Goal: Task Accomplishment & Management: Manage account settings

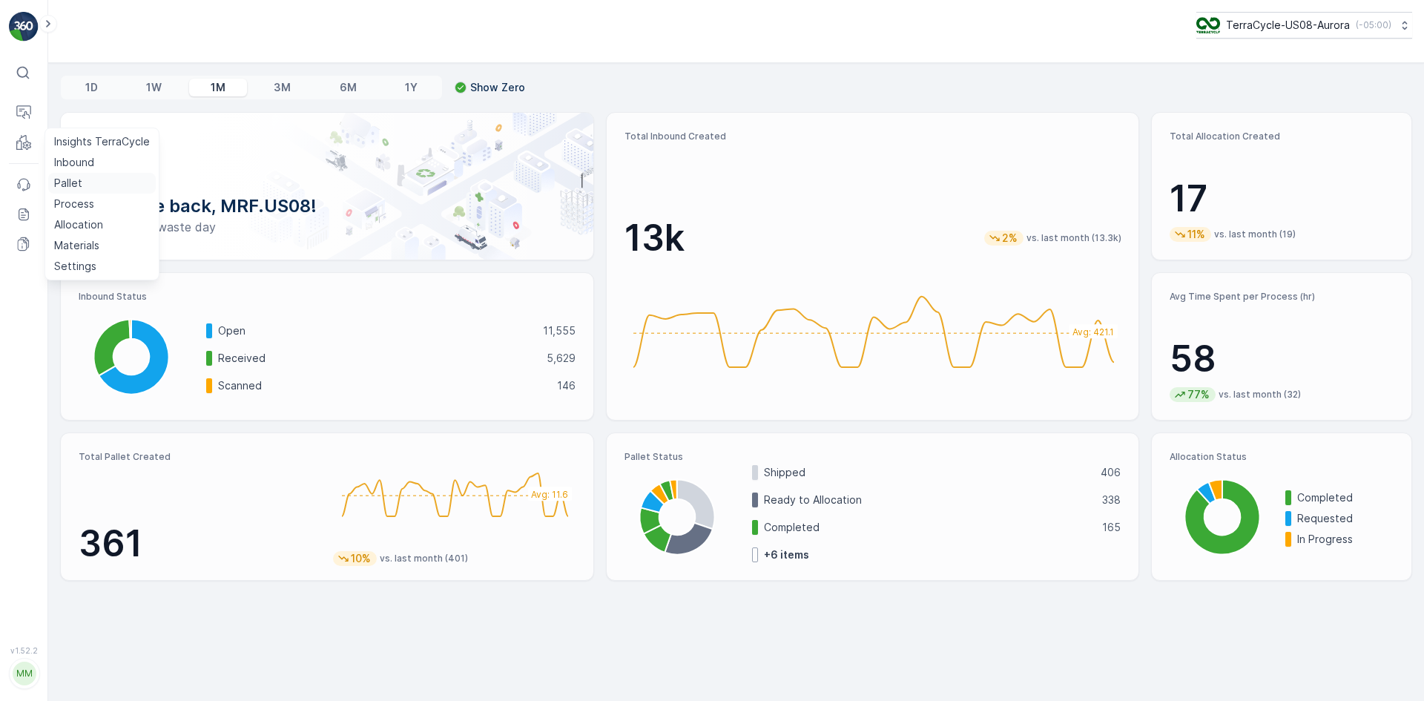
click at [92, 183] on link "Pallet" at bounding box center [102, 183] width 108 height 21
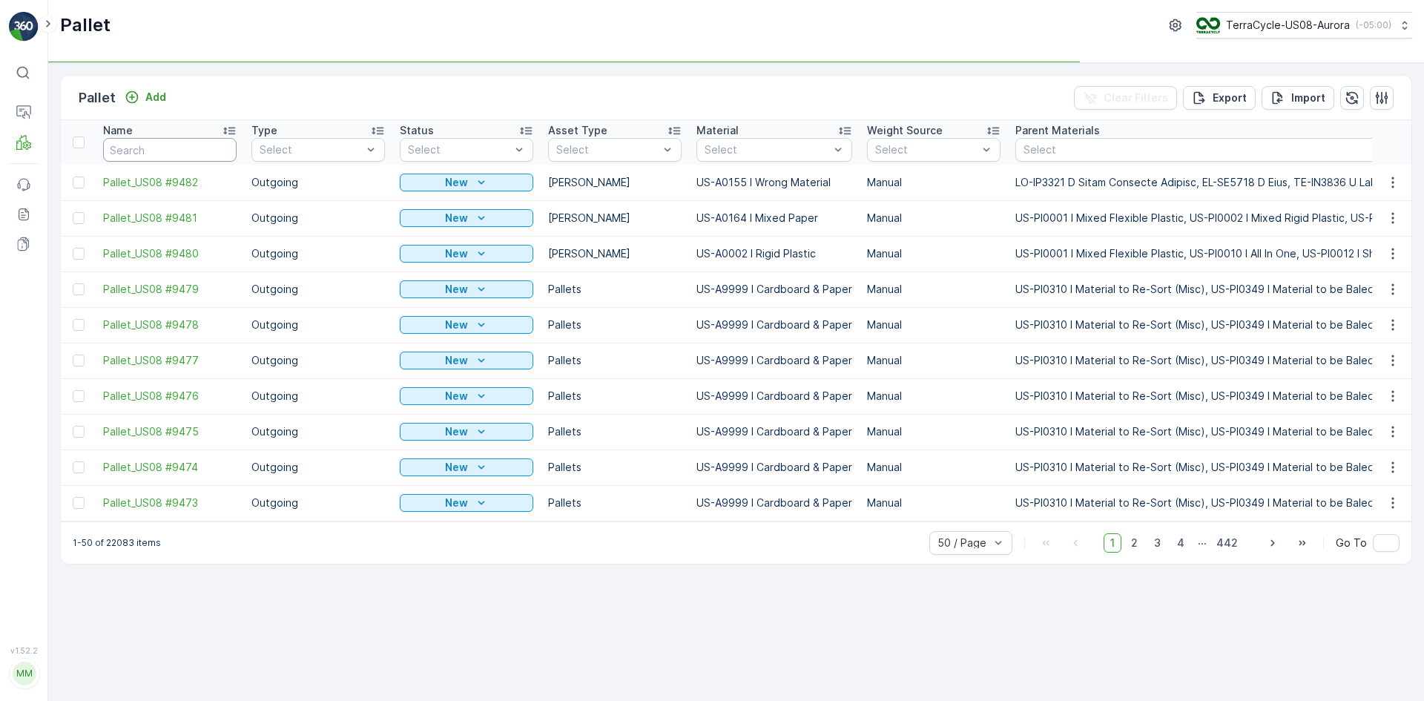
click at [206, 148] on input "text" at bounding box center [169, 150] width 133 height 24
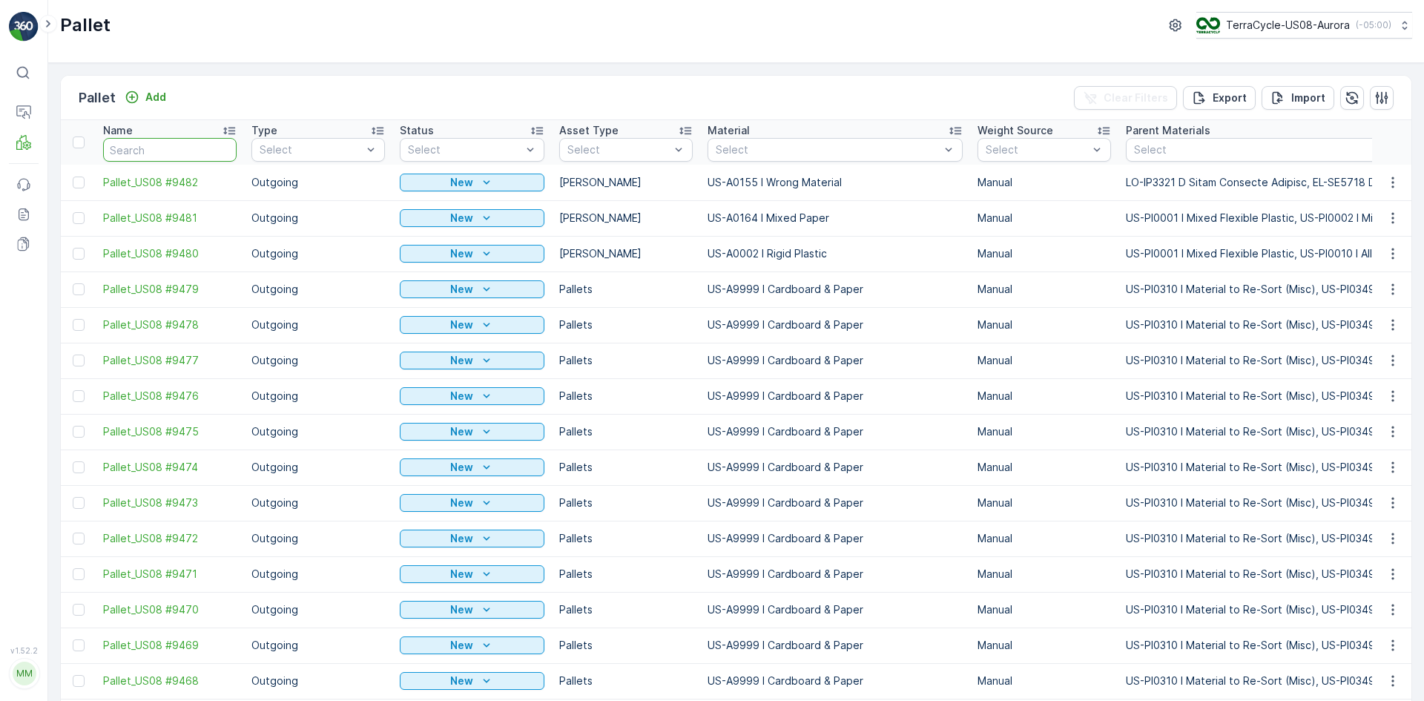
click at [173, 141] on input "text" at bounding box center [169, 150] width 133 height 24
type input "16358"
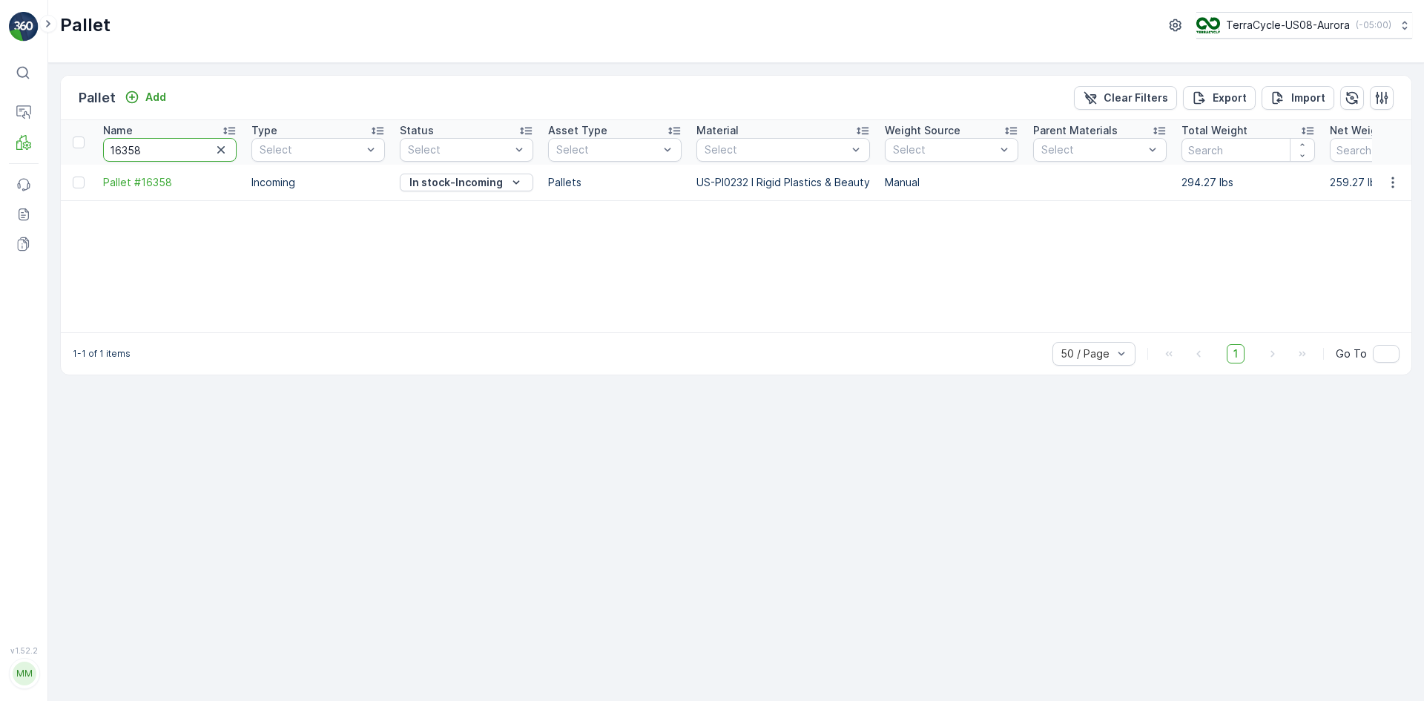
drag, startPoint x: 165, startPoint y: 149, endPoint x: 10, endPoint y: 168, distance: 156.1
click at [10, 168] on div "⌘B Operations MRF Events Reports Documents v 1.52.2 MM MRF.US08 Pallet TerraCyc…" at bounding box center [712, 350] width 1424 height 701
type input "28955"
click at [129, 153] on input "28955" at bounding box center [169, 150] width 133 height 24
type input "28995"
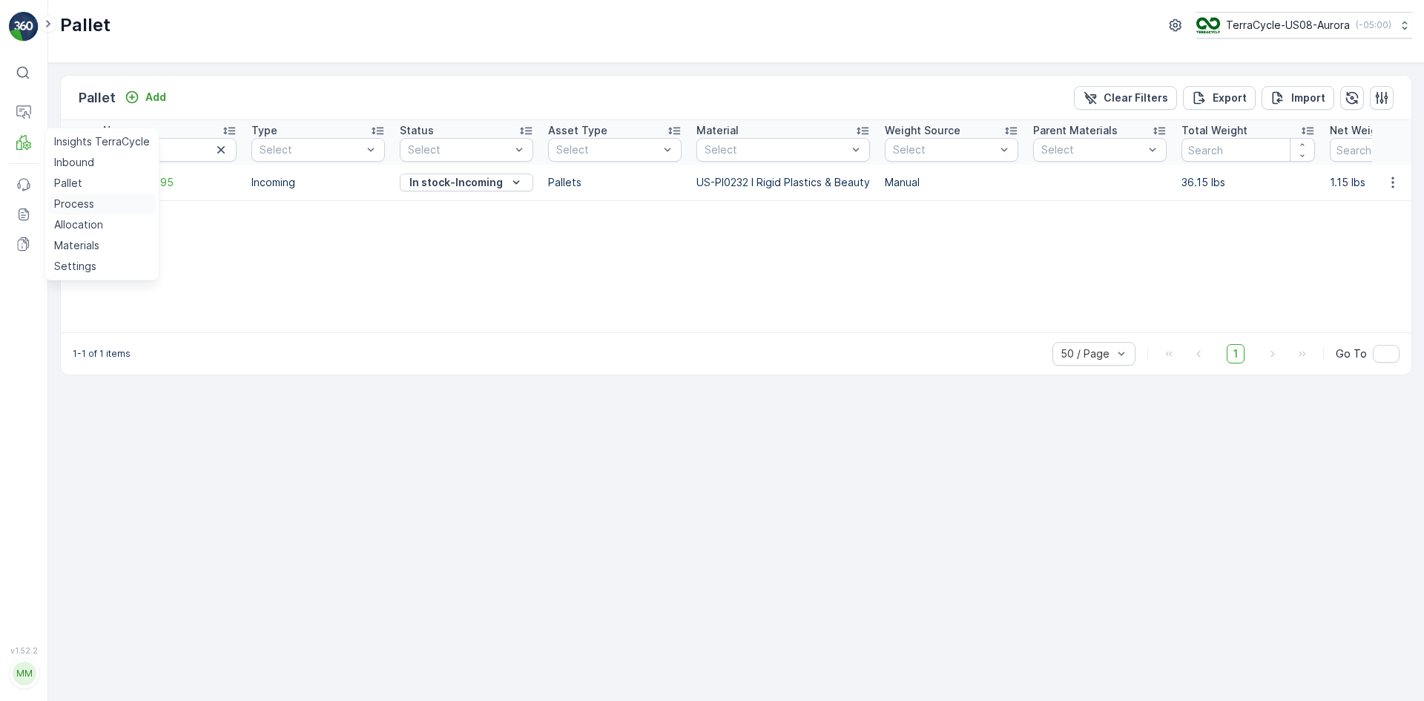
click at [100, 207] on link "Process" at bounding box center [102, 204] width 108 height 21
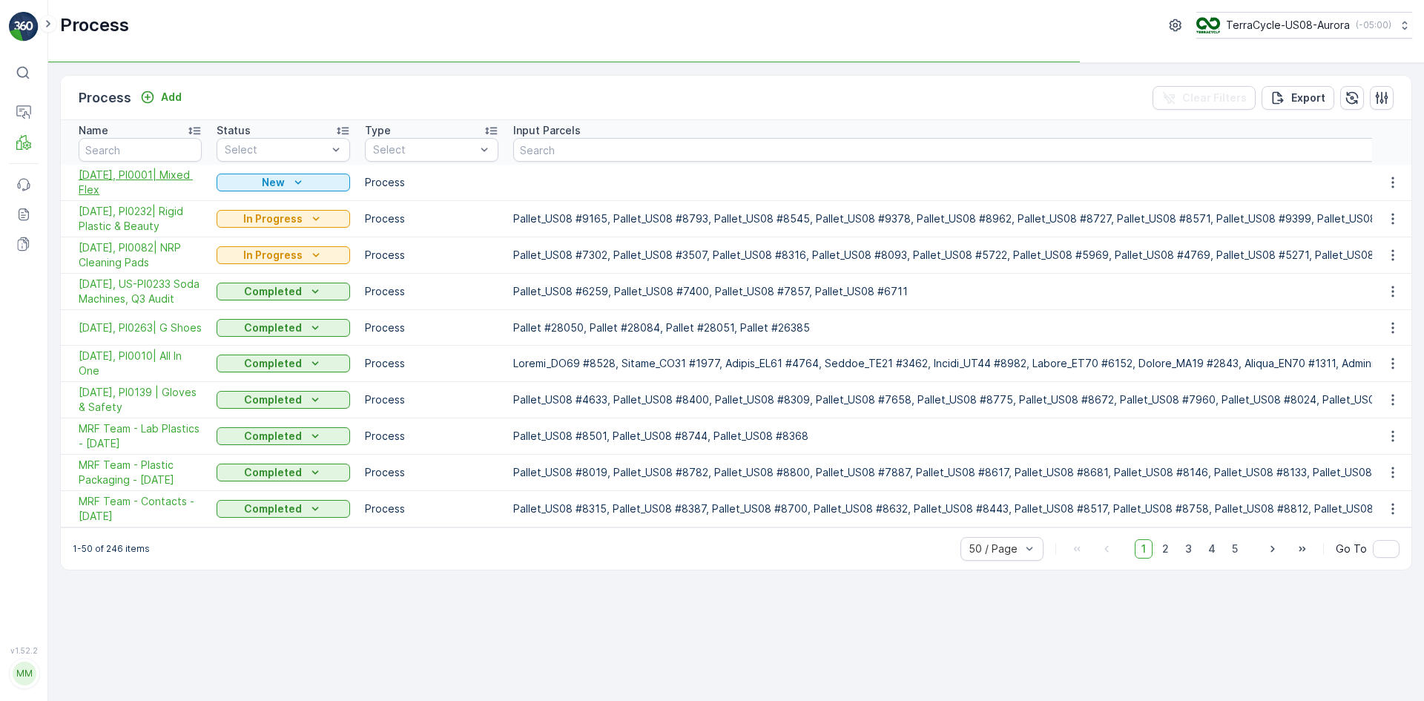
click at [125, 175] on span "[DATE], PI0001| Mixed Flex" at bounding box center [140, 183] width 123 height 30
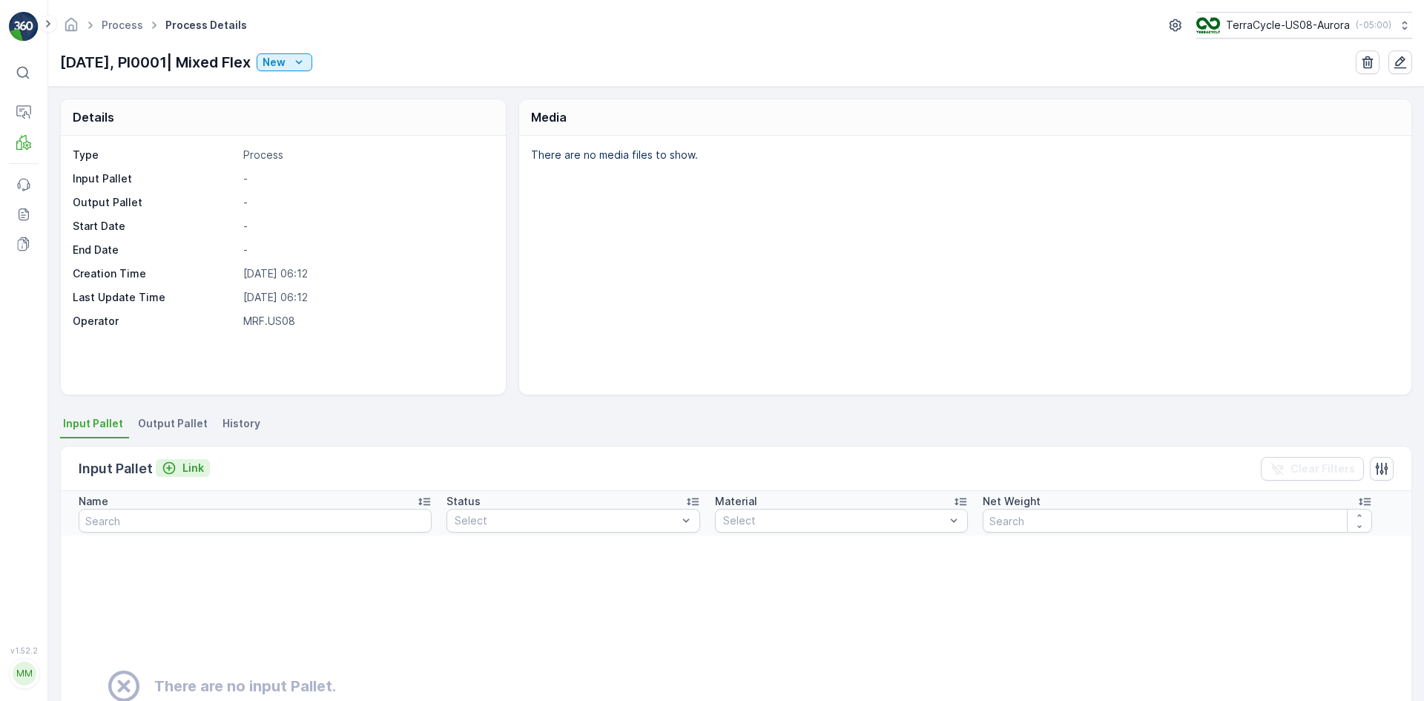
click at [162, 472] on icon "Link" at bounding box center [169, 468] width 15 height 15
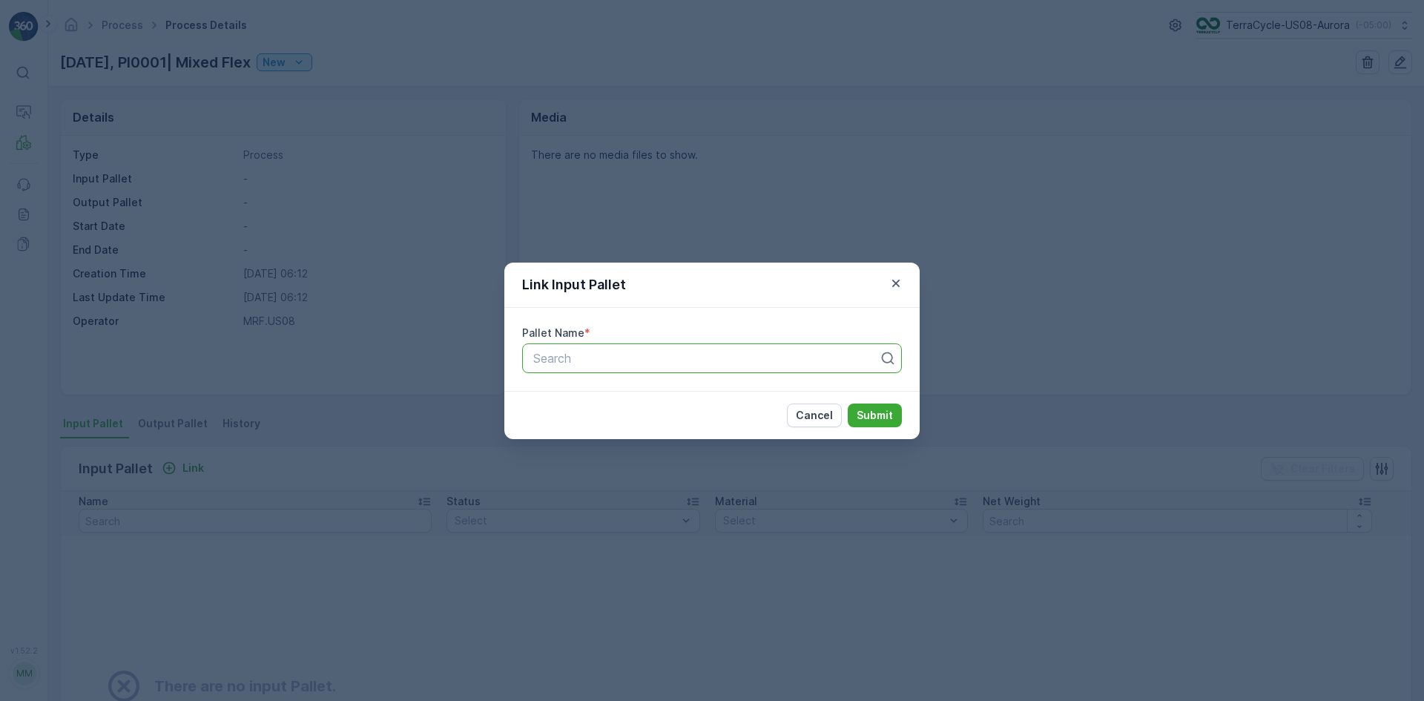
click at [575, 358] on div at bounding box center [706, 358] width 349 height 13
type input "9281"
click at [618, 414] on span "Pallet_US08 #9281" at bounding box center [583, 419] width 105 height 13
click at [876, 417] on p "Submit" at bounding box center [875, 415] width 36 height 15
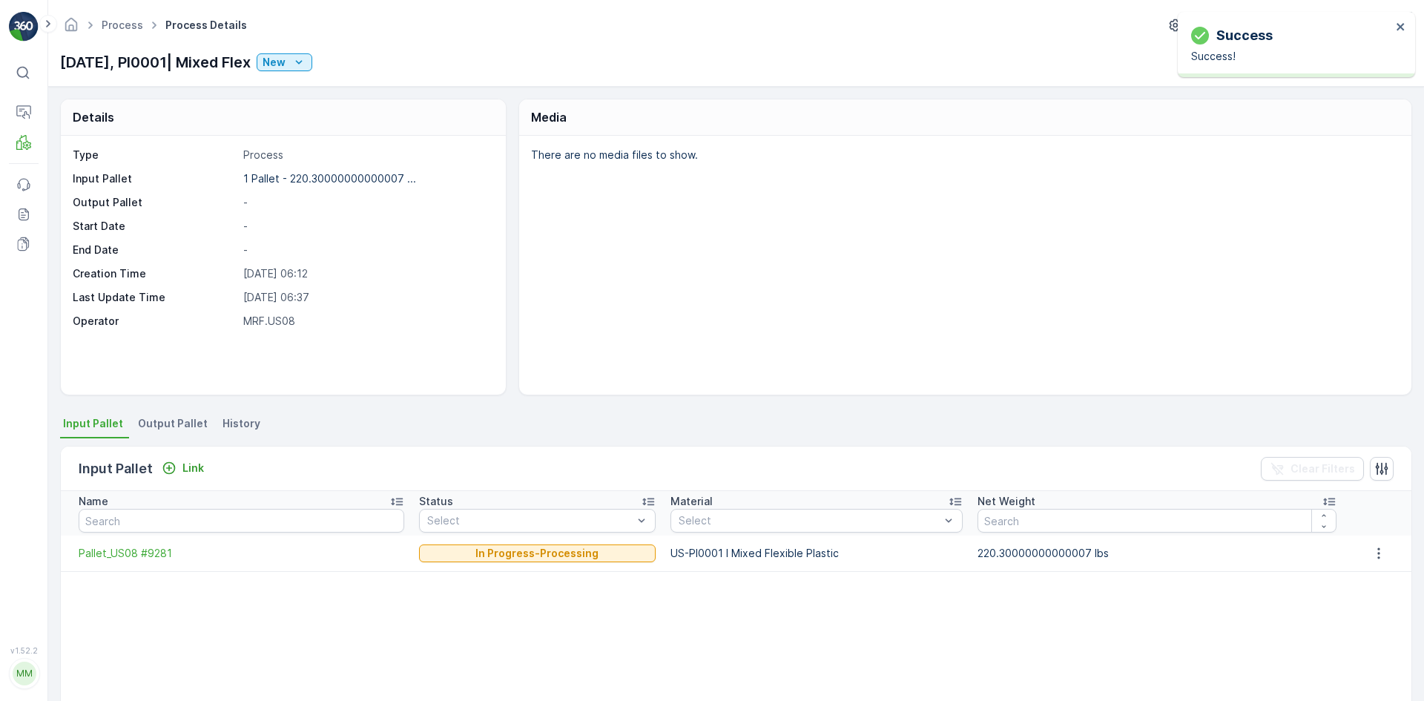
click at [182, 429] on span "Output Pallet" at bounding box center [173, 423] width 70 height 15
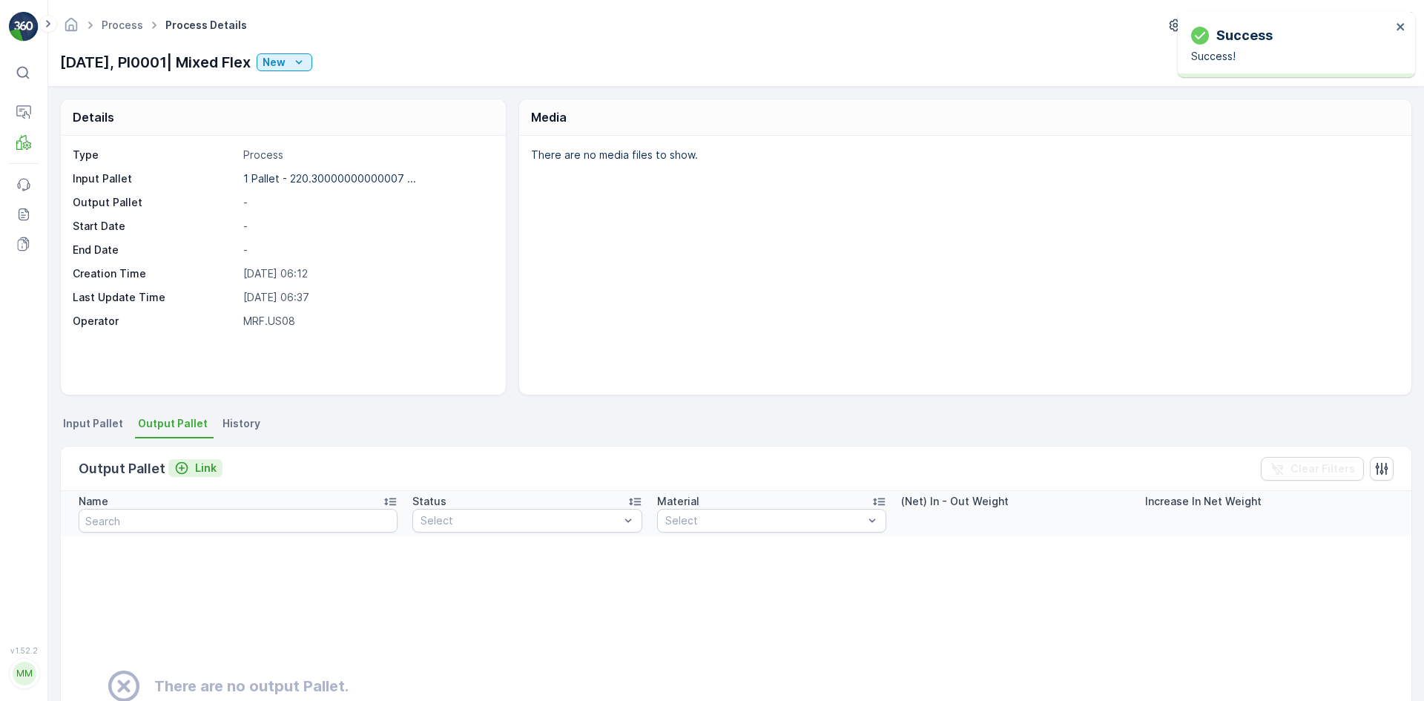
click at [202, 468] on p "Link" at bounding box center [206, 468] width 22 height 15
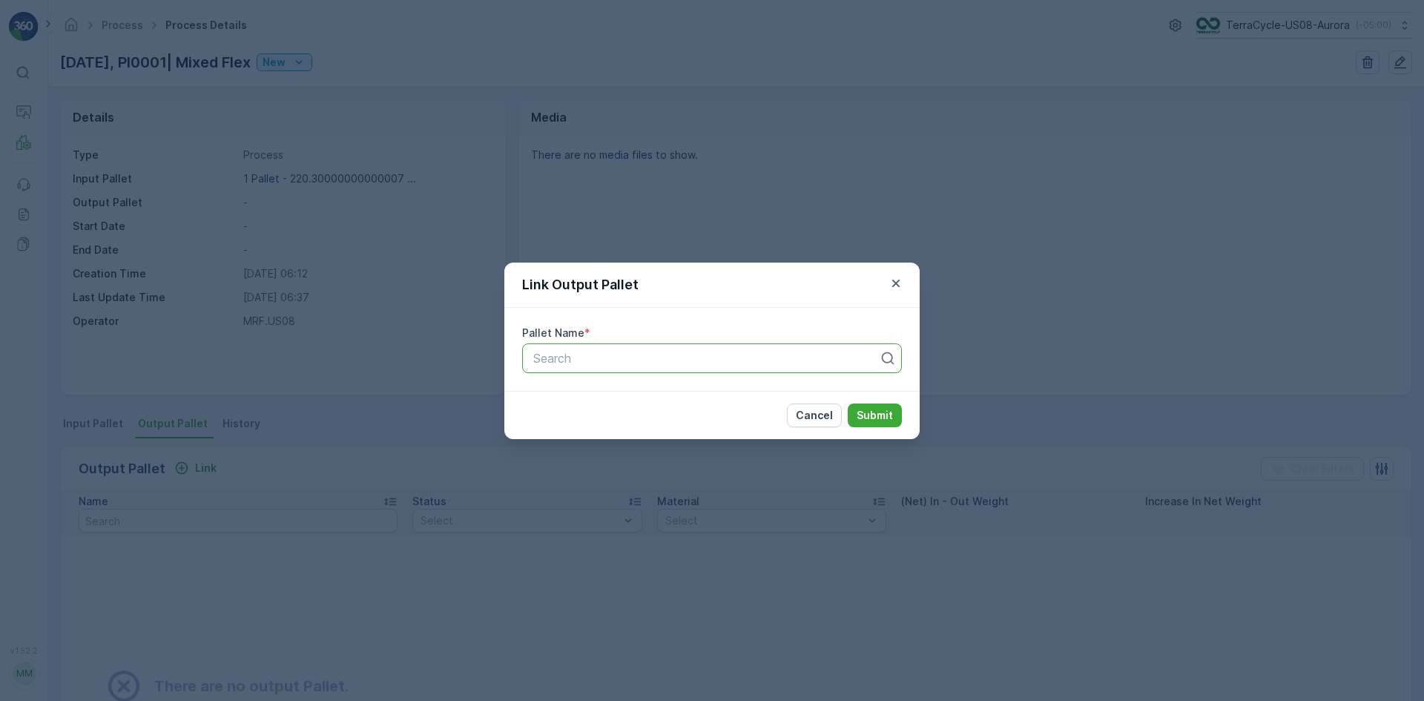
click at [555, 367] on div "Search" at bounding box center [712, 358] width 380 height 30
type input "9482"
click at [644, 421] on div "Pallet_US08 #9482" at bounding box center [712, 419] width 362 height 13
click at [889, 419] on p "Submit" at bounding box center [875, 415] width 36 height 15
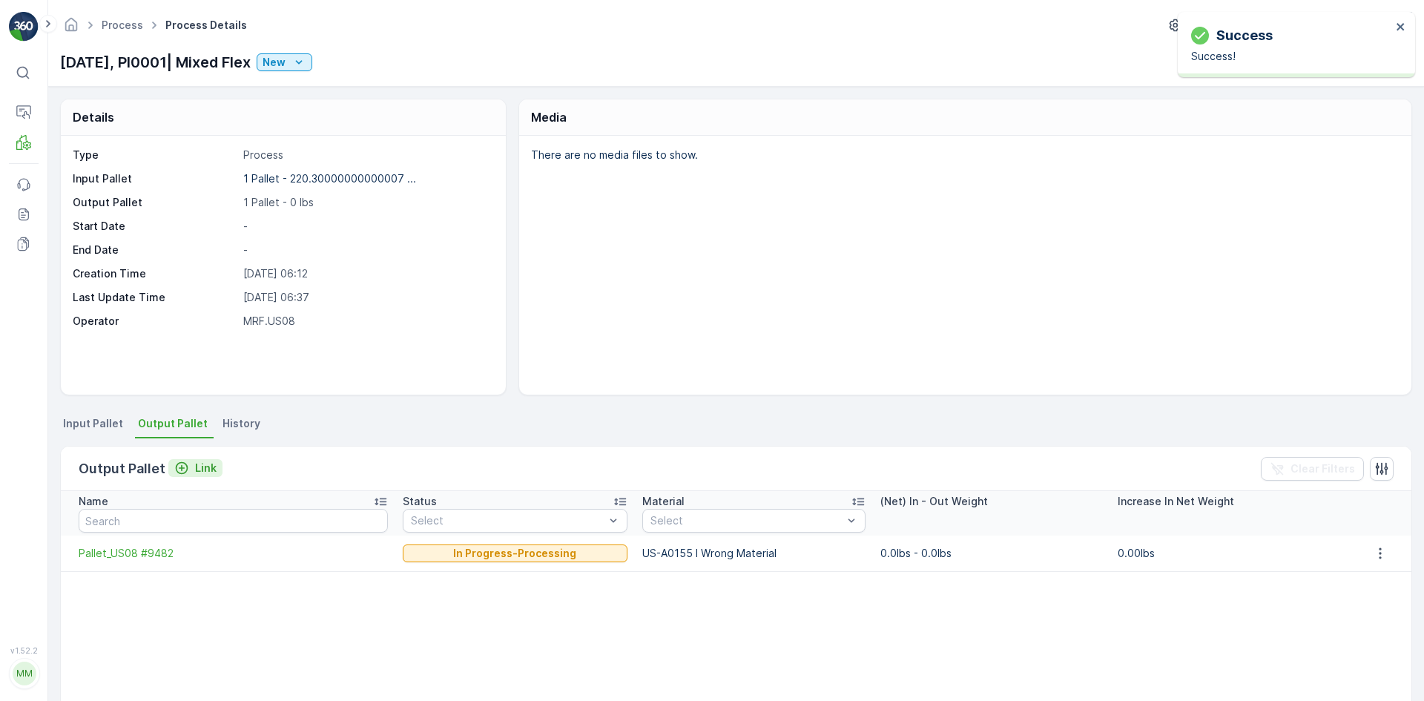
click at [202, 472] on p "Link" at bounding box center [206, 468] width 22 height 15
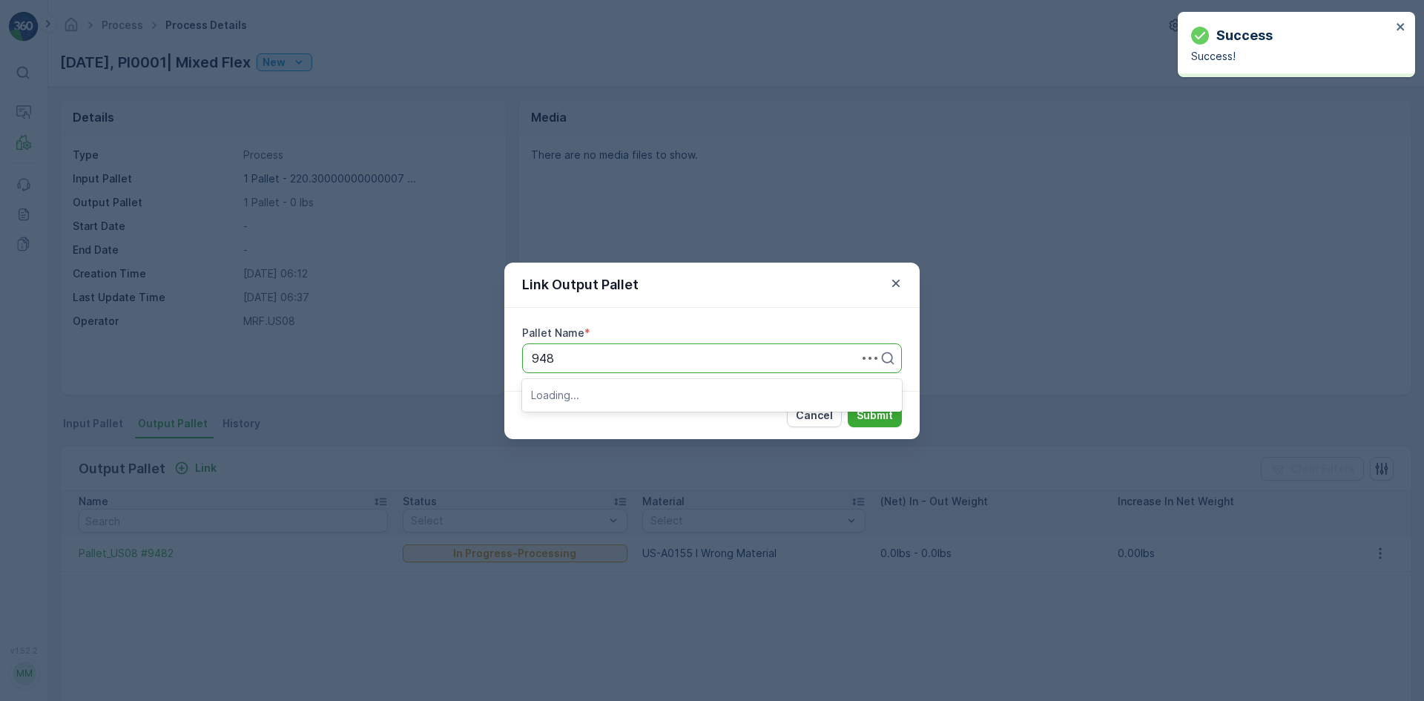
type input "9481"
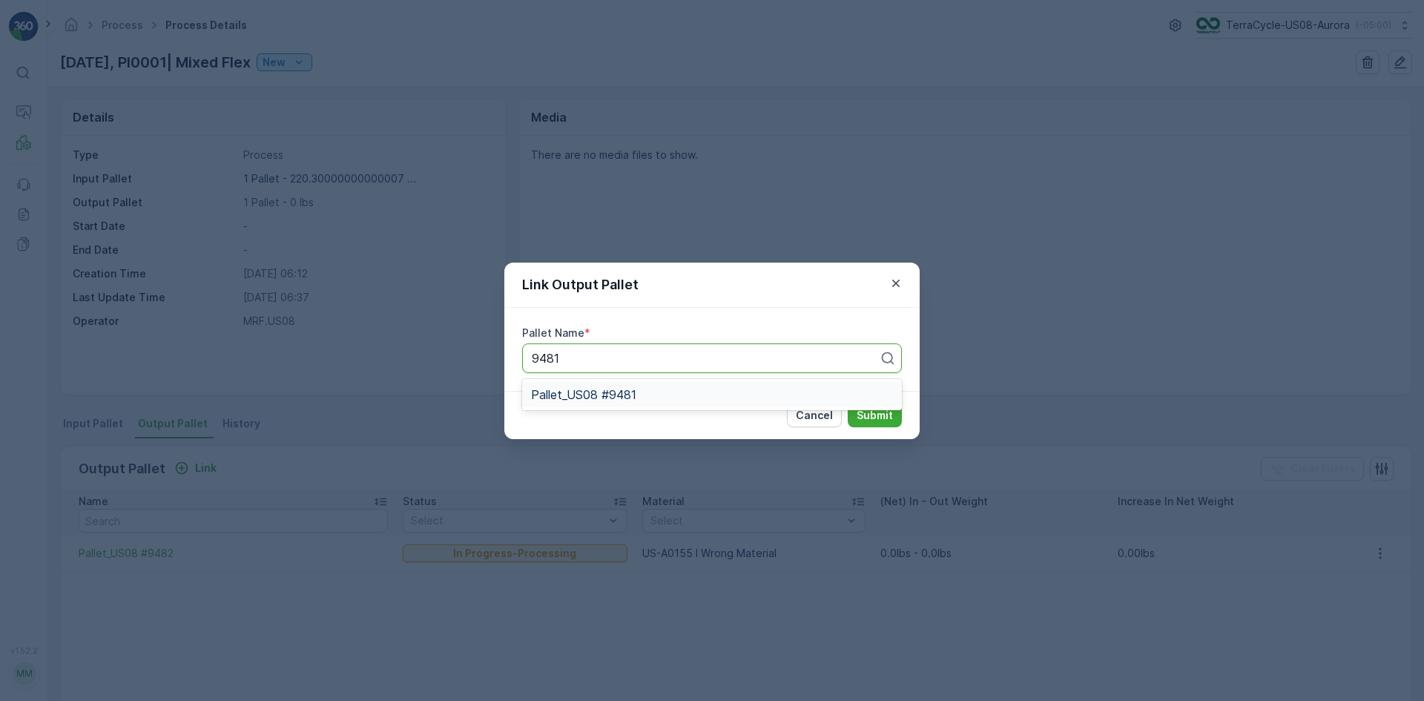
click at [630, 395] on span "Pallet_US08 #9481" at bounding box center [583, 394] width 105 height 13
click at [900, 417] on button "Submit" at bounding box center [875, 415] width 54 height 24
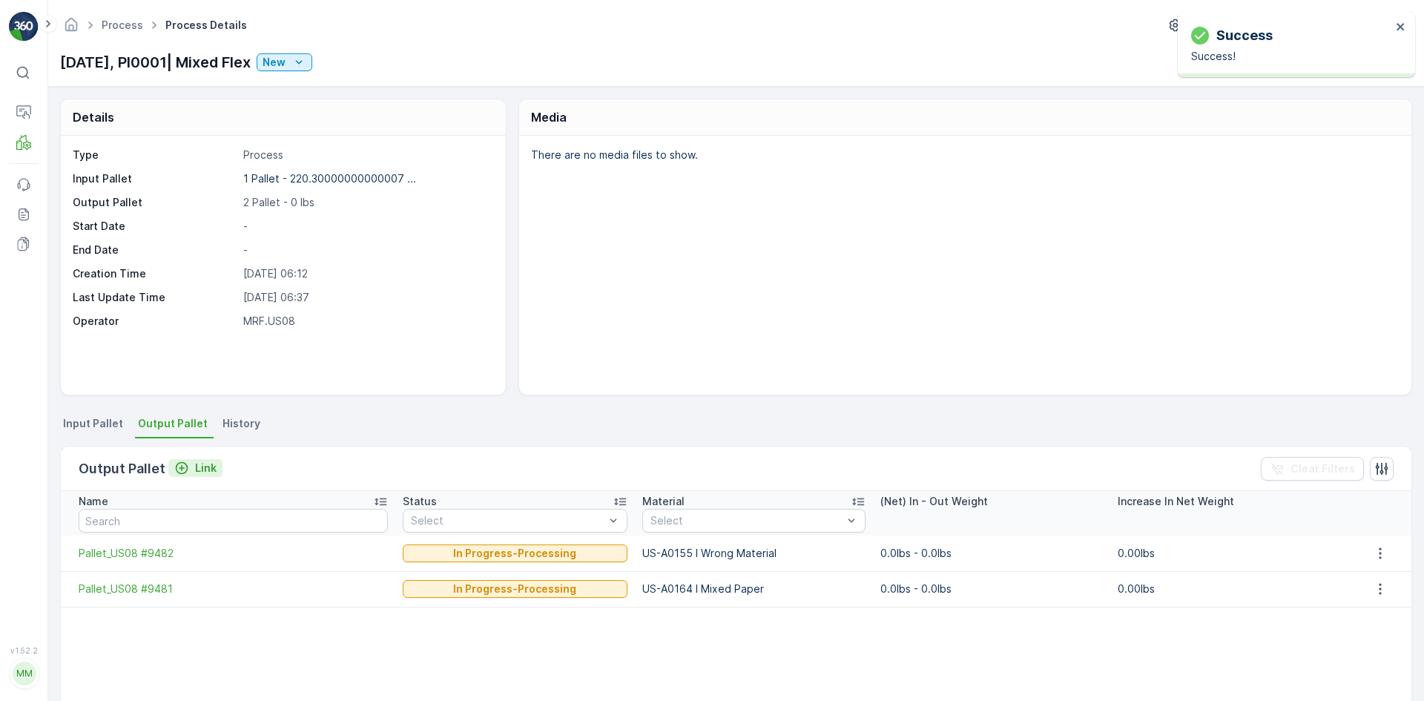
click at [202, 465] on p "Link" at bounding box center [206, 468] width 22 height 15
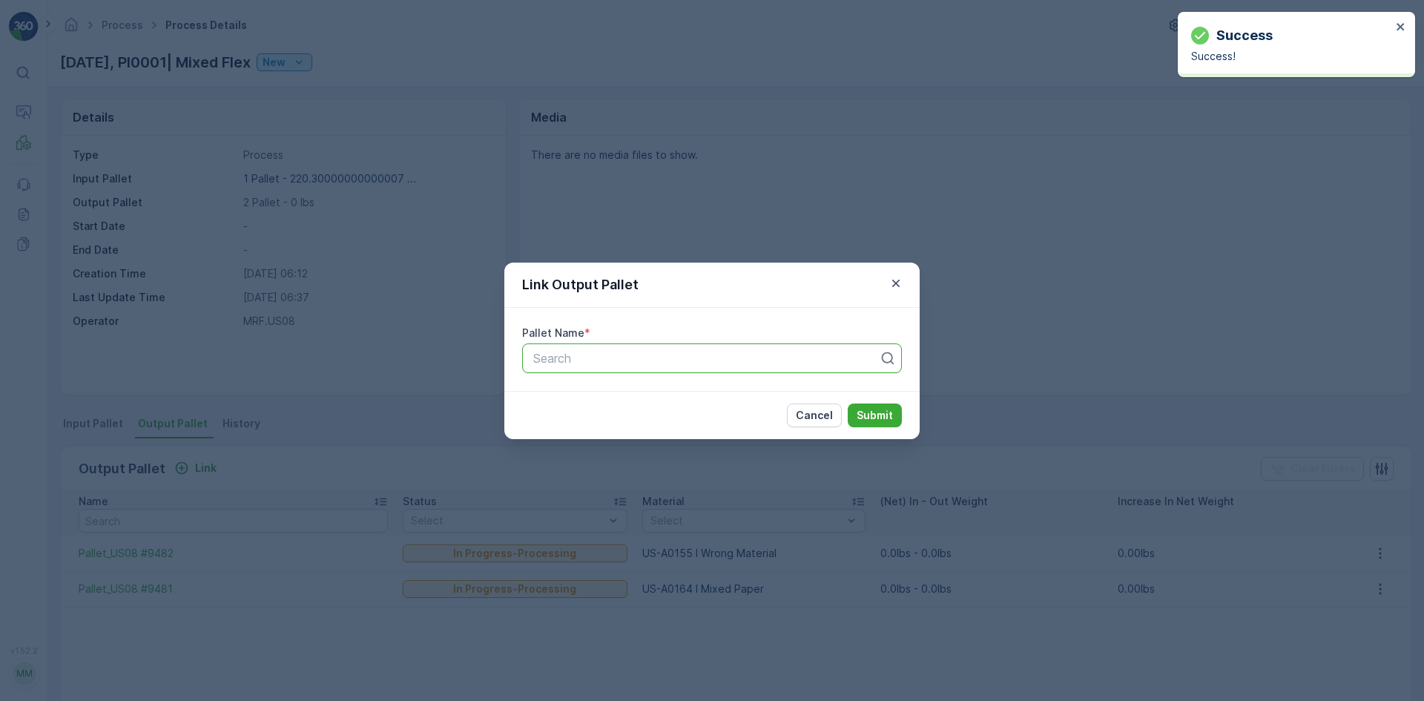
click at [681, 357] on div at bounding box center [706, 358] width 349 height 13
type input "9480"
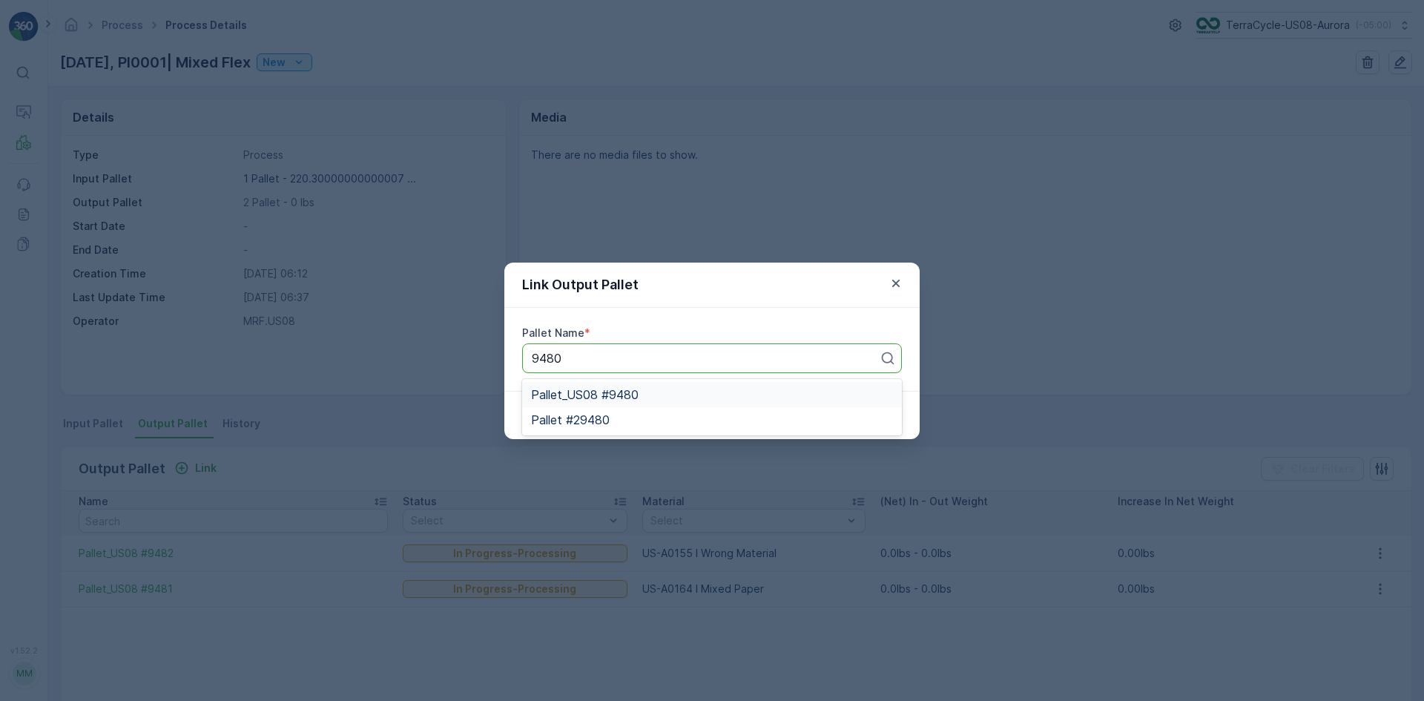
click at [660, 392] on div "Pallet_US08 #9480" at bounding box center [712, 394] width 362 height 13
click at [878, 408] on p "Submit" at bounding box center [875, 415] width 36 height 15
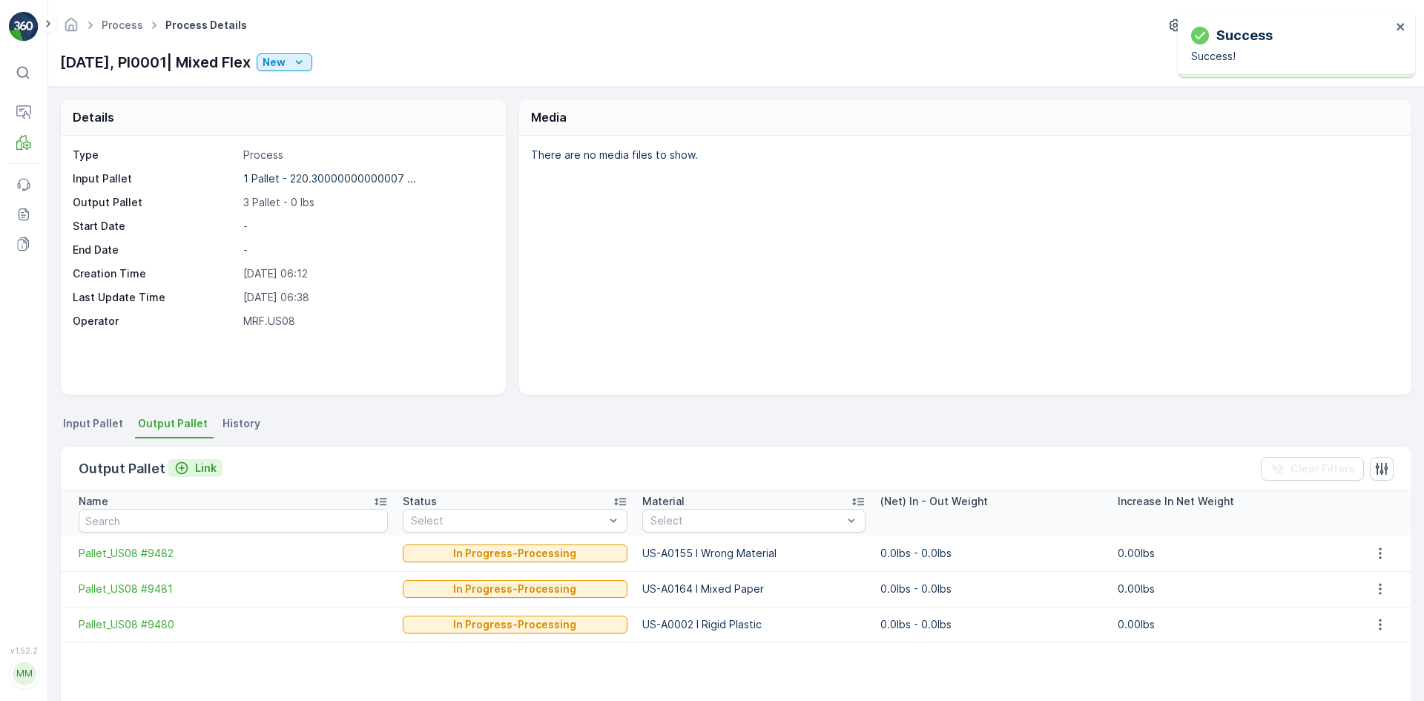
click at [198, 467] on p "Link" at bounding box center [206, 468] width 22 height 15
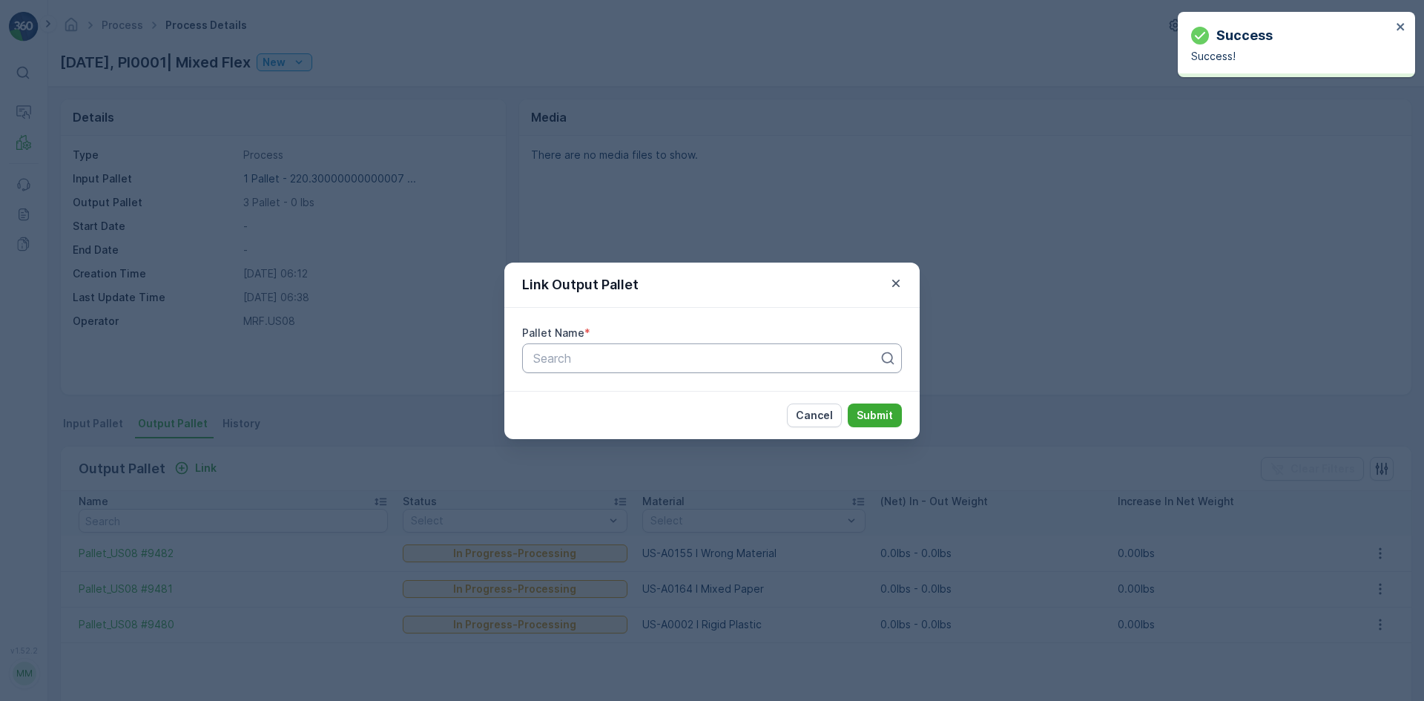
click at [618, 360] on div at bounding box center [706, 358] width 349 height 13
type input "6436"
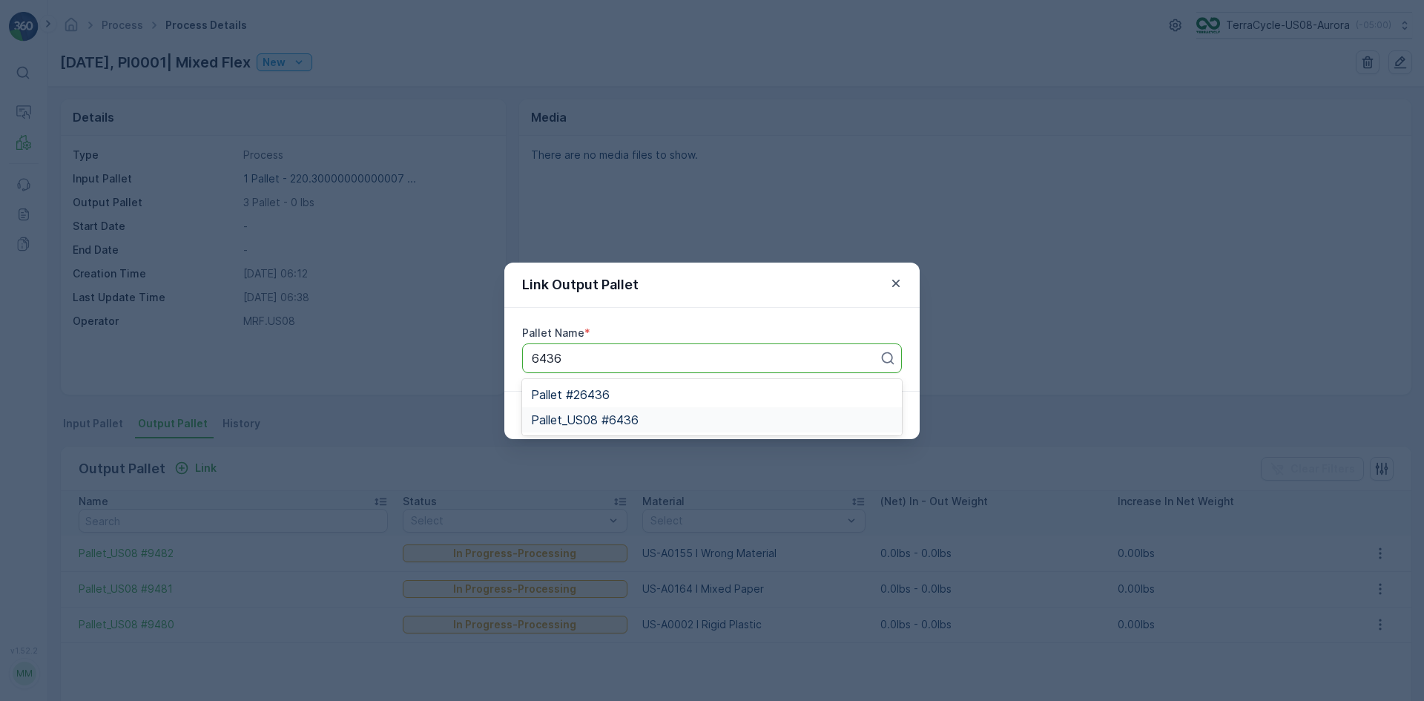
click at [779, 418] on div "Pallet_US08 #6436" at bounding box center [712, 419] width 362 height 13
click at [897, 409] on button "Submit" at bounding box center [875, 415] width 54 height 24
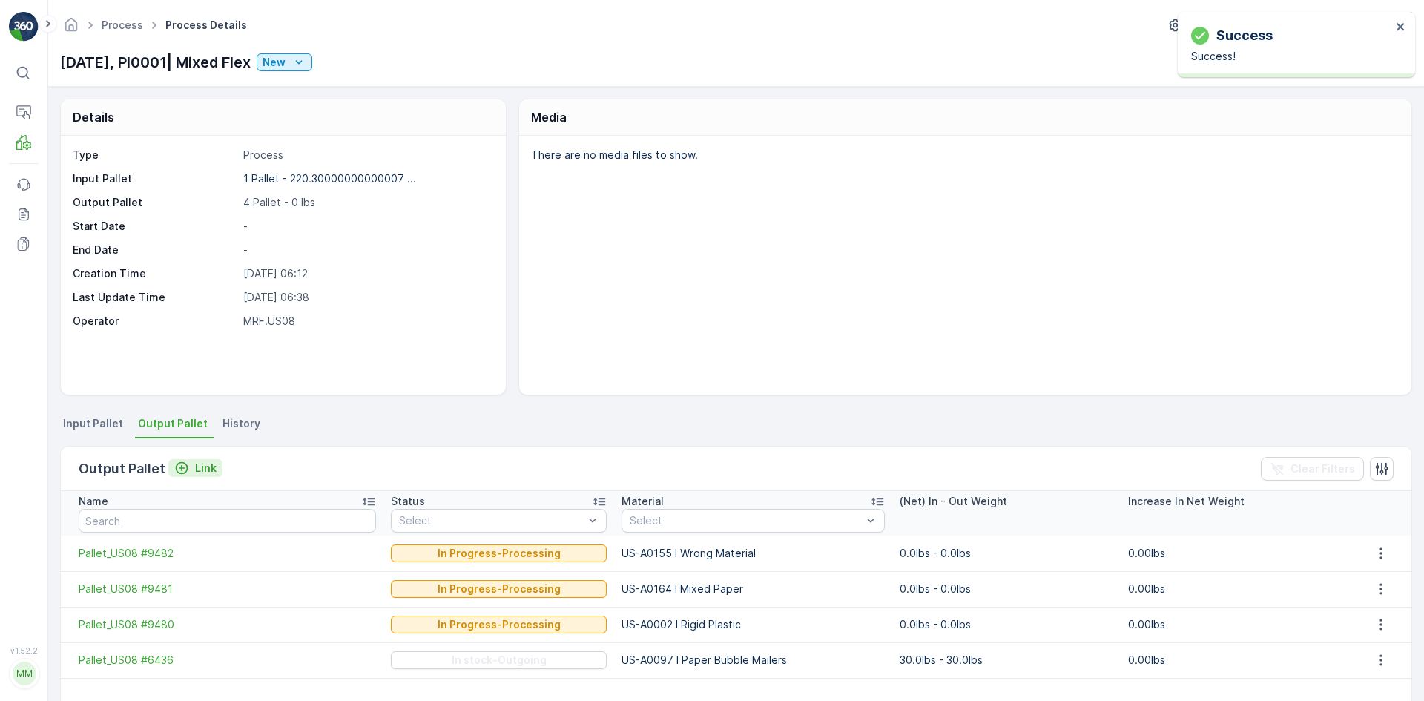
click at [176, 469] on icon "Link" at bounding box center [181, 468] width 15 height 15
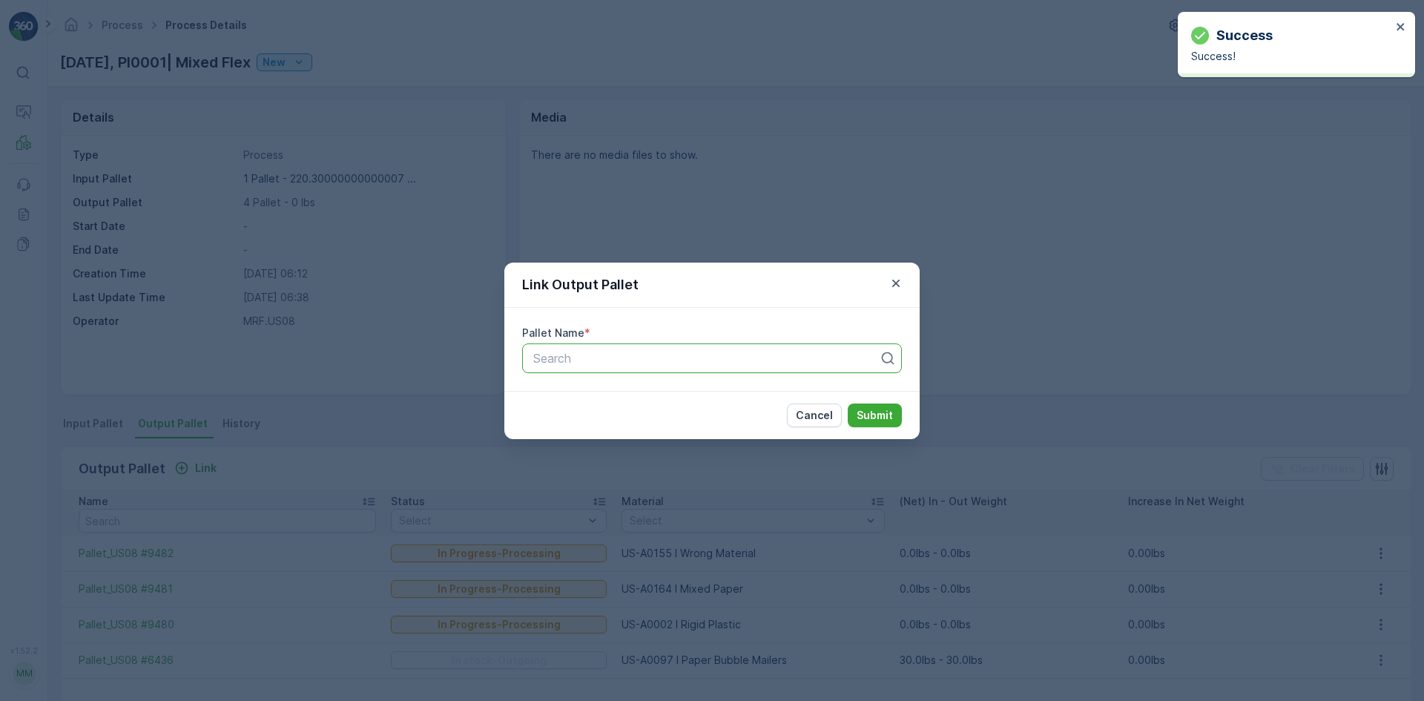
click at [575, 360] on div at bounding box center [706, 358] width 349 height 13
type input "8374"
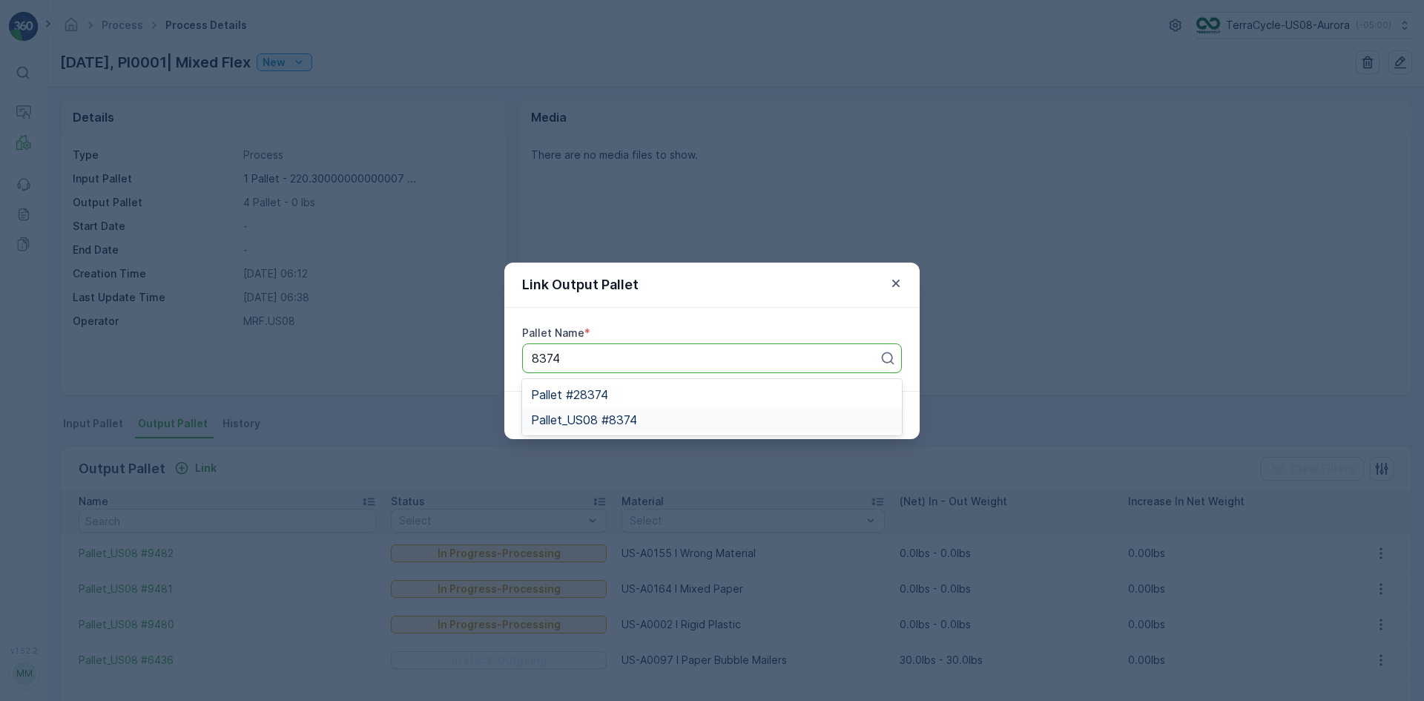
click at [624, 418] on span "Pallet_US08 #8374" at bounding box center [584, 419] width 106 height 13
click at [870, 409] on p "Submit" at bounding box center [875, 415] width 36 height 15
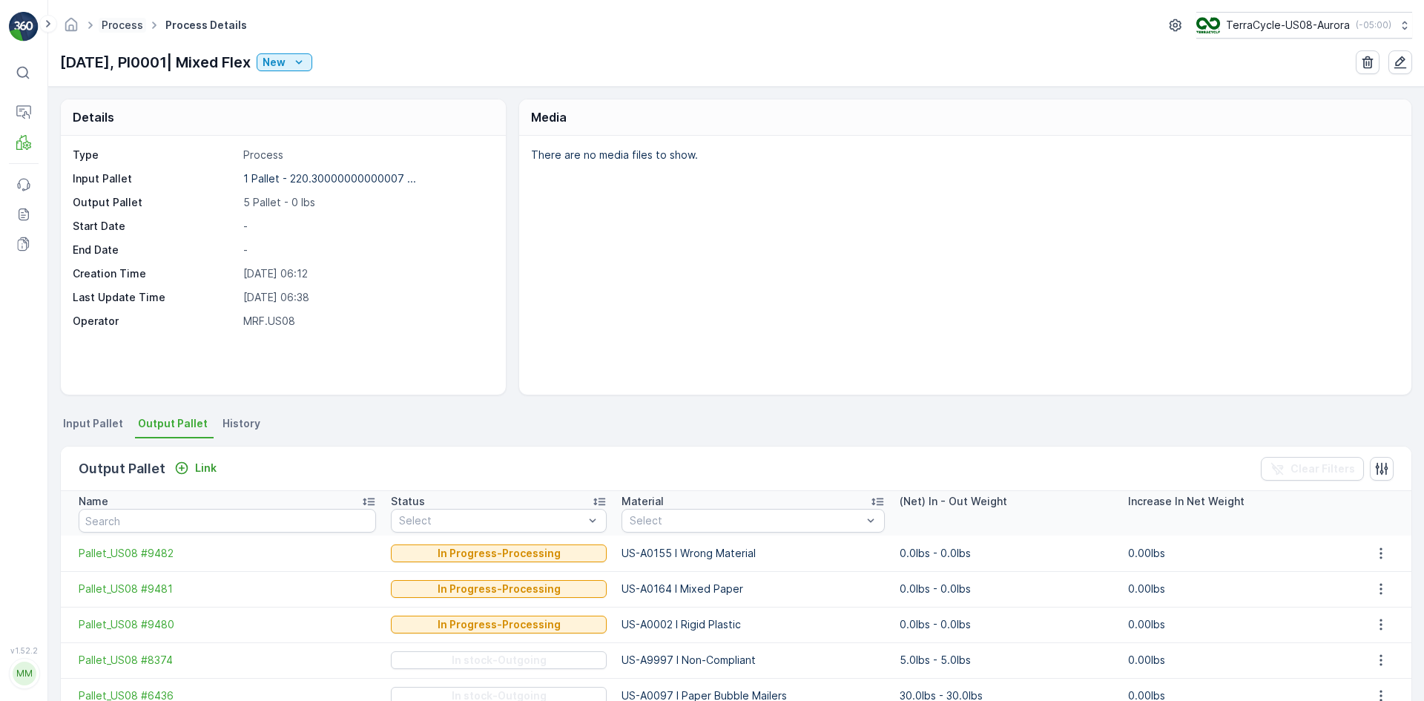
click at [130, 19] on link "Process" at bounding box center [123, 25] width 42 height 13
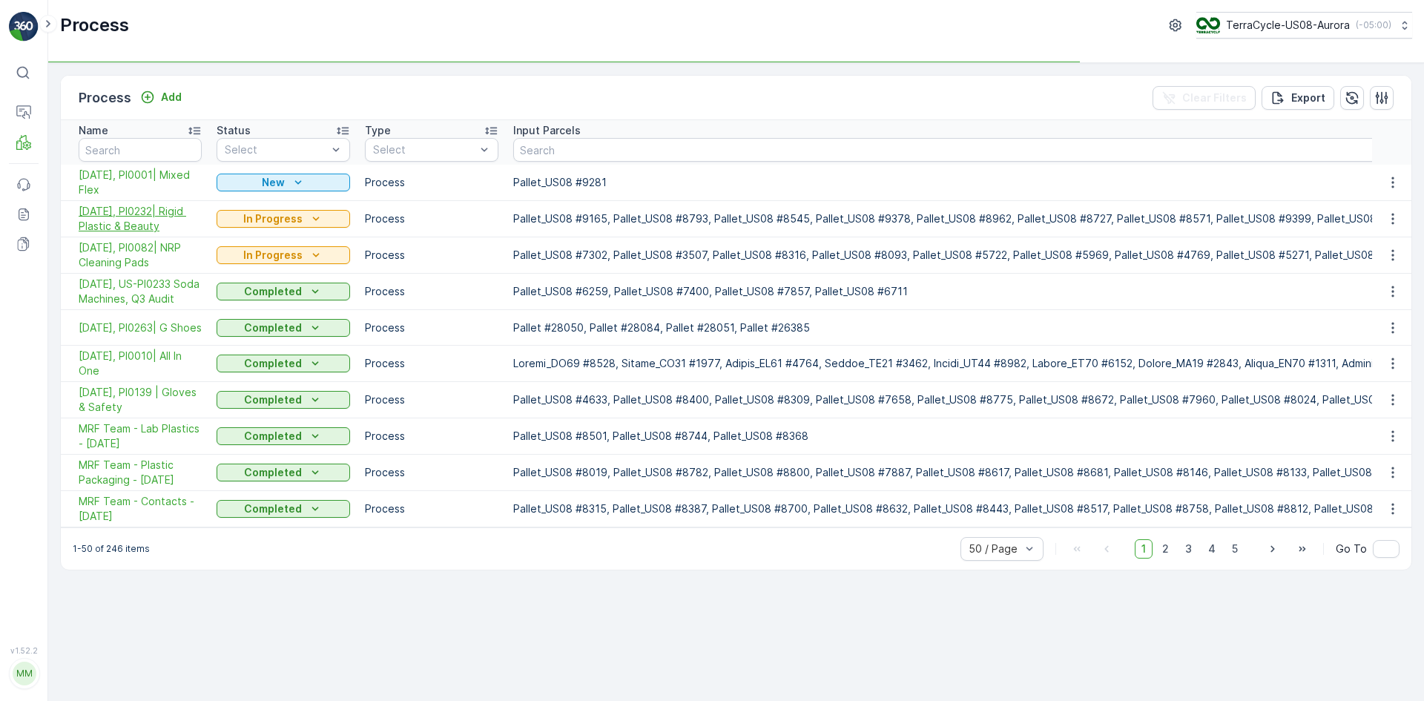
click at [151, 224] on span "[DATE], PI0232| Rigid Plastic & Beauty" at bounding box center [140, 219] width 123 height 30
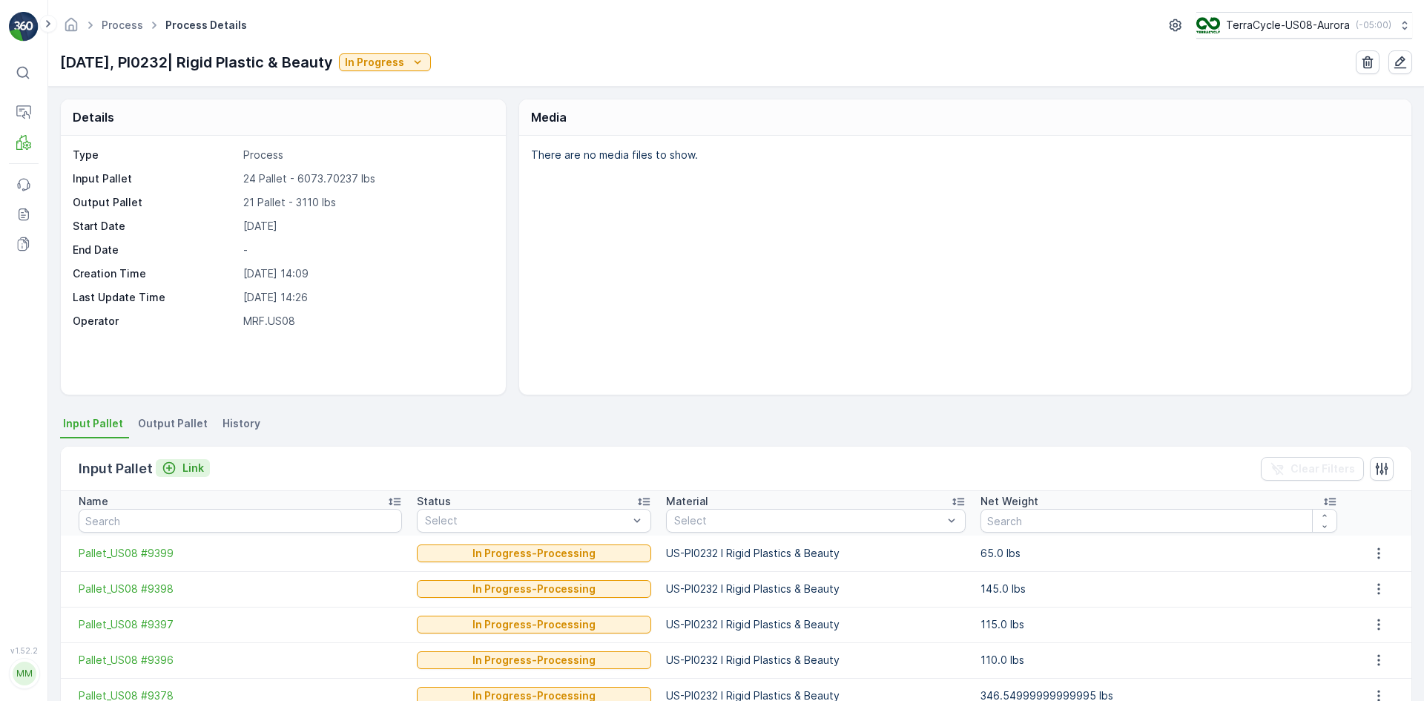
click at [178, 465] on div "Link" at bounding box center [183, 468] width 42 height 15
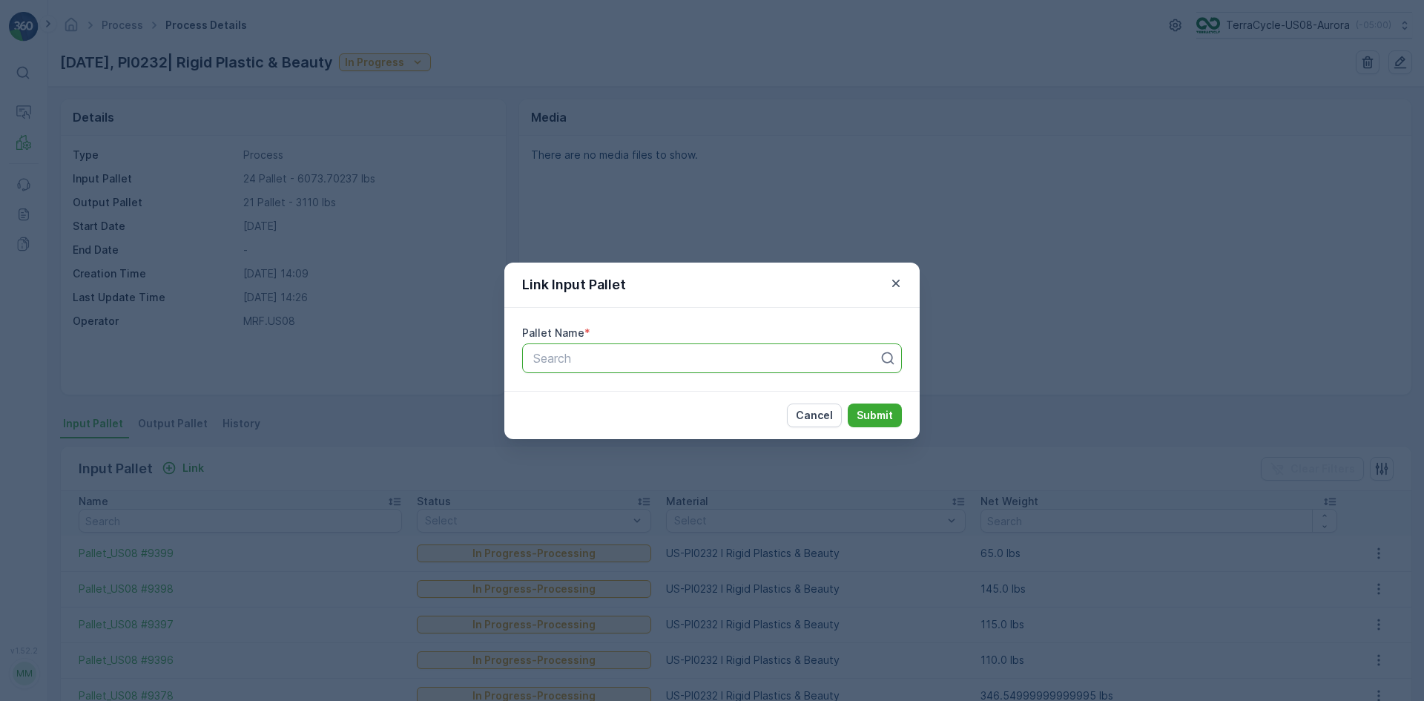
click at [584, 363] on div at bounding box center [706, 358] width 349 height 13
type input "8833"
click at [610, 426] on span "Pallet_US08 #8833" at bounding box center [585, 419] width 108 height 13
click at [898, 418] on button "Submit" at bounding box center [875, 415] width 54 height 24
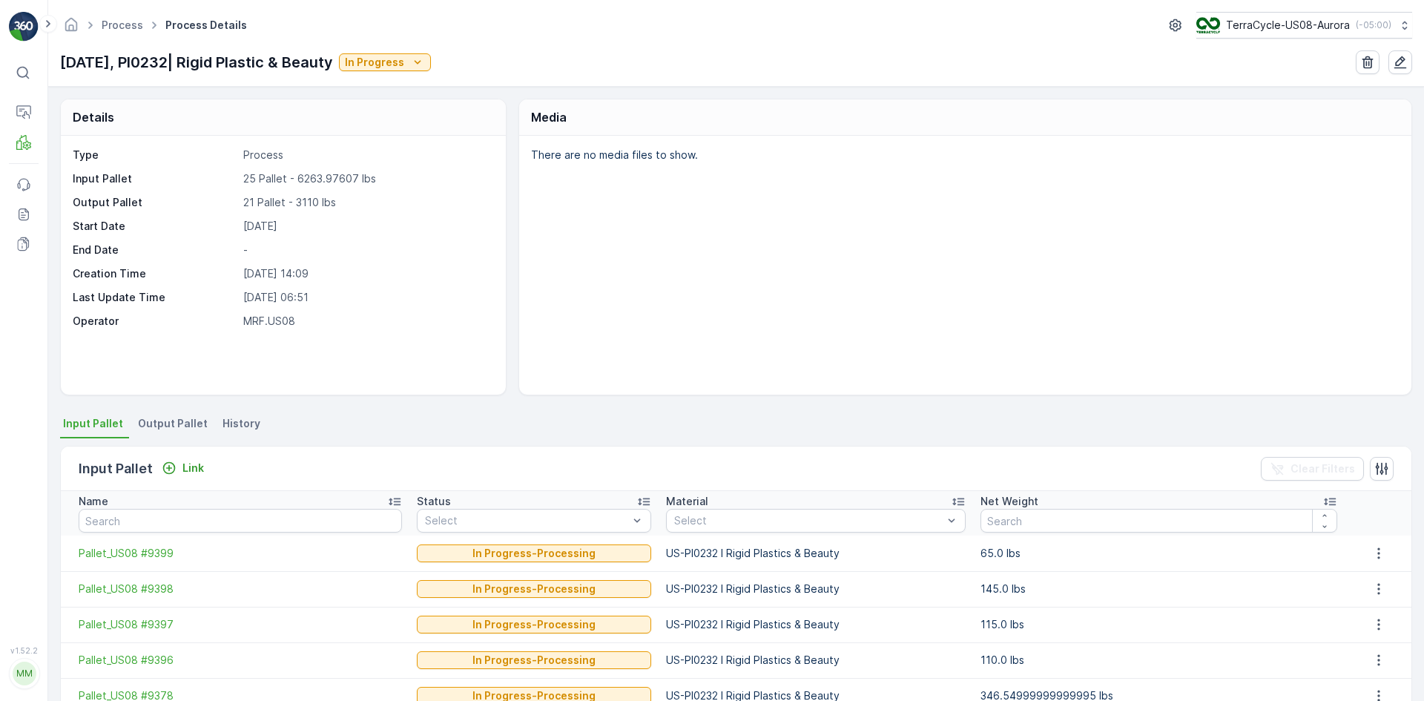
click at [157, 427] on span "Output Pallet" at bounding box center [173, 423] width 70 height 15
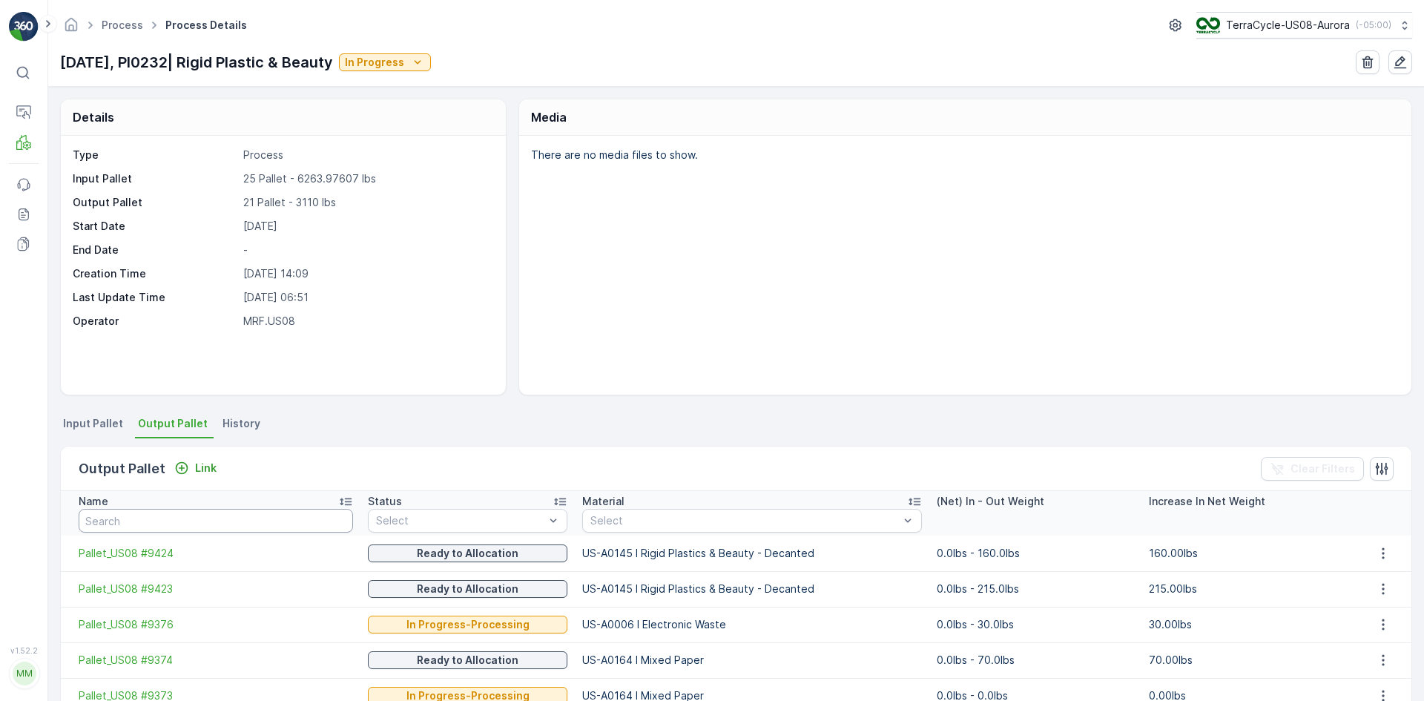
click at [154, 512] on input "text" at bounding box center [216, 521] width 274 height 24
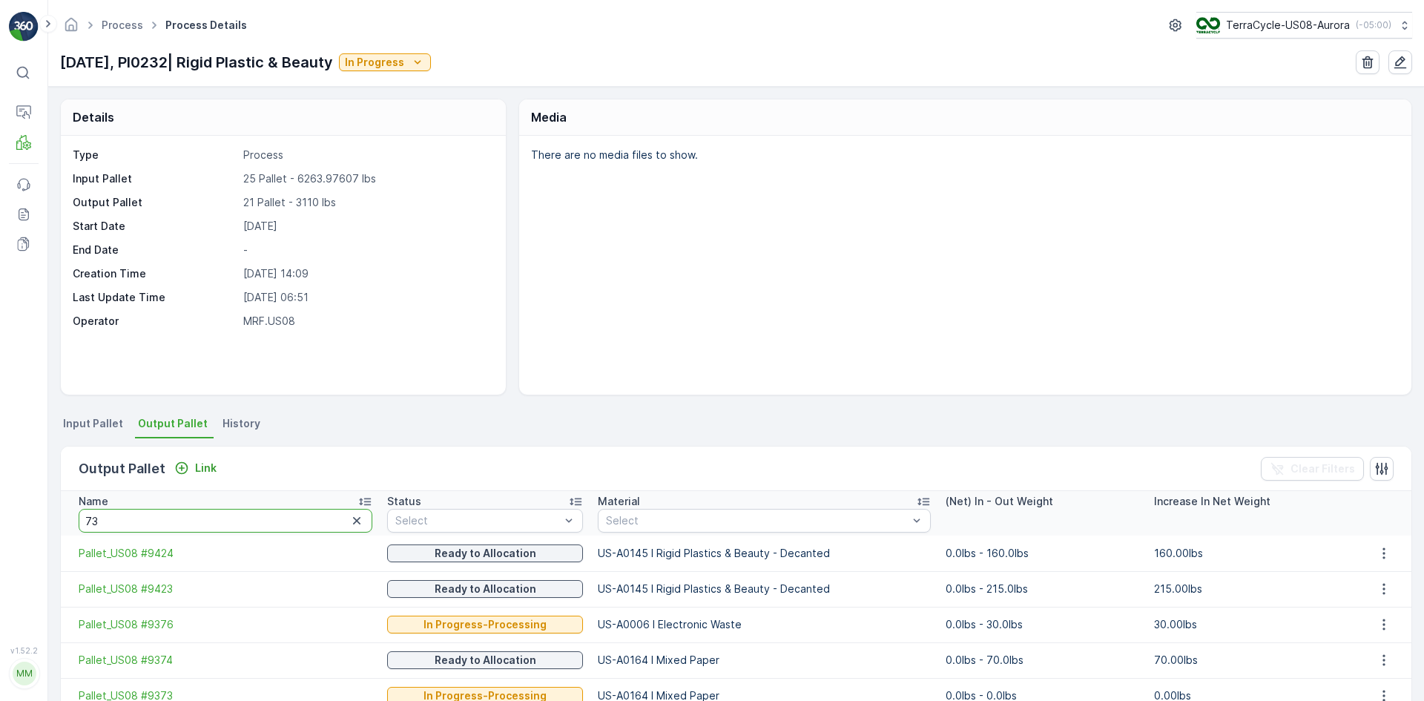
type input "738"
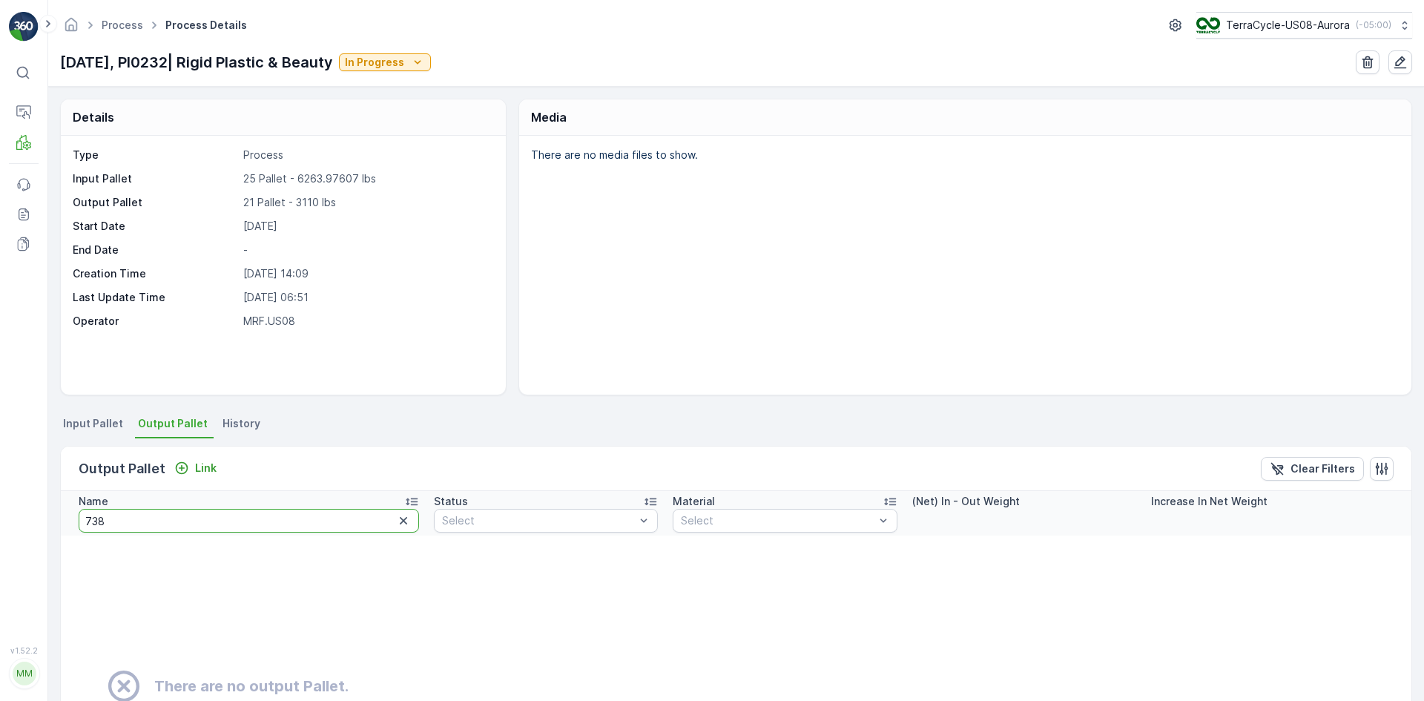
click at [159, 519] on input "738" at bounding box center [249, 521] width 340 height 24
type input "7385"
click at [189, 469] on div "Link" at bounding box center [195, 468] width 42 height 15
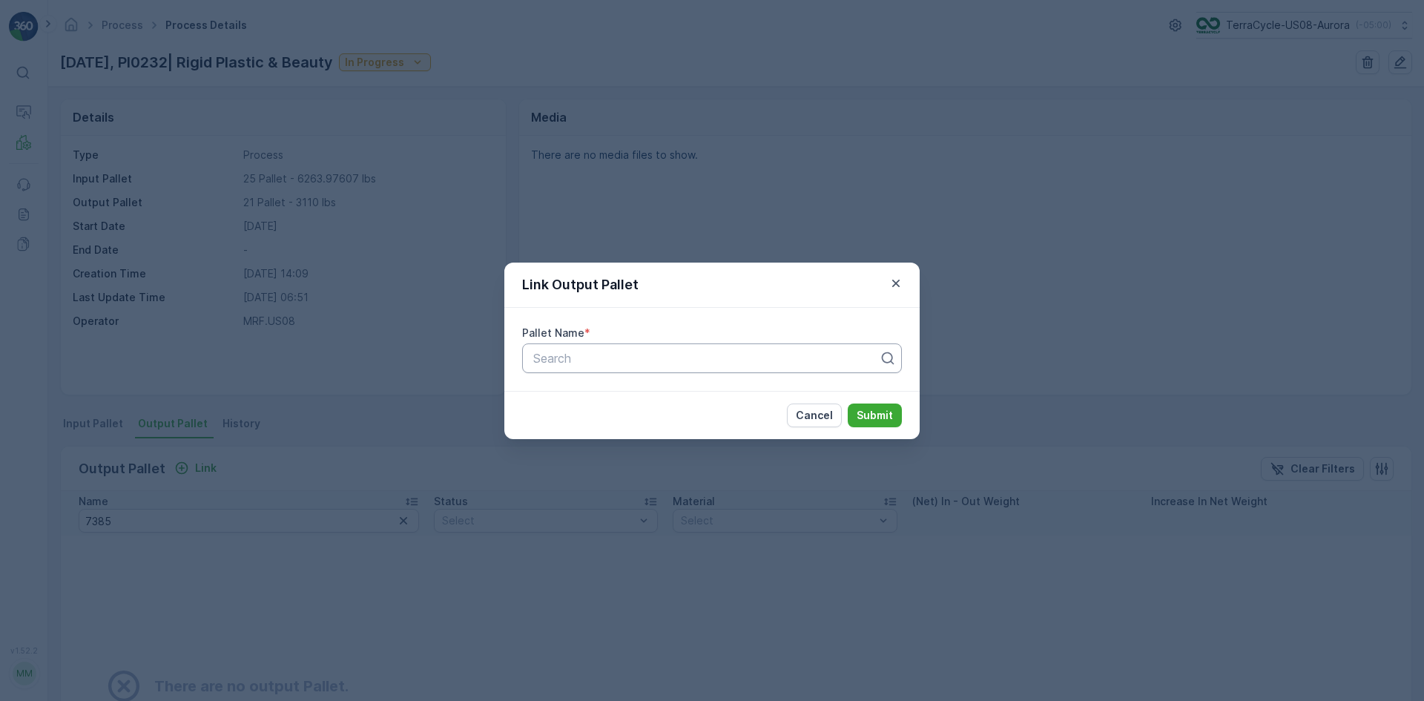
click at [589, 363] on div at bounding box center [706, 358] width 349 height 13
type input "7385"
click at [614, 389] on span "Pallet_US08 #7385" at bounding box center [584, 394] width 107 height 13
click at [889, 419] on p "Submit" at bounding box center [875, 415] width 36 height 15
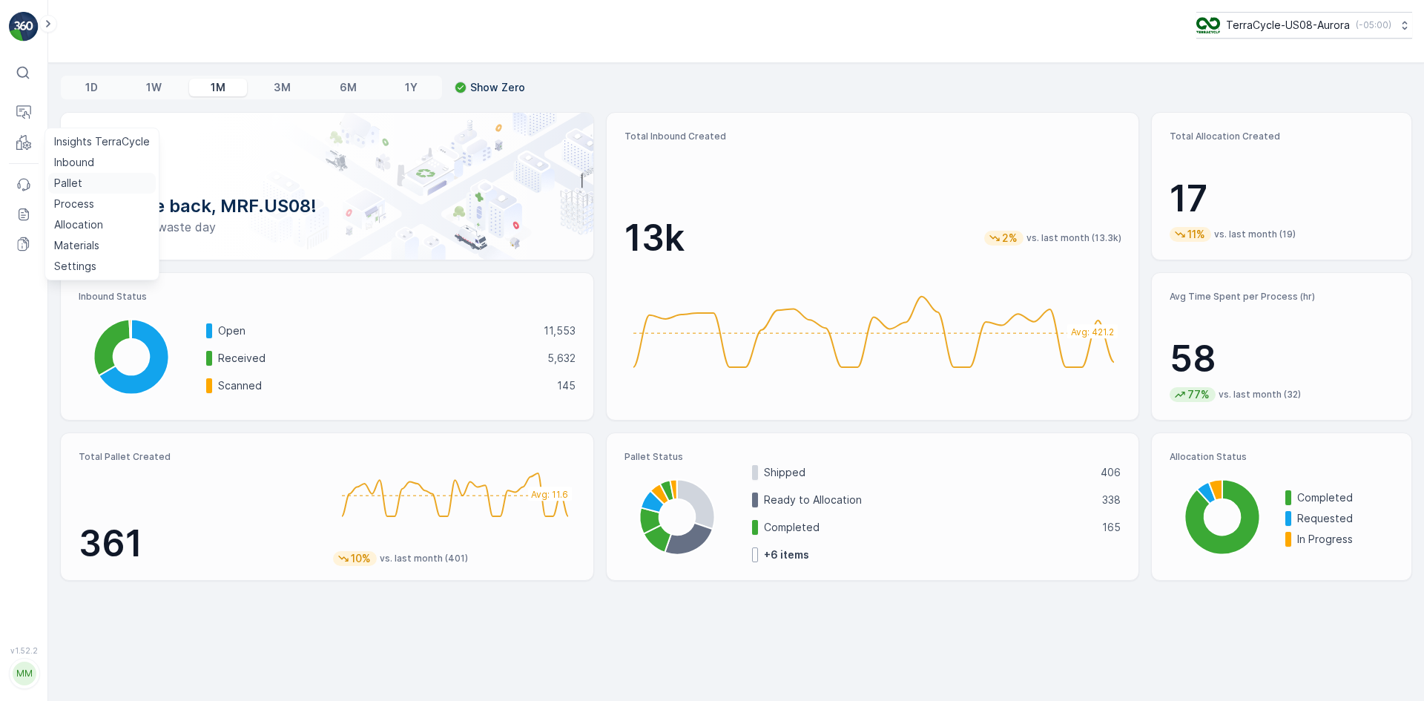
click at [71, 185] on p "Pallet" at bounding box center [68, 183] width 28 height 15
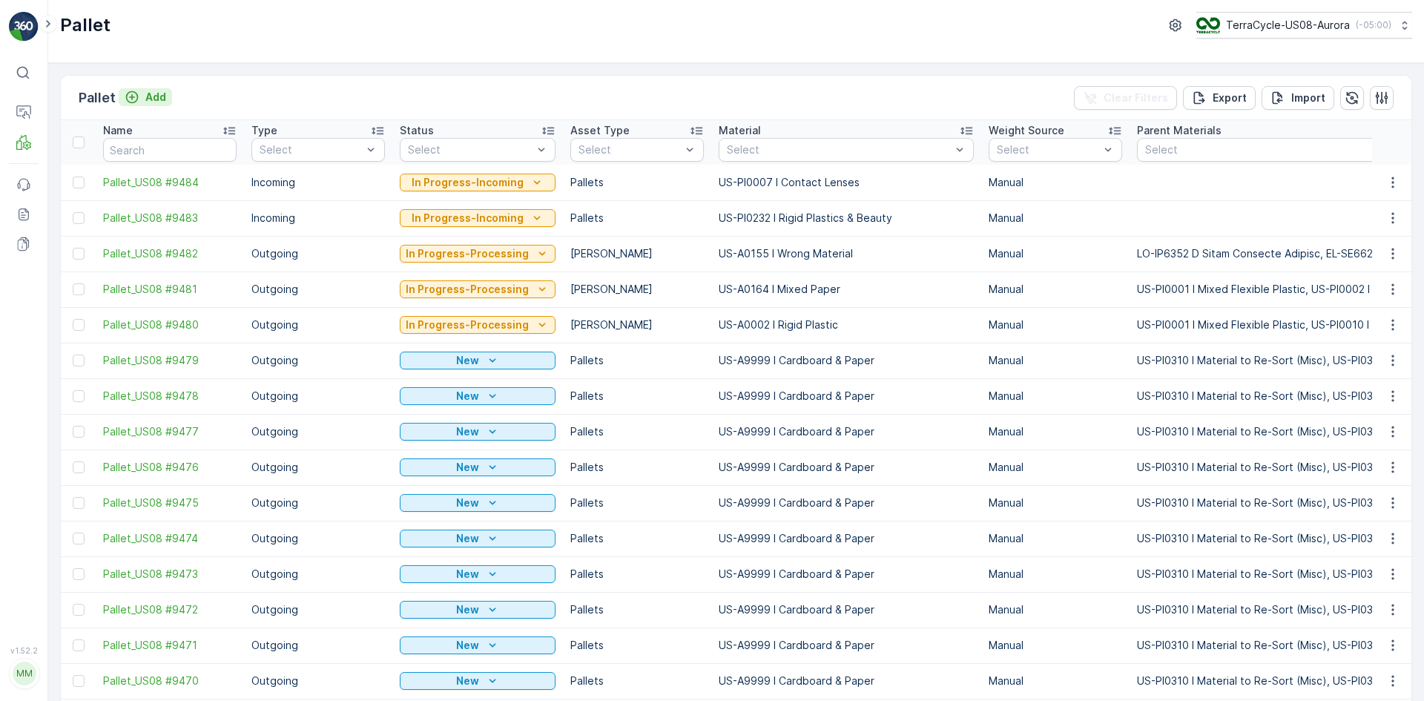
click at [157, 101] on p "Add" at bounding box center [155, 97] width 21 height 15
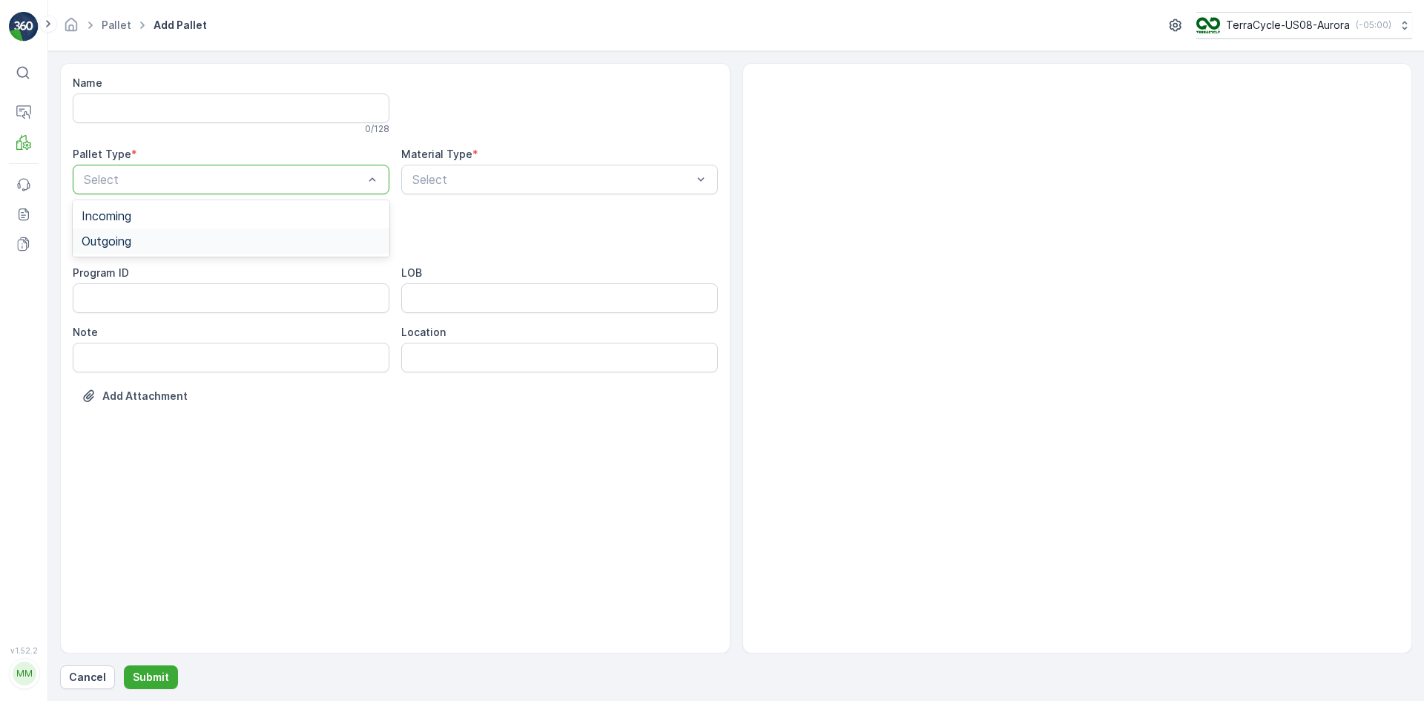
click at [243, 238] on div "Outgoing" at bounding box center [231, 240] width 299 height 13
click at [228, 303] on div "Bales" at bounding box center [231, 300] width 299 height 13
click at [547, 166] on div "Select" at bounding box center [559, 180] width 317 height 30
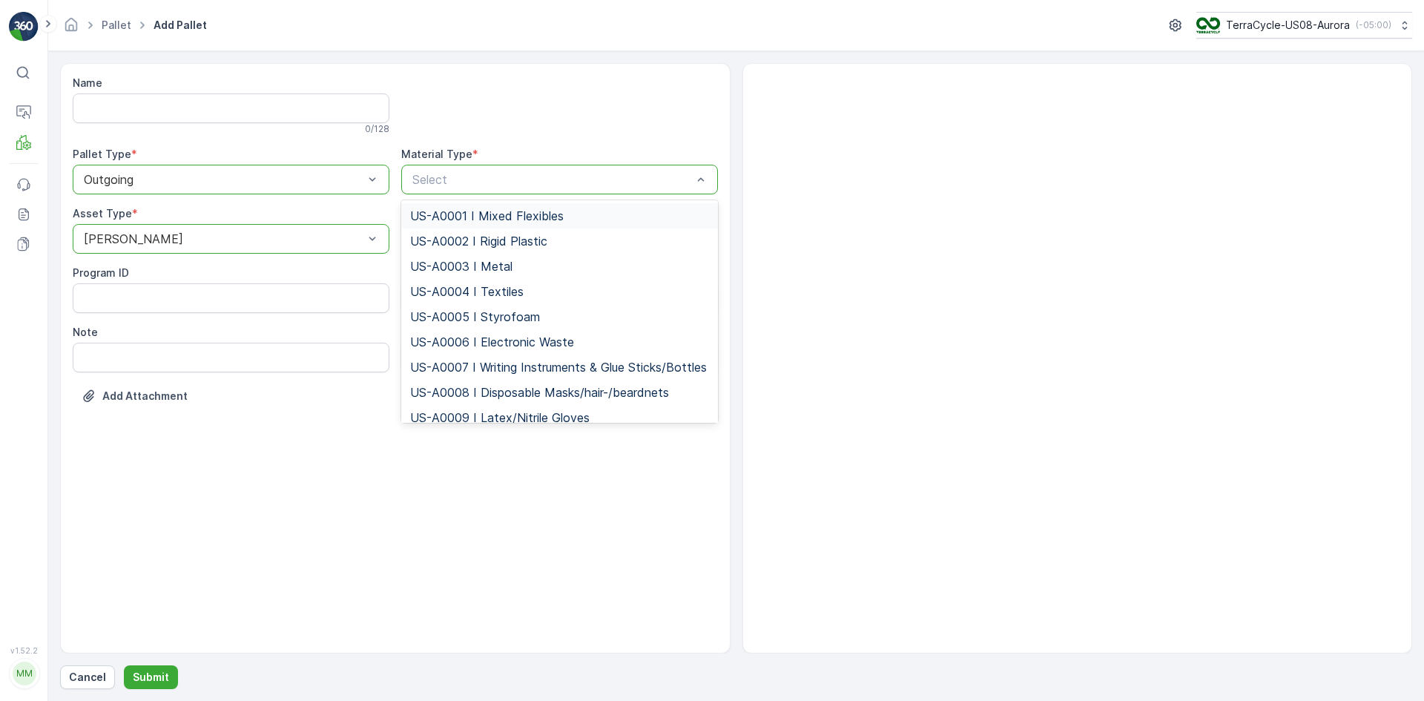
click at [526, 215] on span "US-A0001 I Mixed Flexibles" at bounding box center [487, 215] width 154 height 13
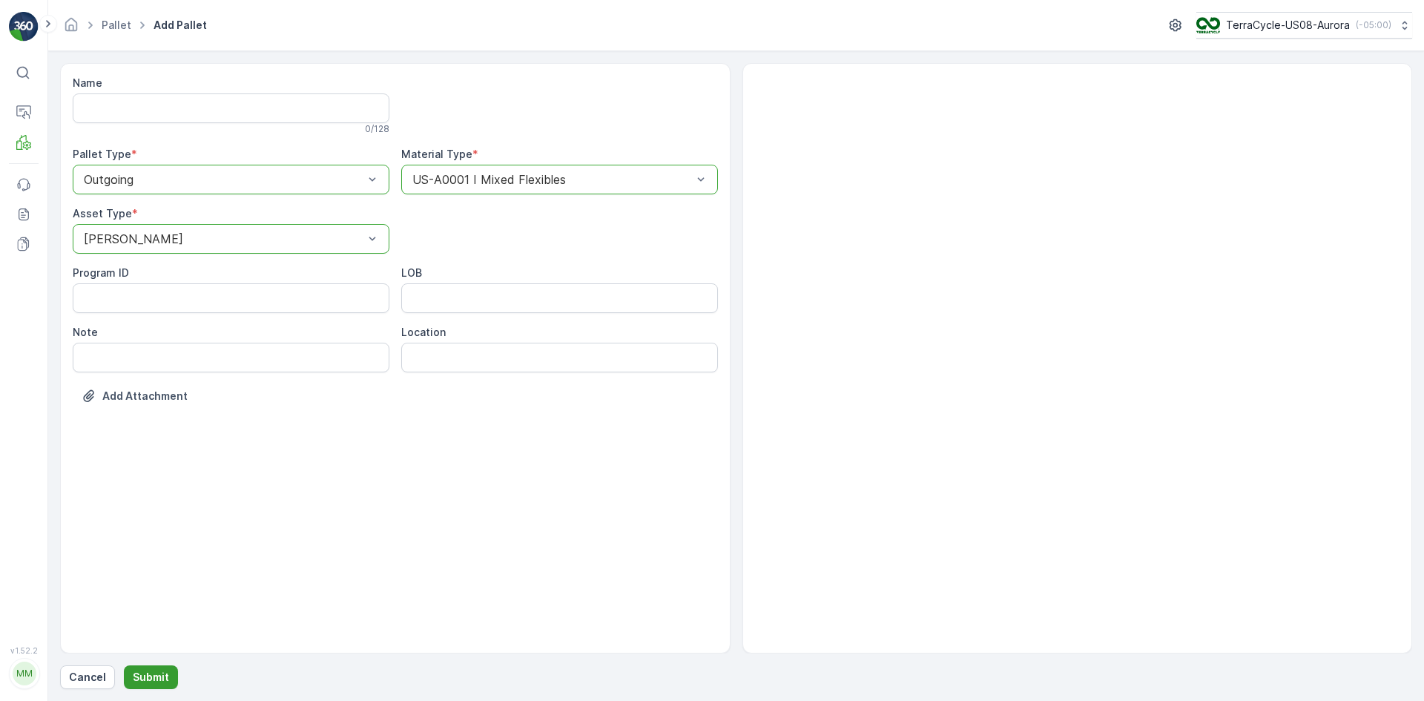
click at [151, 681] on p "Submit" at bounding box center [151, 677] width 36 height 15
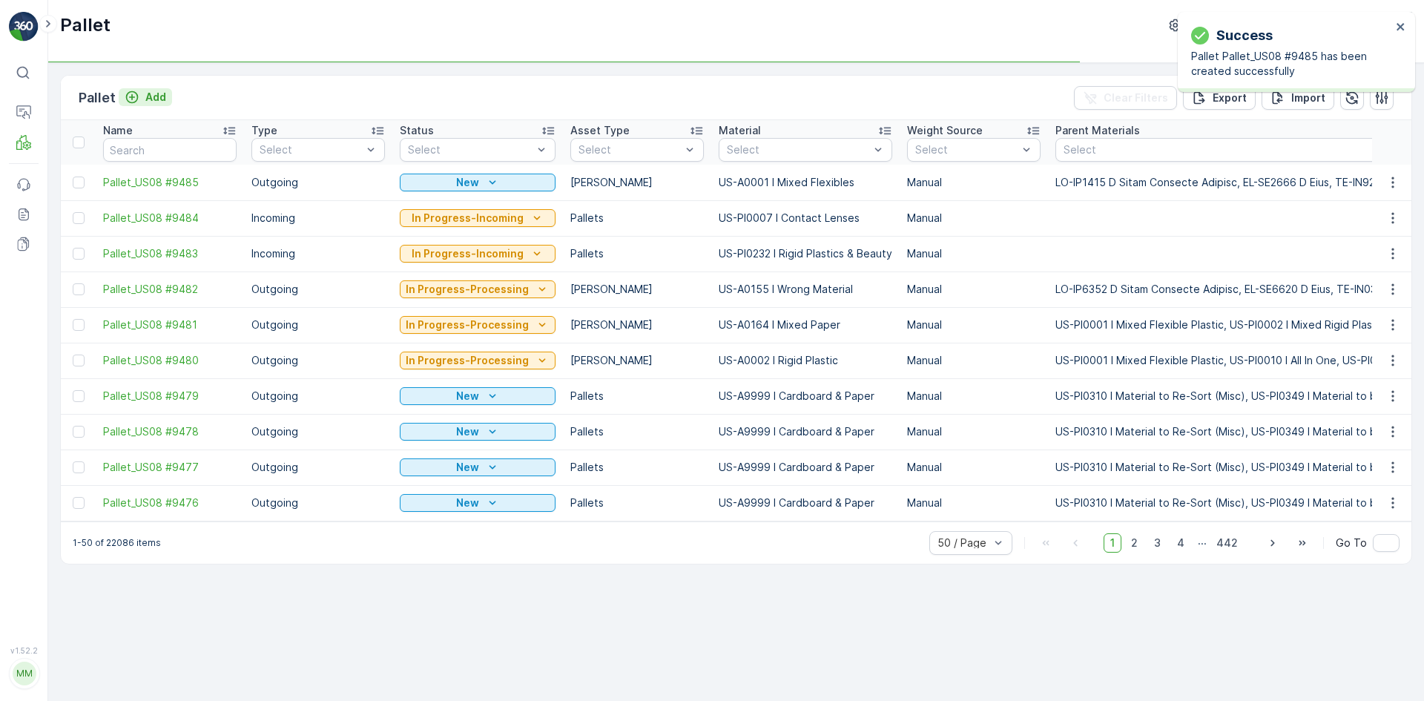
click at [148, 96] on p "Add" at bounding box center [155, 97] width 21 height 15
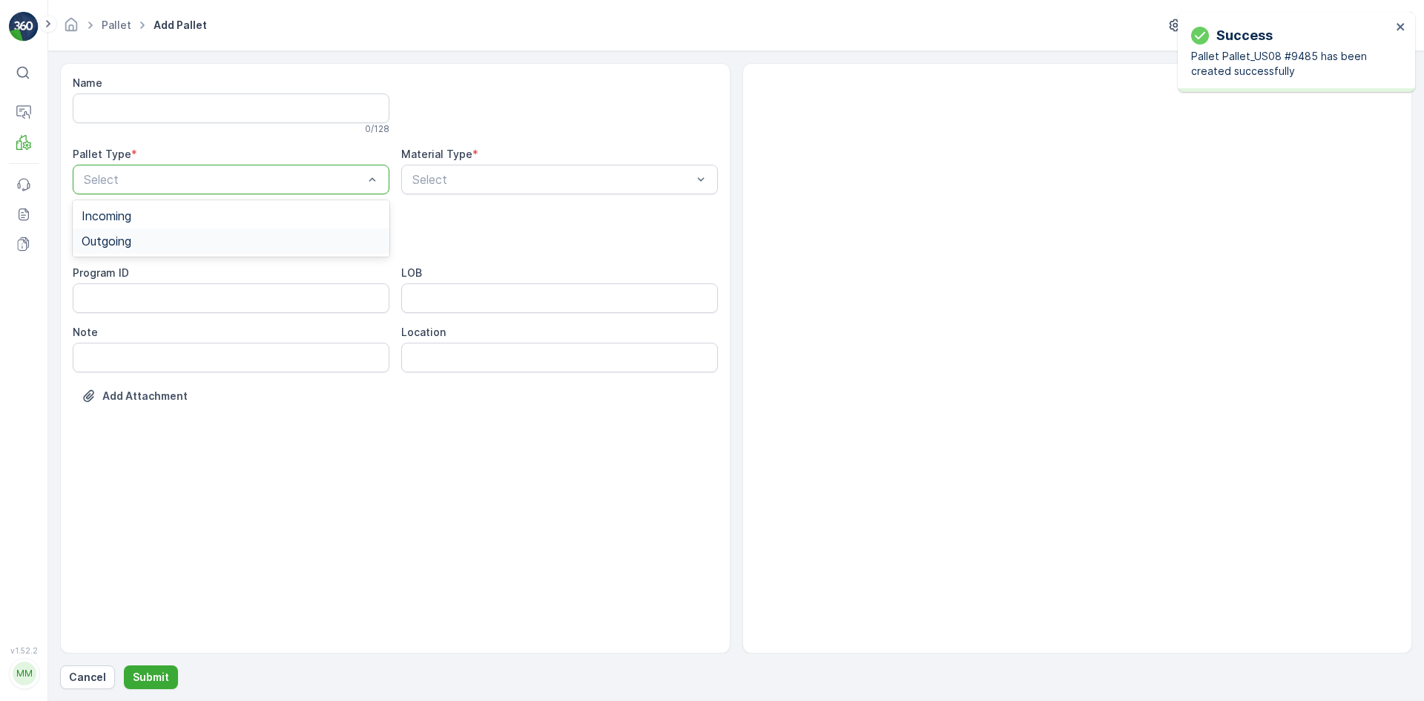
click at [131, 240] on span "Outgoing" at bounding box center [107, 240] width 50 height 13
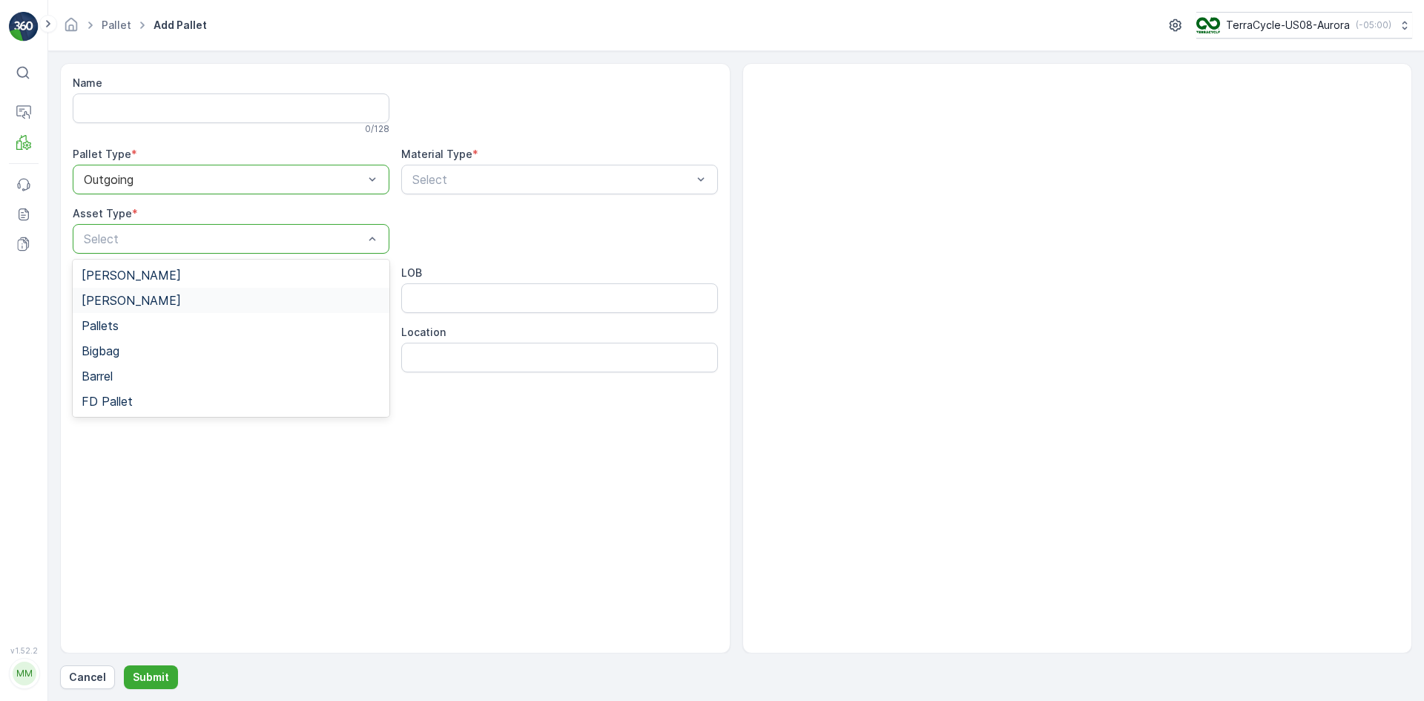
drag, startPoint x: 131, startPoint y: 296, endPoint x: 141, endPoint y: 297, distance: 9.7
click at [133, 297] on div "Bales" at bounding box center [231, 300] width 299 height 13
click at [498, 168] on div "Select" at bounding box center [559, 180] width 317 height 30
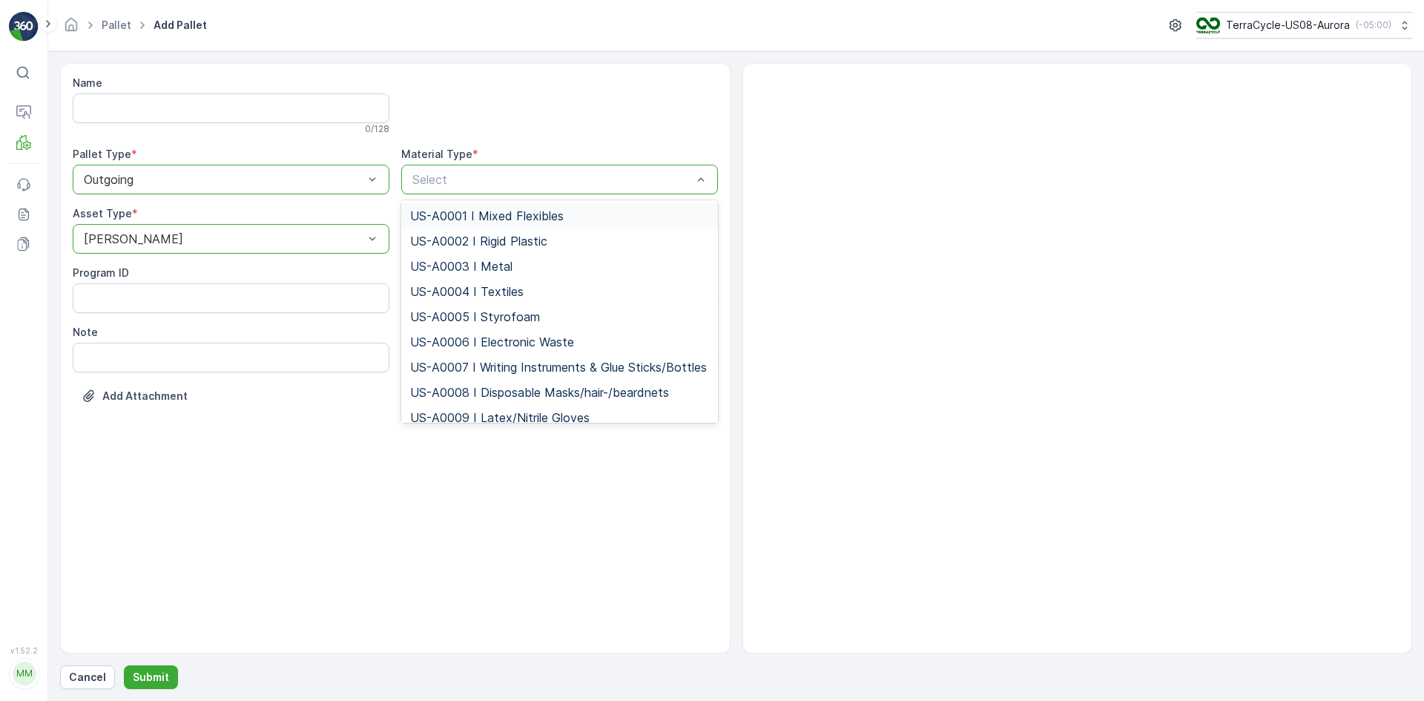
click at [502, 213] on span "US-A0001 I Mixed Flexibles" at bounding box center [487, 215] width 154 height 13
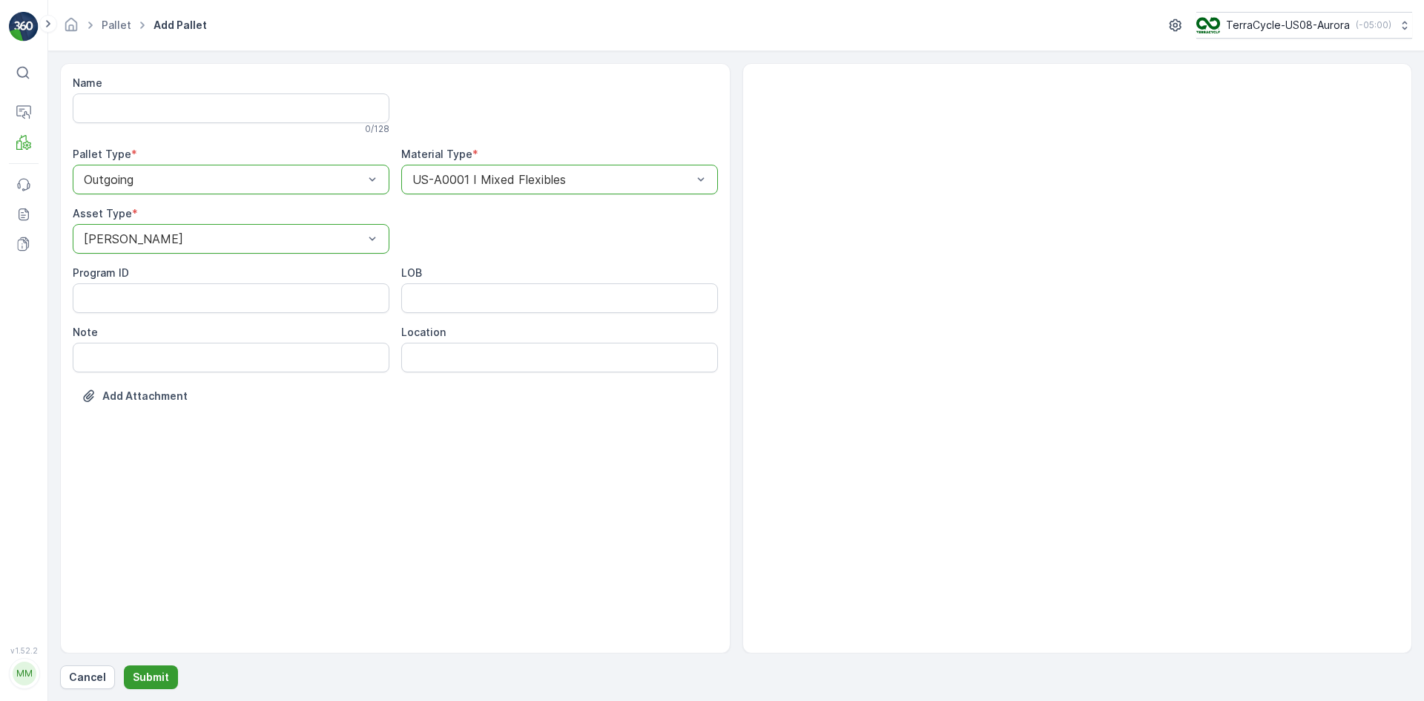
click at [161, 672] on p "Submit" at bounding box center [151, 677] width 36 height 15
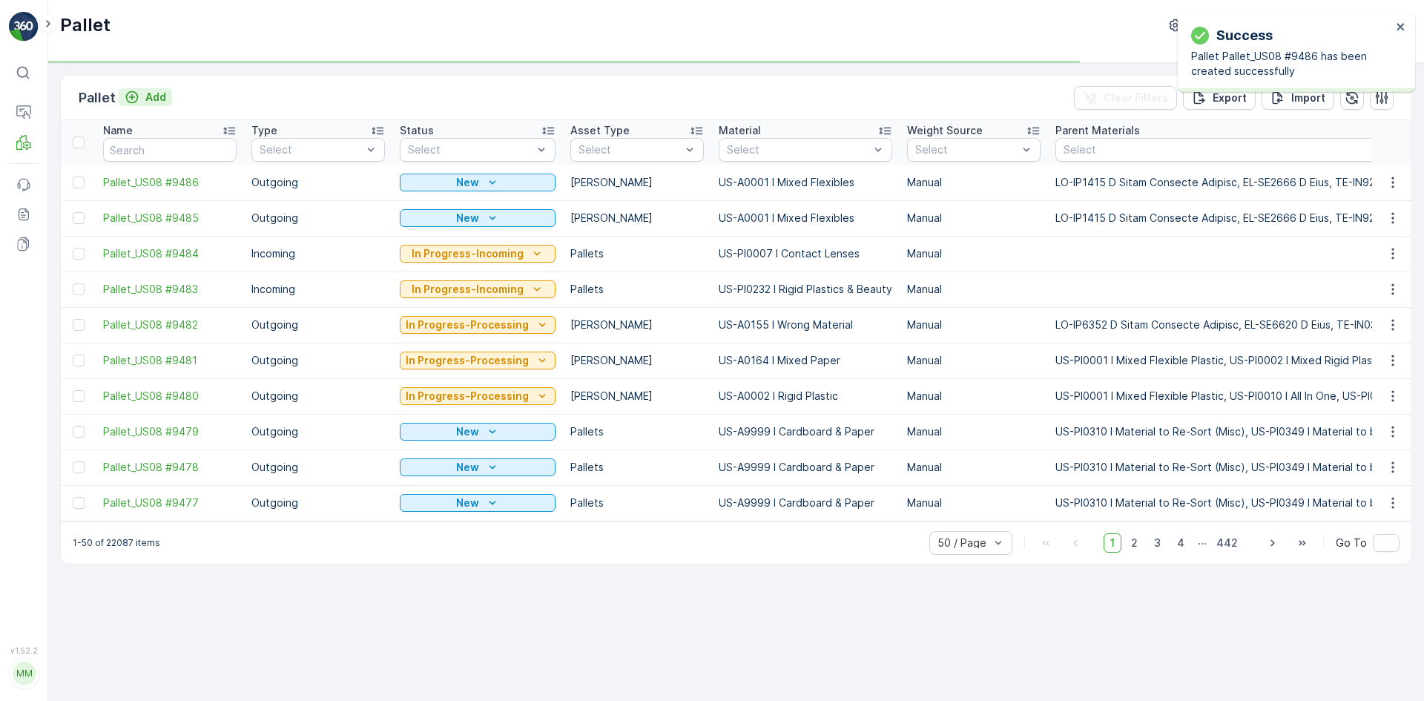
click at [148, 99] on p "Add" at bounding box center [155, 97] width 21 height 15
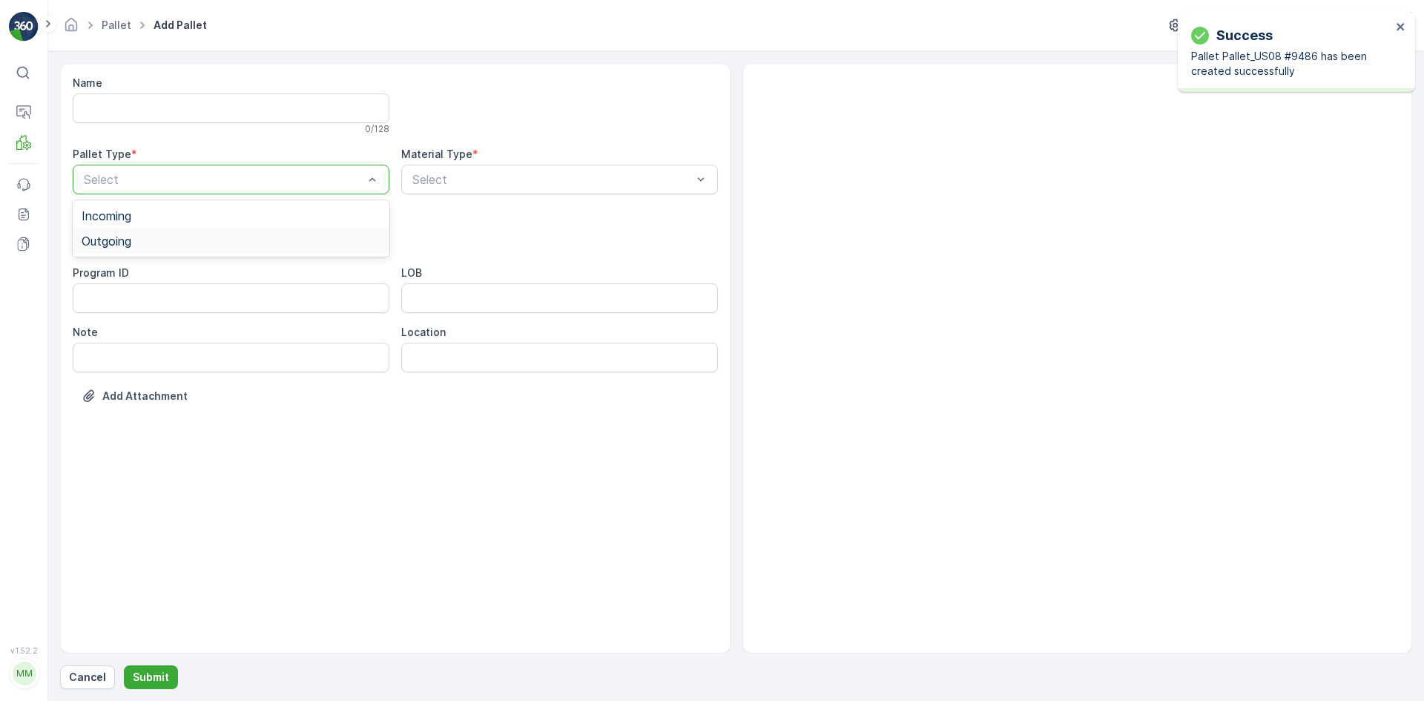
click at [124, 240] on span "Outgoing" at bounding box center [107, 240] width 50 height 13
click at [122, 293] on div "Bales" at bounding box center [231, 300] width 317 height 25
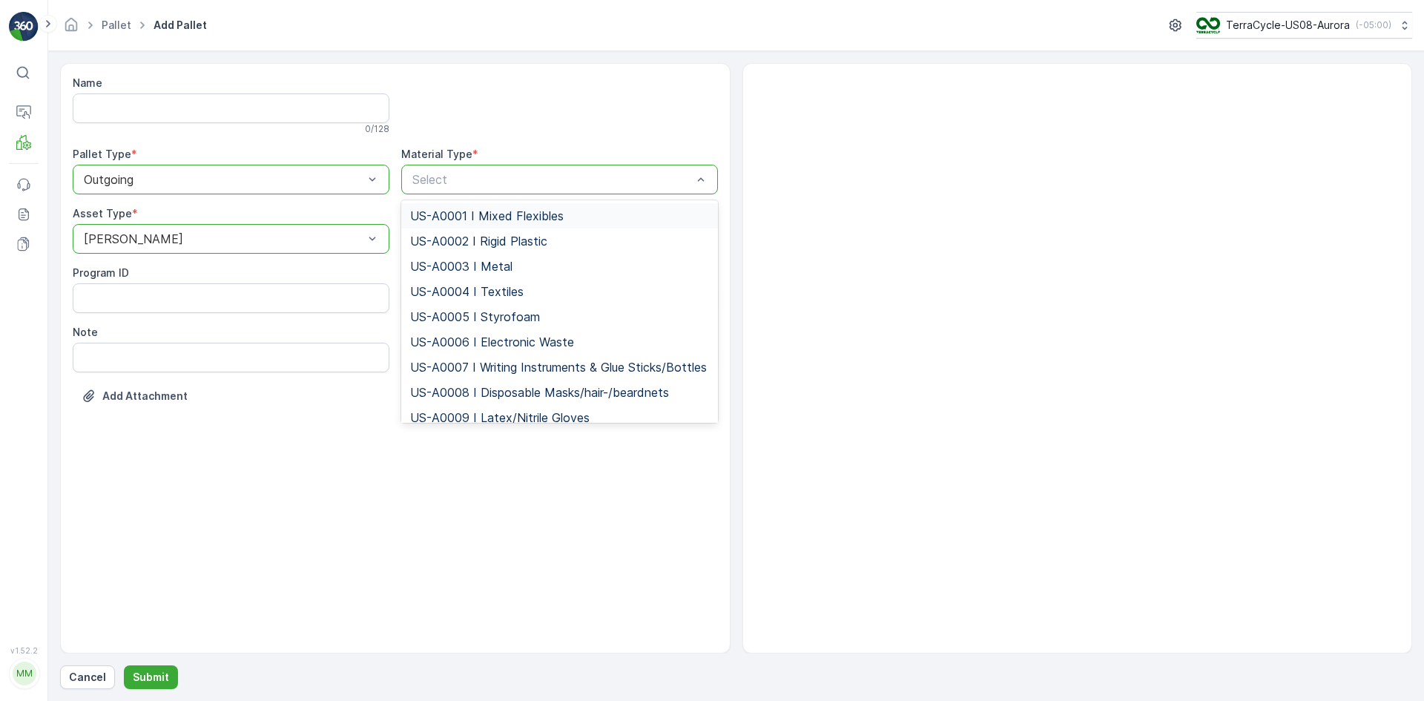
click at [498, 219] on span "US-A0001 I Mixed Flexibles" at bounding box center [487, 215] width 154 height 13
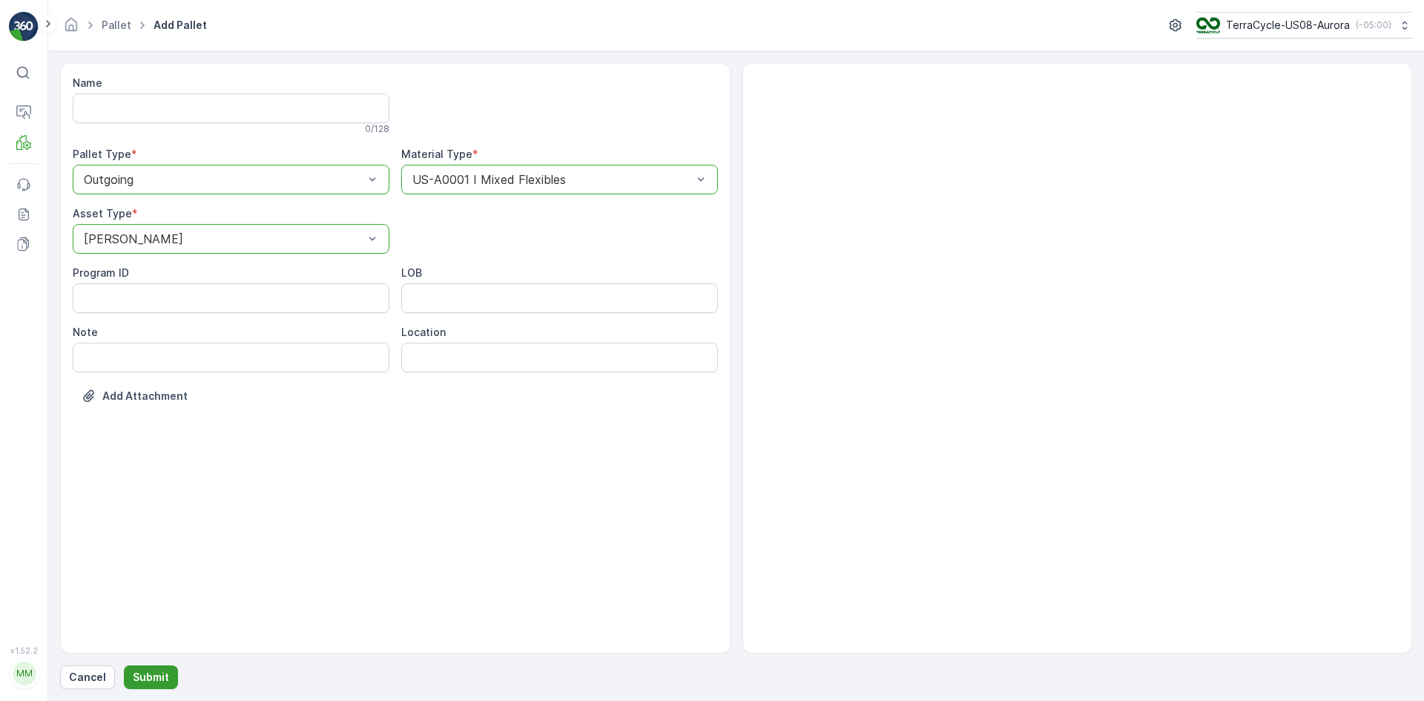
click at [152, 682] on p "Submit" at bounding box center [151, 677] width 36 height 15
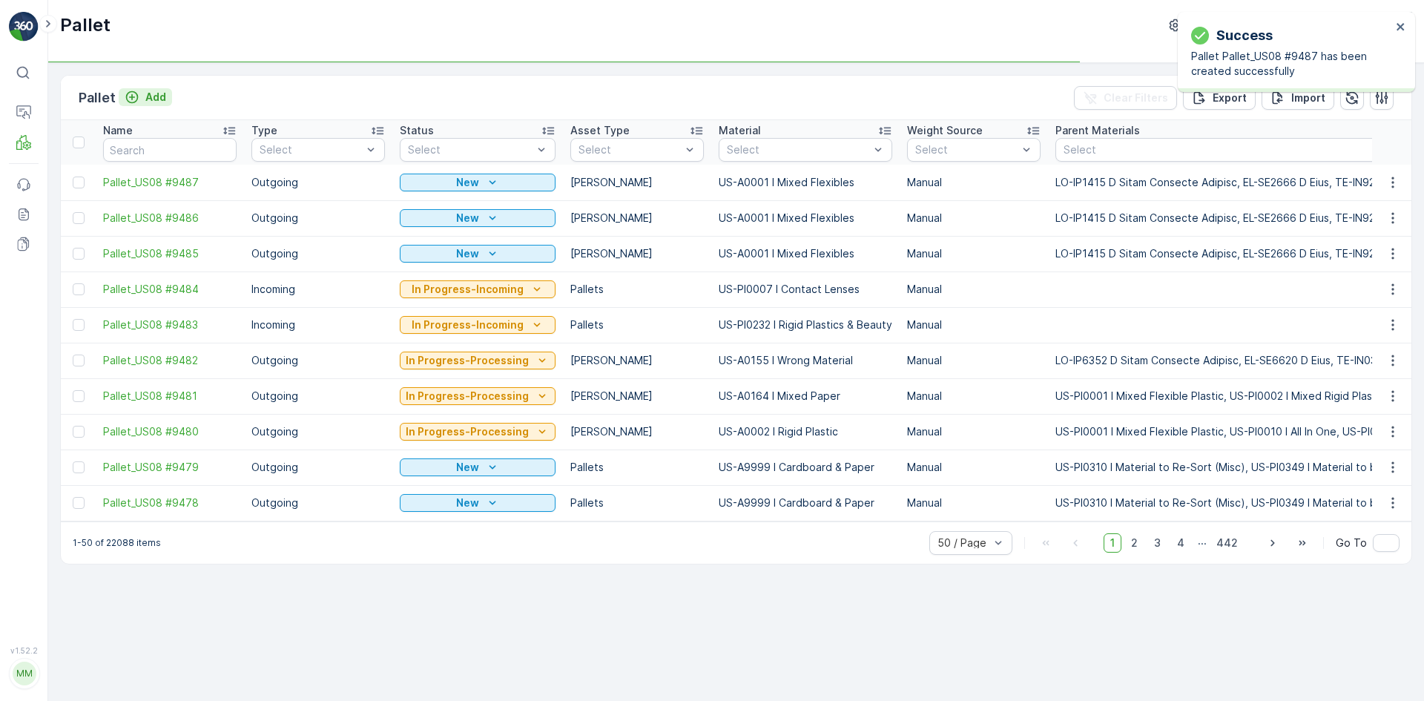
click at [151, 96] on p "Add" at bounding box center [155, 97] width 21 height 15
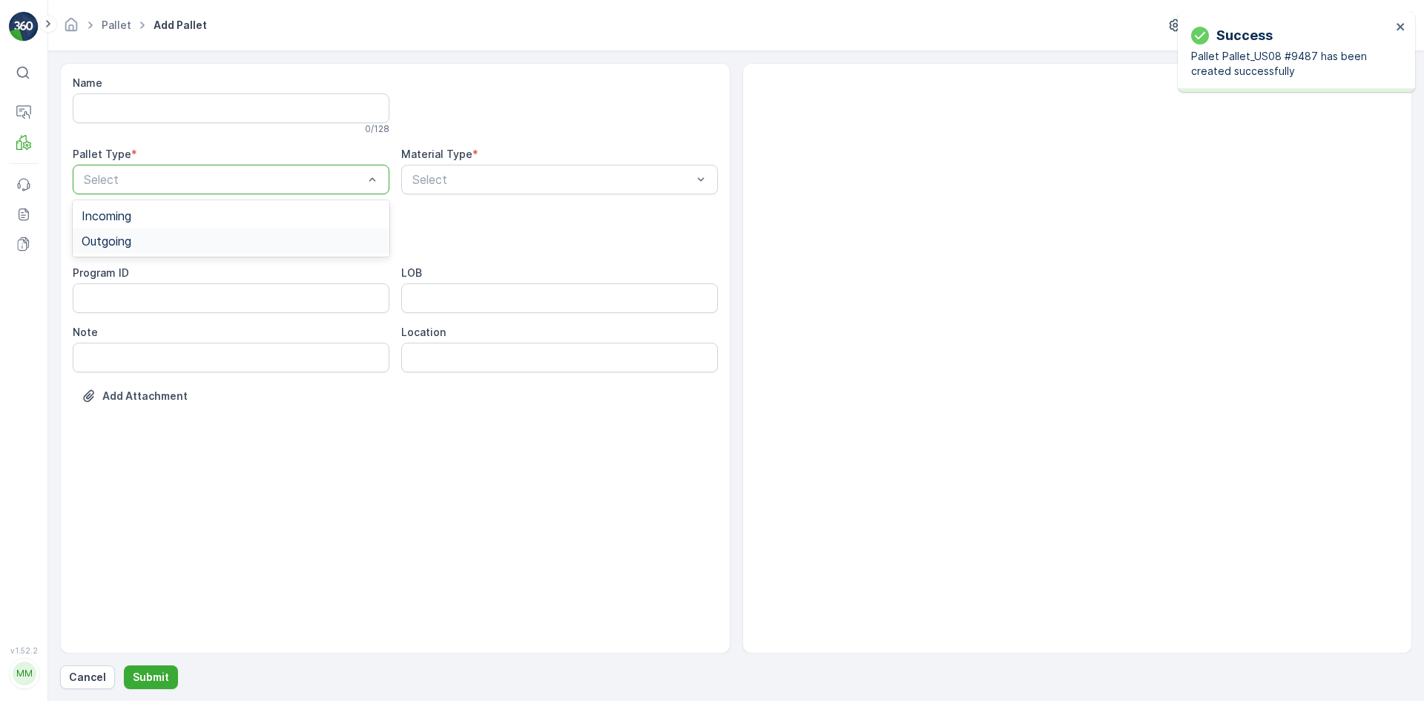
click at [133, 232] on div "Outgoing" at bounding box center [231, 240] width 317 height 25
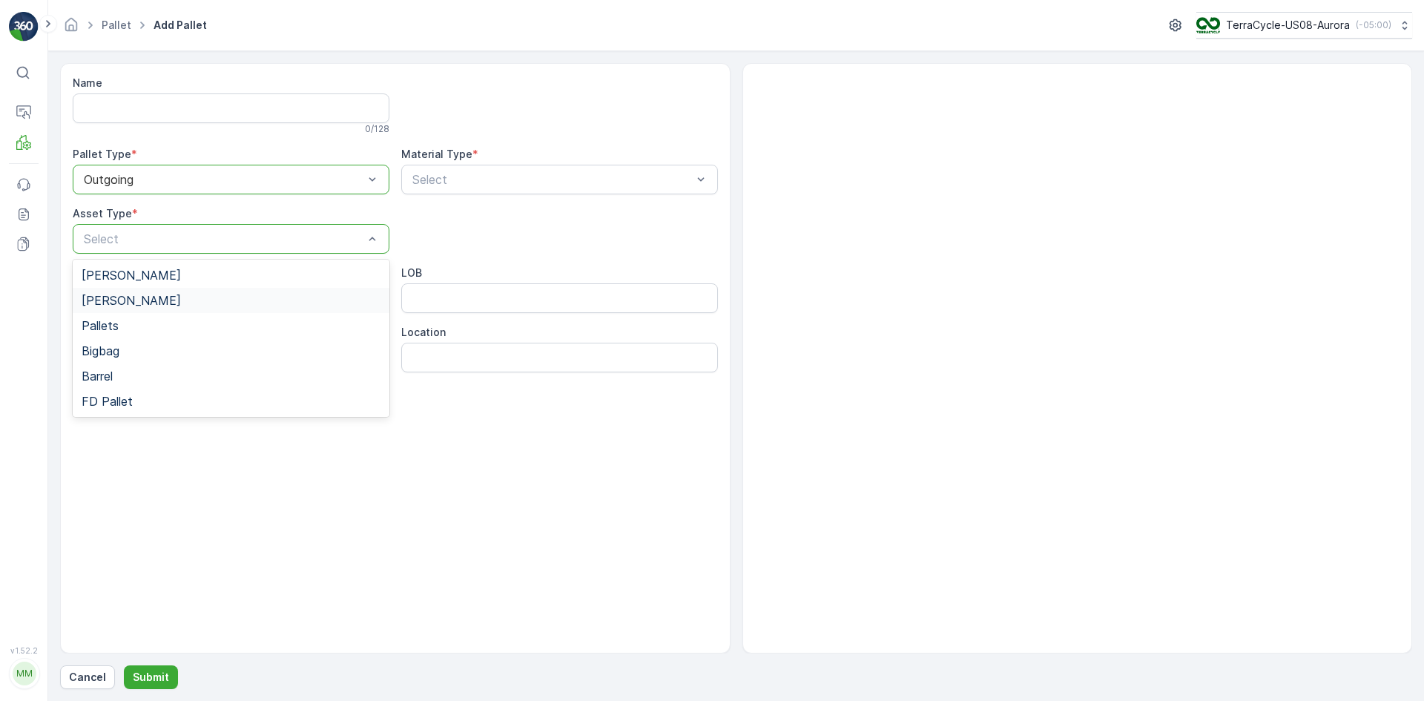
click at [130, 289] on div "Bales" at bounding box center [231, 300] width 317 height 25
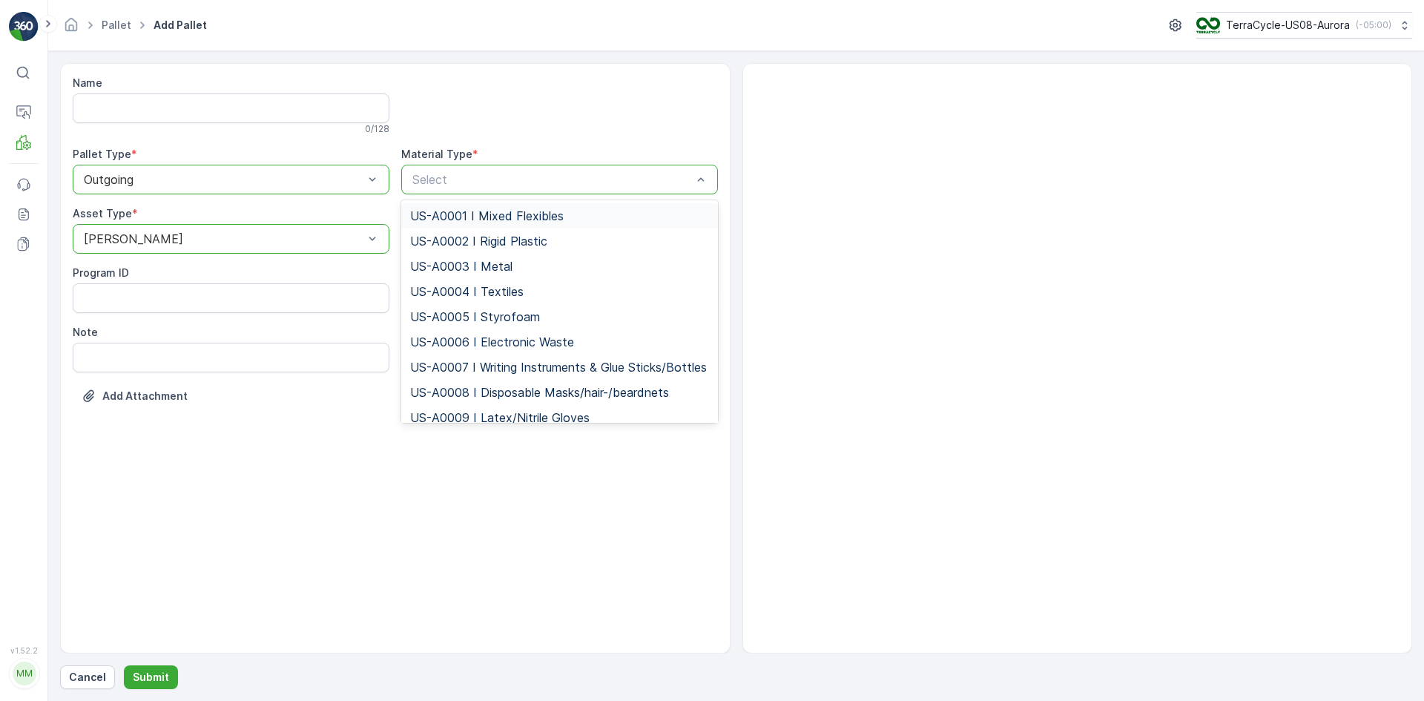
click at [484, 216] on span "US-A0001 I Mixed Flexibles" at bounding box center [487, 215] width 154 height 13
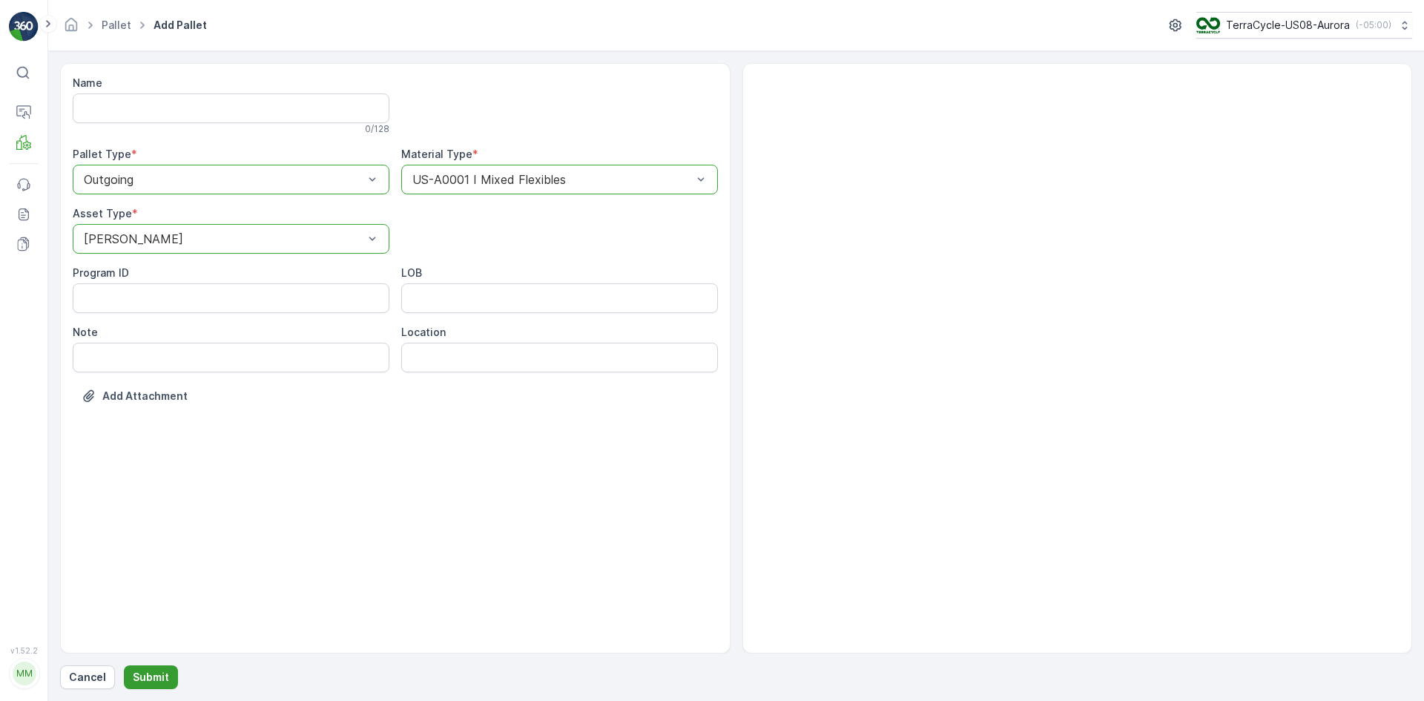
click at [151, 679] on p "Submit" at bounding box center [151, 677] width 36 height 15
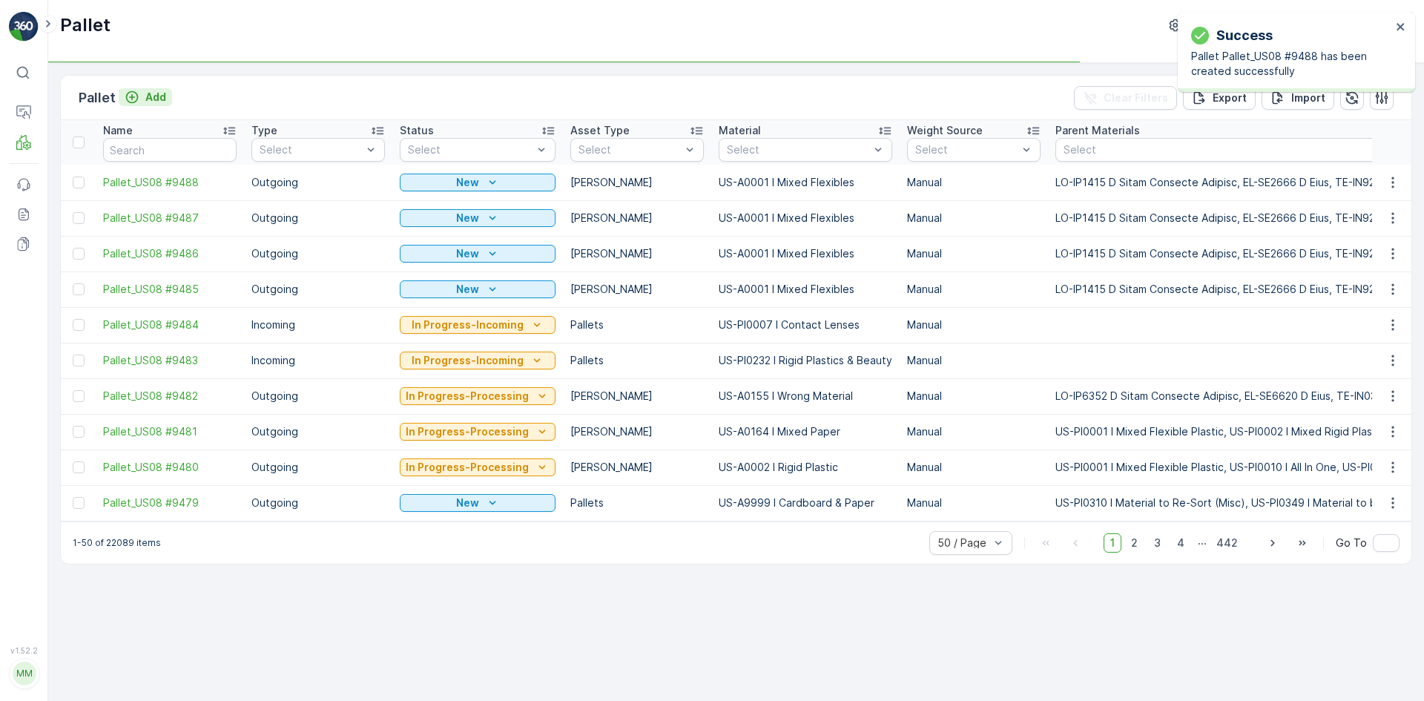
click at [146, 96] on p "Add" at bounding box center [155, 97] width 21 height 15
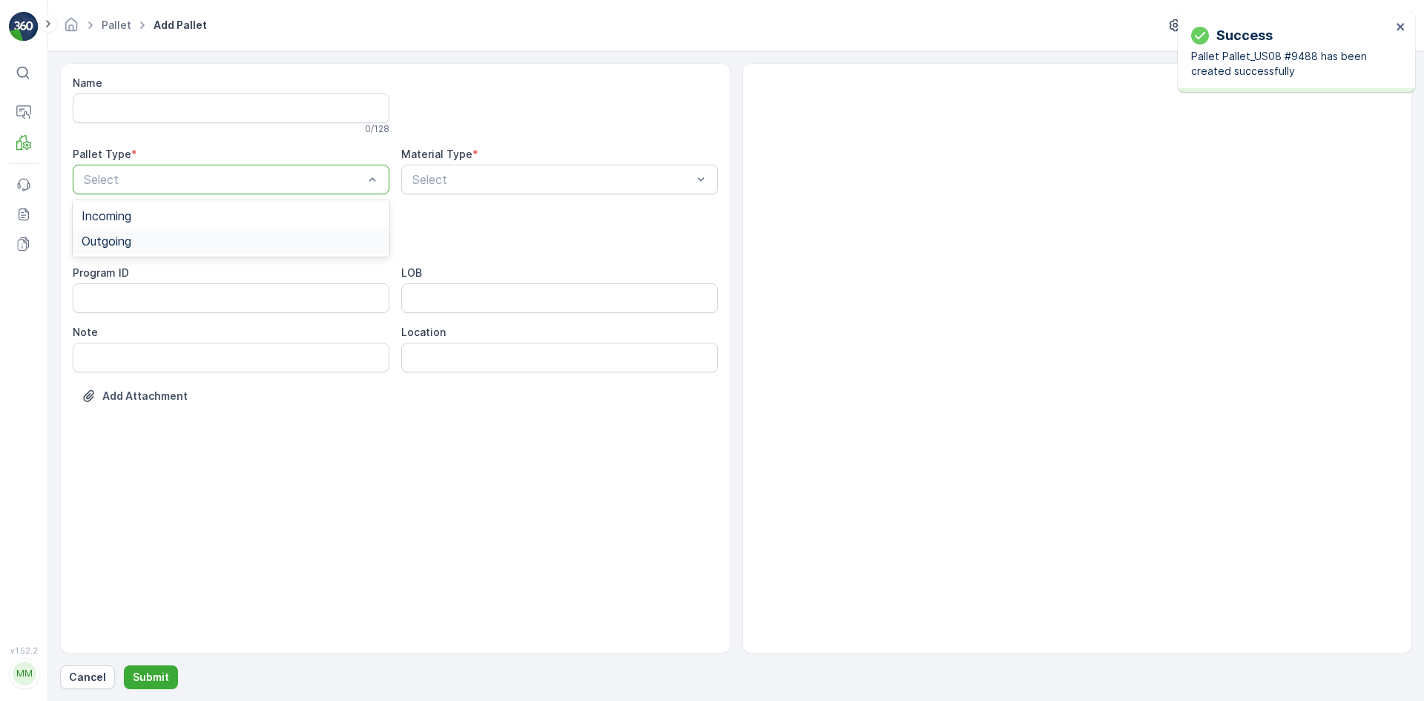
click at [131, 237] on span "Outgoing" at bounding box center [107, 240] width 50 height 13
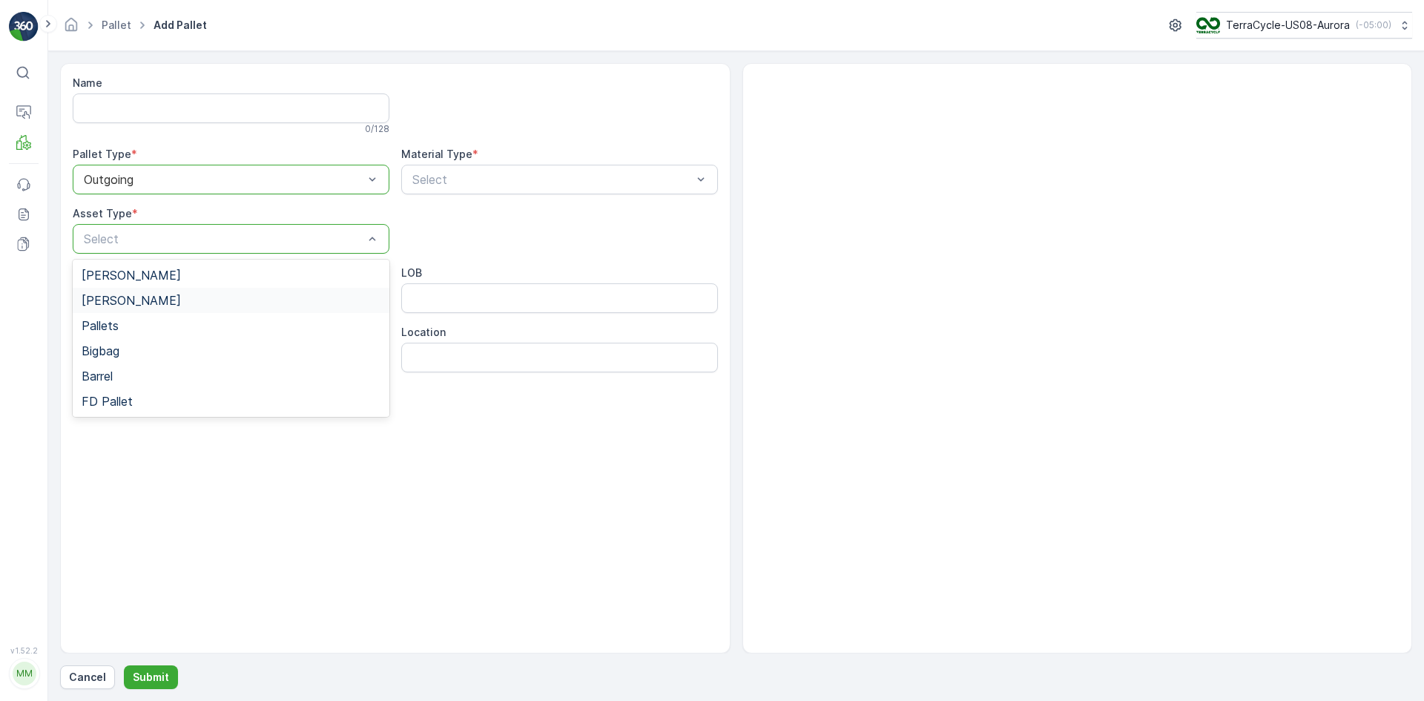
click at [119, 294] on div "Bales" at bounding box center [231, 300] width 299 height 13
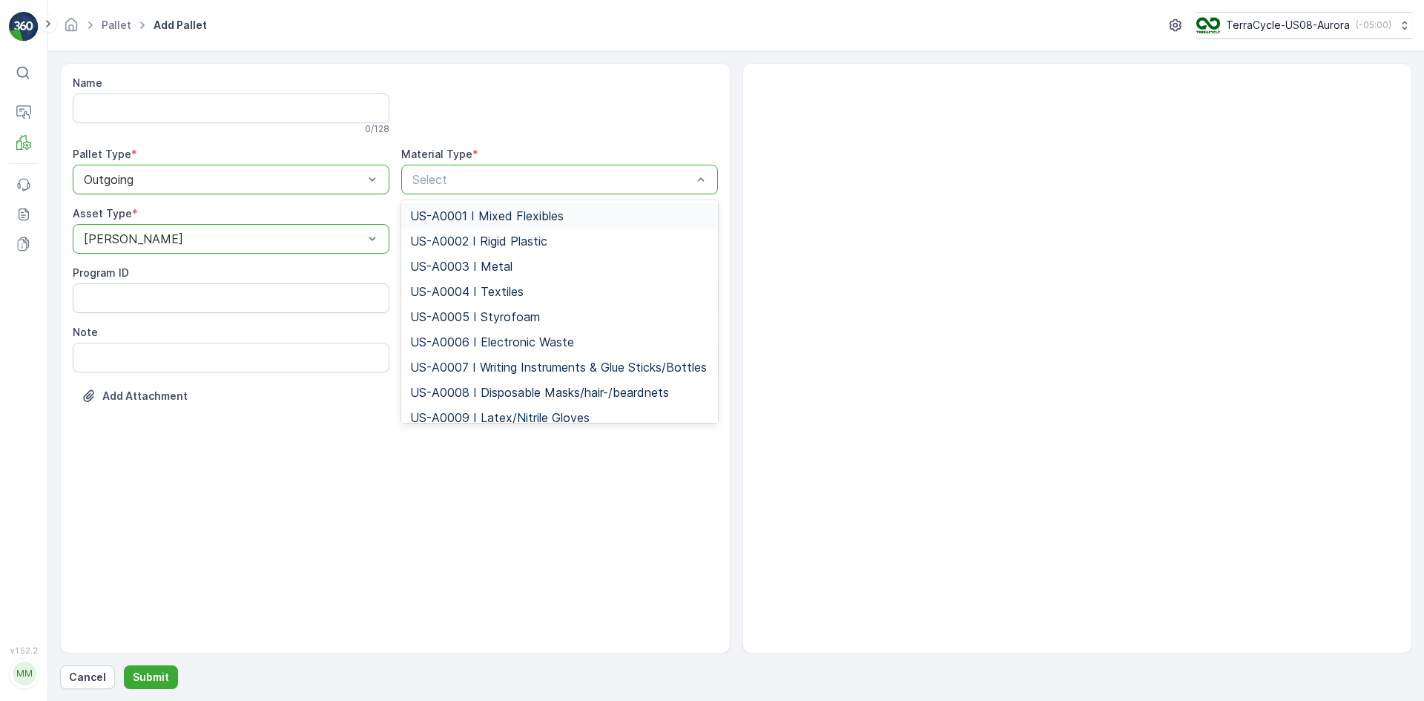
click at [443, 211] on span "US-A0001 I Mixed Flexibles" at bounding box center [487, 215] width 154 height 13
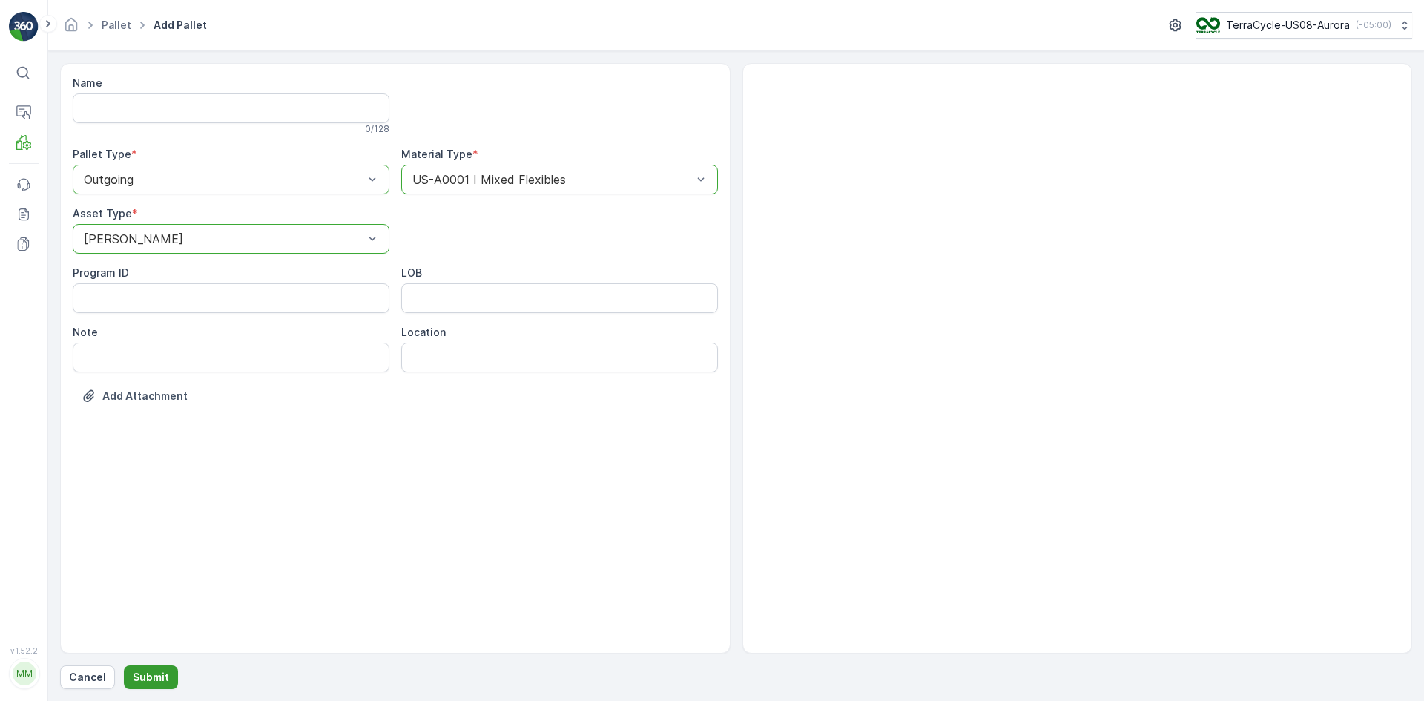
click at [147, 674] on p "Submit" at bounding box center [151, 677] width 36 height 15
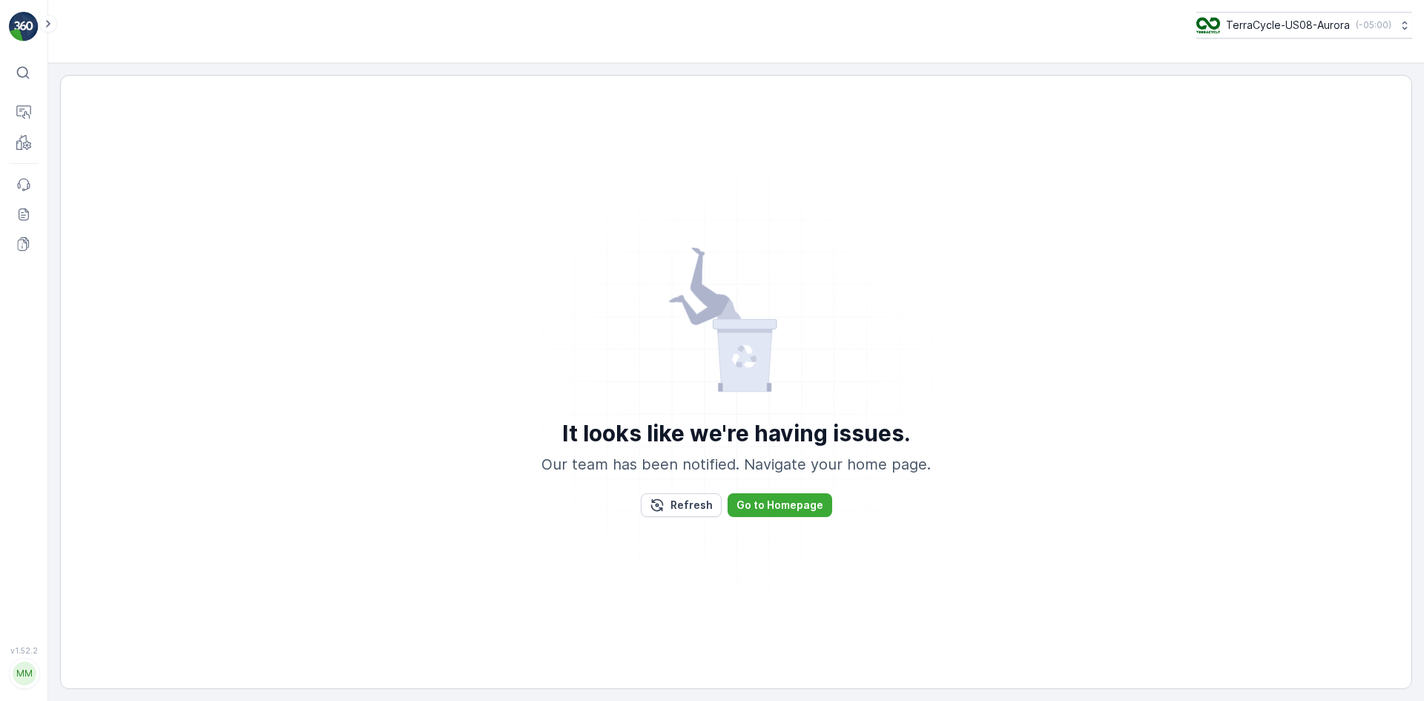
click at [78, 323] on div "It looks like we're having issues. Our team has been notified. Navigate your ho…" at bounding box center [736, 382] width 1352 height 614
click at [691, 510] on p "Refresh" at bounding box center [691, 505] width 42 height 15
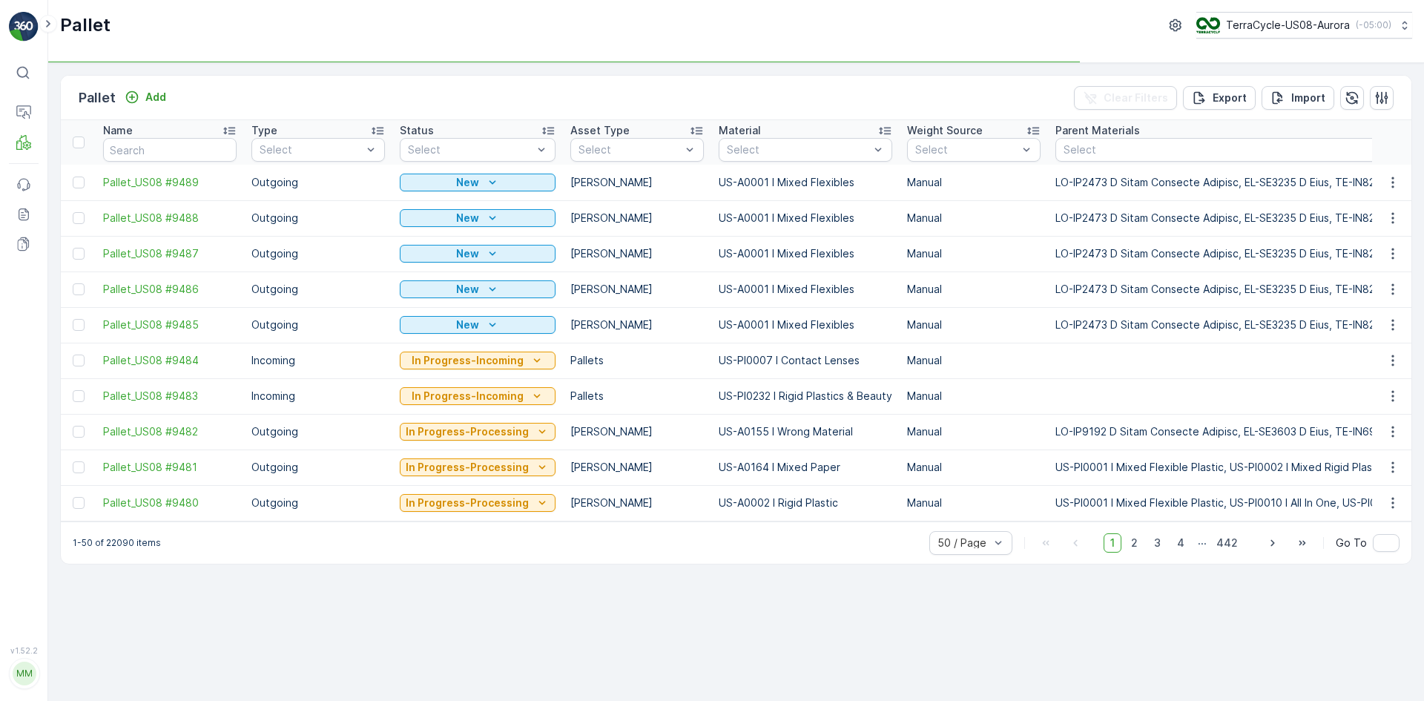
drag, startPoint x: 77, startPoint y: 327, endPoint x: 81, endPoint y: 316, distance: 11.7
click at [78, 327] on div at bounding box center [79, 325] width 12 height 12
click at [73, 319] on input "checkbox" at bounding box center [73, 319] width 0 height 0
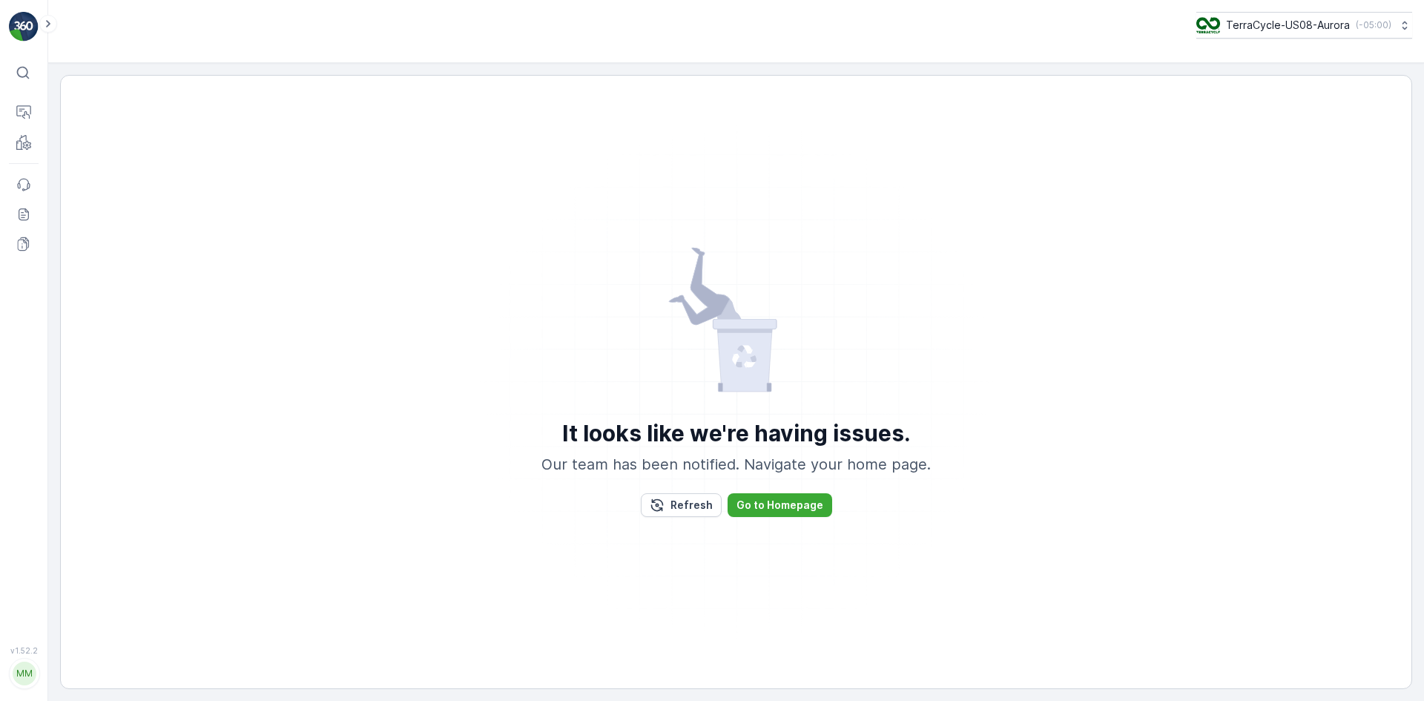
click at [79, 252] on div "It looks like we're having issues. Our team has been notified. Navigate your ho…" at bounding box center [736, 381] width 1315 height 583
click at [81, 216] on div "It looks like we're having issues. Our team has been notified. Navigate your ho…" at bounding box center [736, 381] width 1315 height 583
click at [82, 179] on div "It looks like we're having issues. Our team has been notified. Navigate your ho…" at bounding box center [736, 381] width 1315 height 583
click at [703, 504] on p "Refresh" at bounding box center [691, 505] width 42 height 15
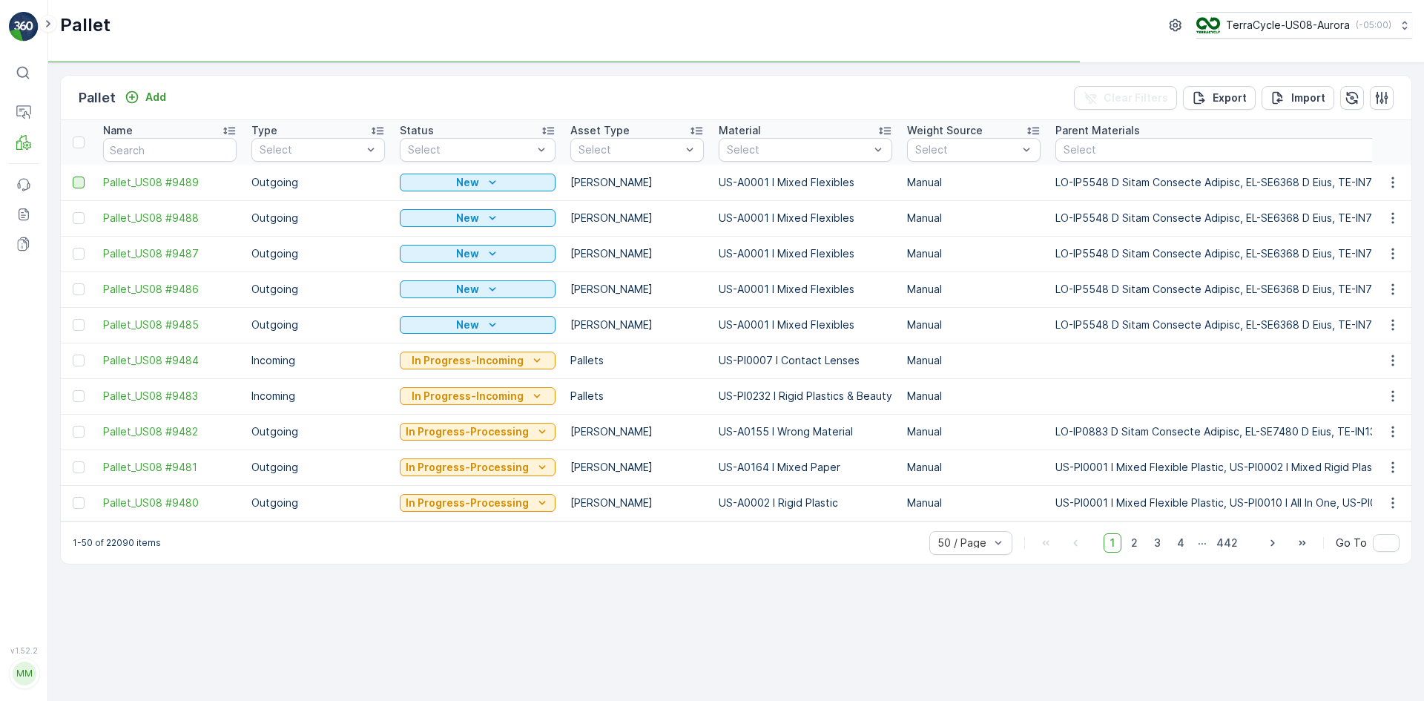
click at [76, 181] on div at bounding box center [79, 182] width 12 height 12
click at [73, 176] on input "checkbox" at bounding box center [73, 176] width 0 height 0
drag, startPoint x: 76, startPoint y: 216, endPoint x: 79, endPoint y: 225, distance: 9.4
click at [77, 216] on div at bounding box center [79, 218] width 12 height 12
click at [73, 212] on input "checkbox" at bounding box center [73, 212] width 0 height 0
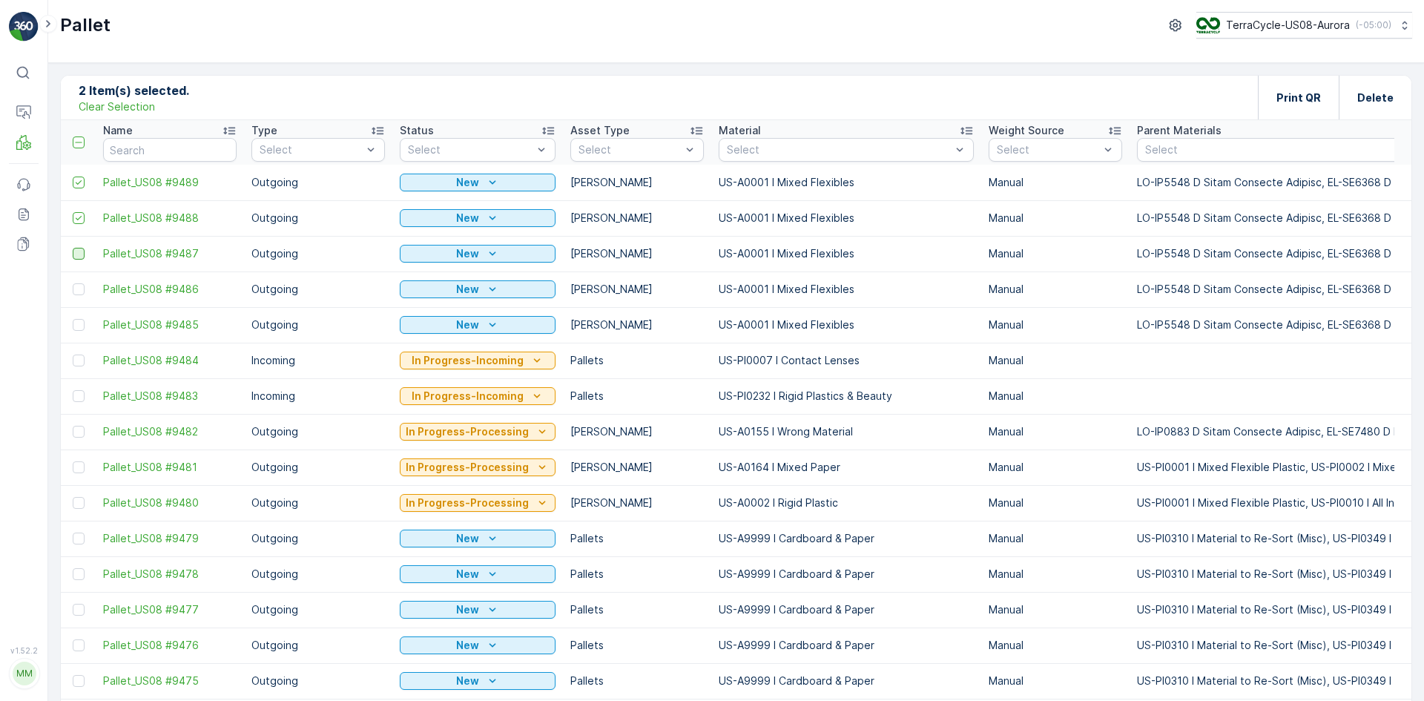
click at [76, 253] on div at bounding box center [79, 254] width 12 height 12
click at [73, 248] on input "checkbox" at bounding box center [73, 248] width 0 height 0
click at [74, 291] on div at bounding box center [79, 289] width 12 height 12
click at [73, 283] on input "checkbox" at bounding box center [73, 283] width 0 height 0
click at [77, 327] on div at bounding box center [79, 325] width 12 height 12
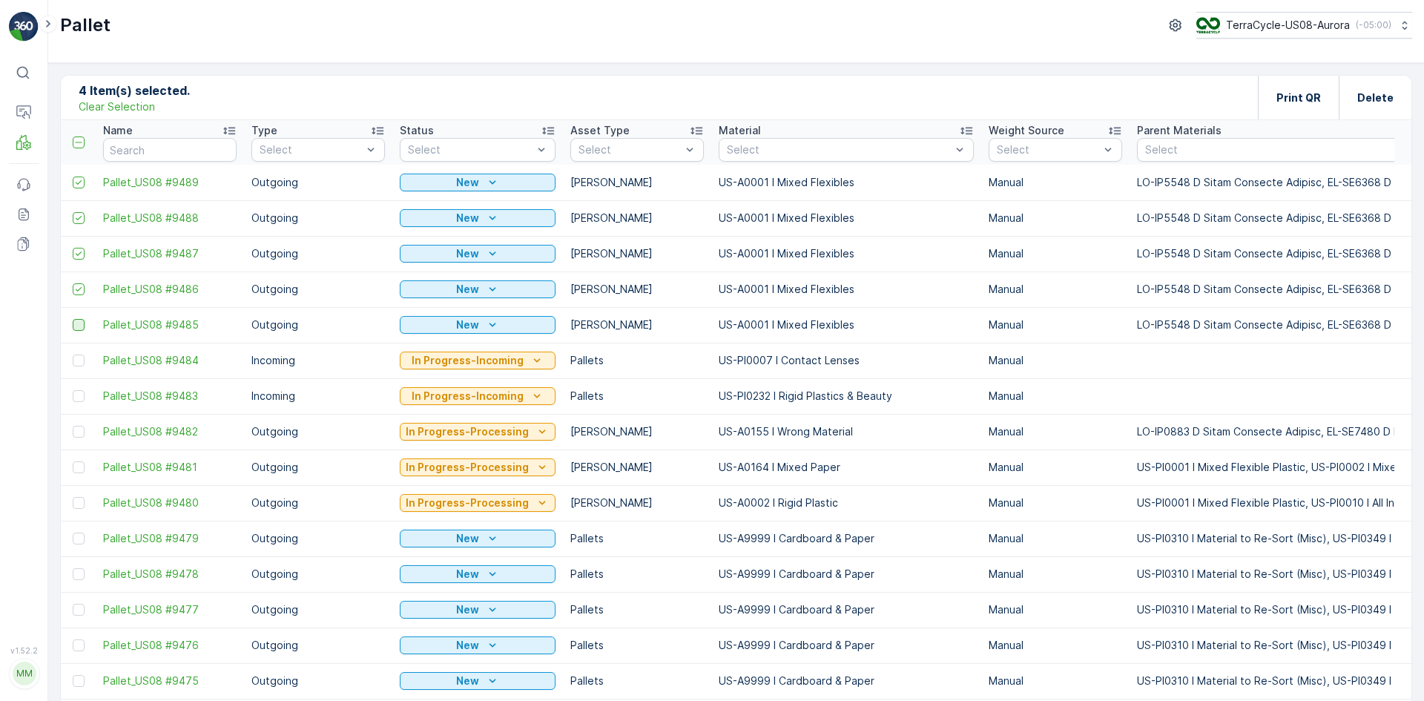
click at [73, 319] on input "checkbox" at bounding box center [73, 319] width 0 height 0
click at [1287, 101] on p "Print QR" at bounding box center [1298, 97] width 44 height 15
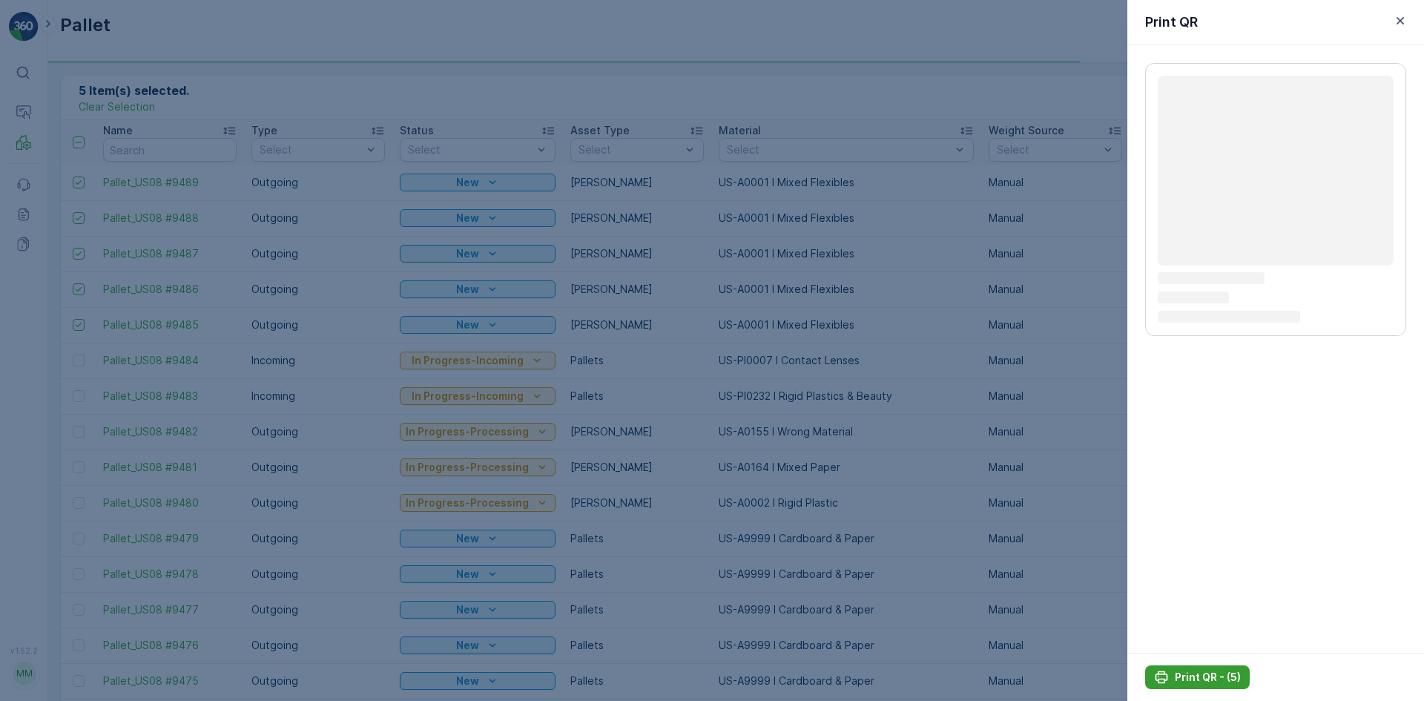
click at [1196, 674] on p "Print QR - (5)" at bounding box center [1208, 677] width 66 height 15
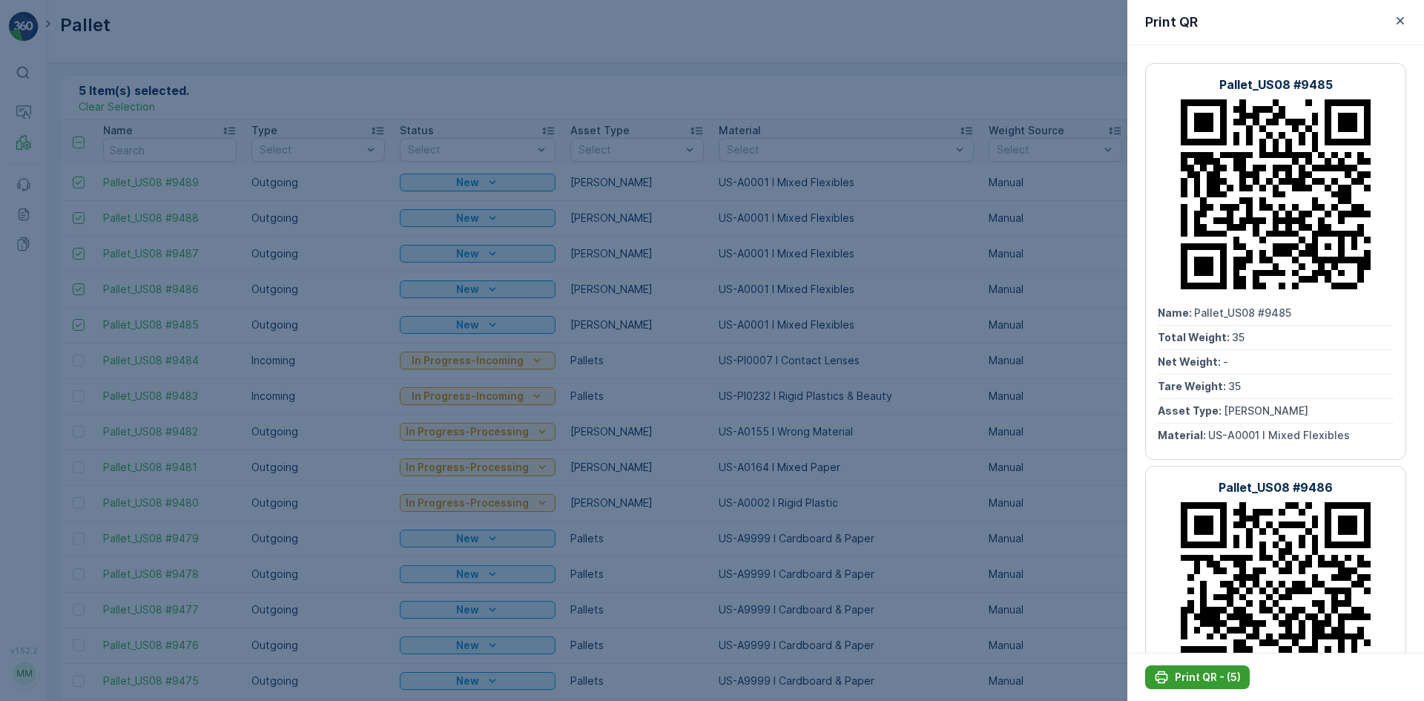
click at [1200, 675] on p "Print QR - (5)" at bounding box center [1208, 677] width 66 height 15
click at [155, 138] on div at bounding box center [712, 350] width 1424 height 701
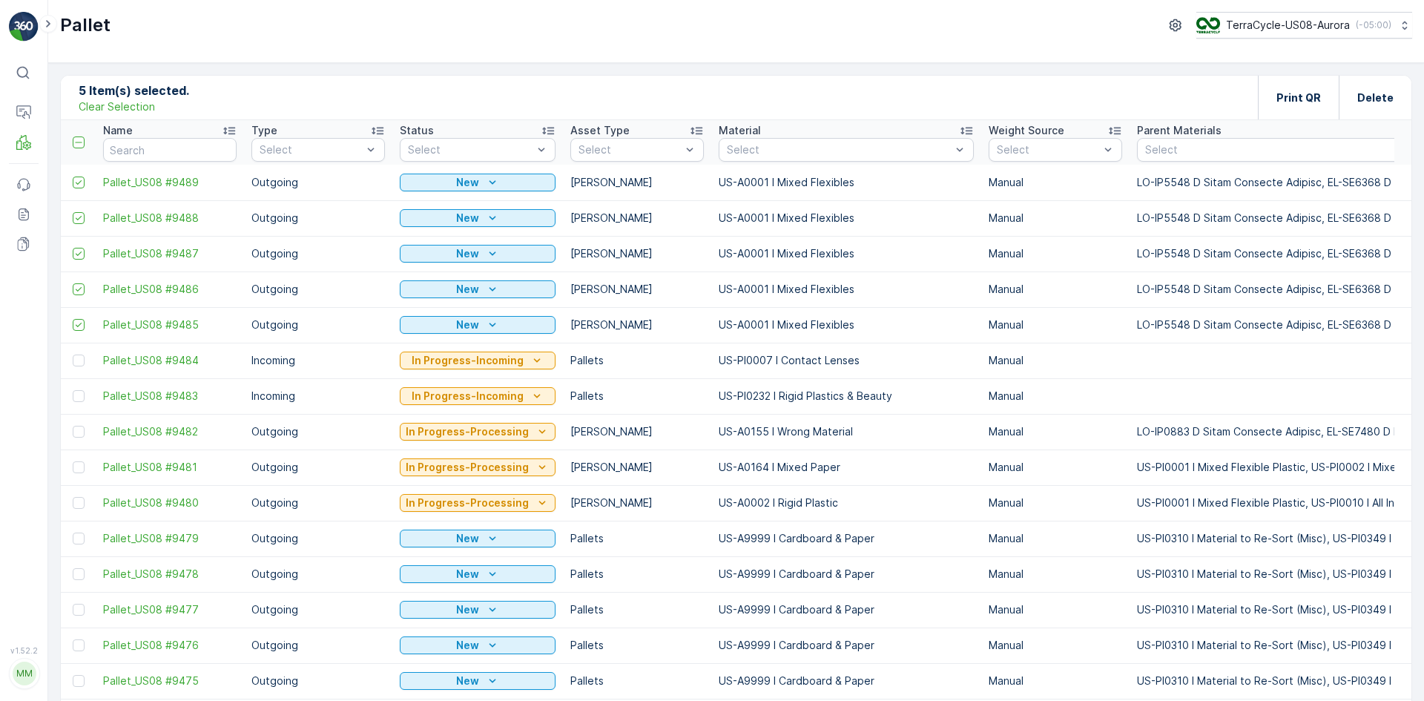
click at [139, 110] on p "Clear Selection" at bounding box center [117, 106] width 76 height 15
click at [160, 151] on input "text" at bounding box center [169, 150] width 133 height 24
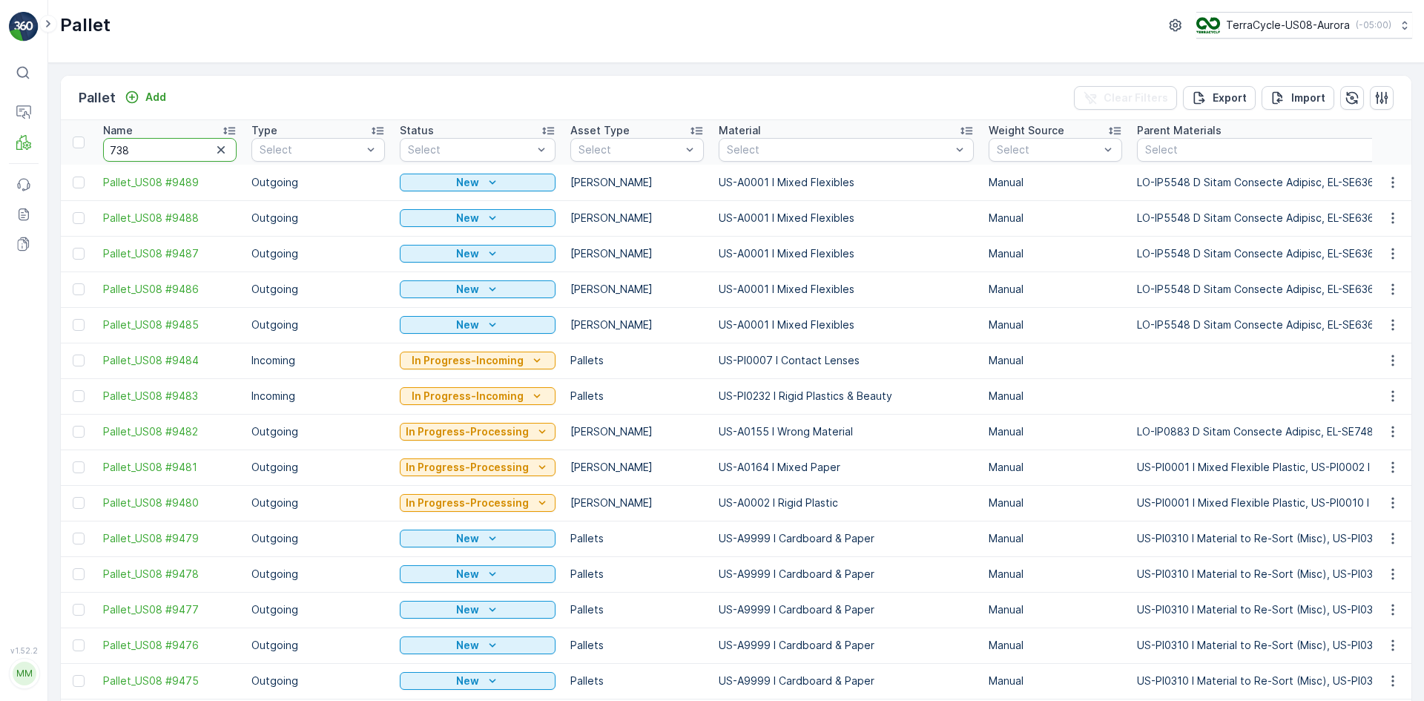
type input "7385"
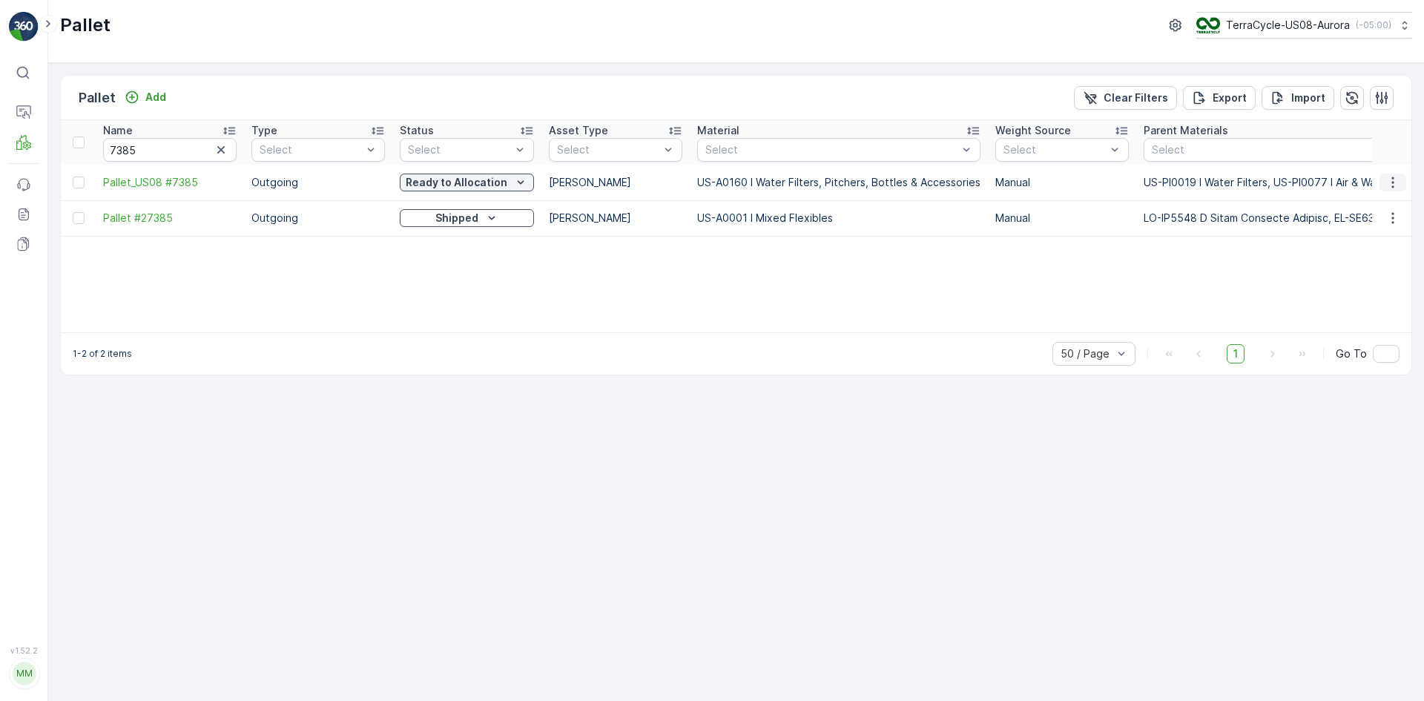
click at [1392, 175] on icon "button" at bounding box center [1392, 182] width 15 height 15
click at [1379, 226] on span "Edit Pallet" at bounding box center [1357, 225] width 50 height 15
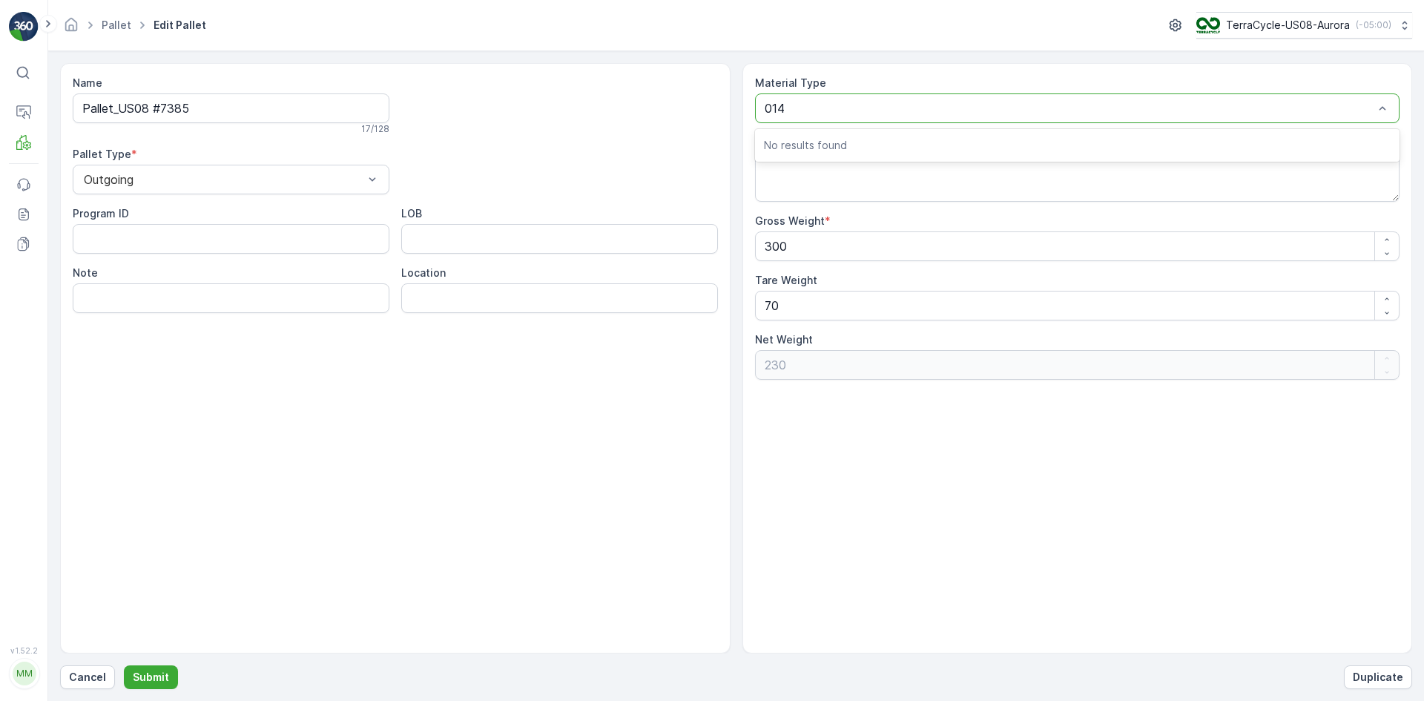
type input "0145"
click at [830, 148] on span "US-A0145 I Rigid Plastics & Beauty - Decanted" at bounding box center [895, 144] width 263 height 13
click at [162, 681] on p "Submit" at bounding box center [151, 677] width 36 height 15
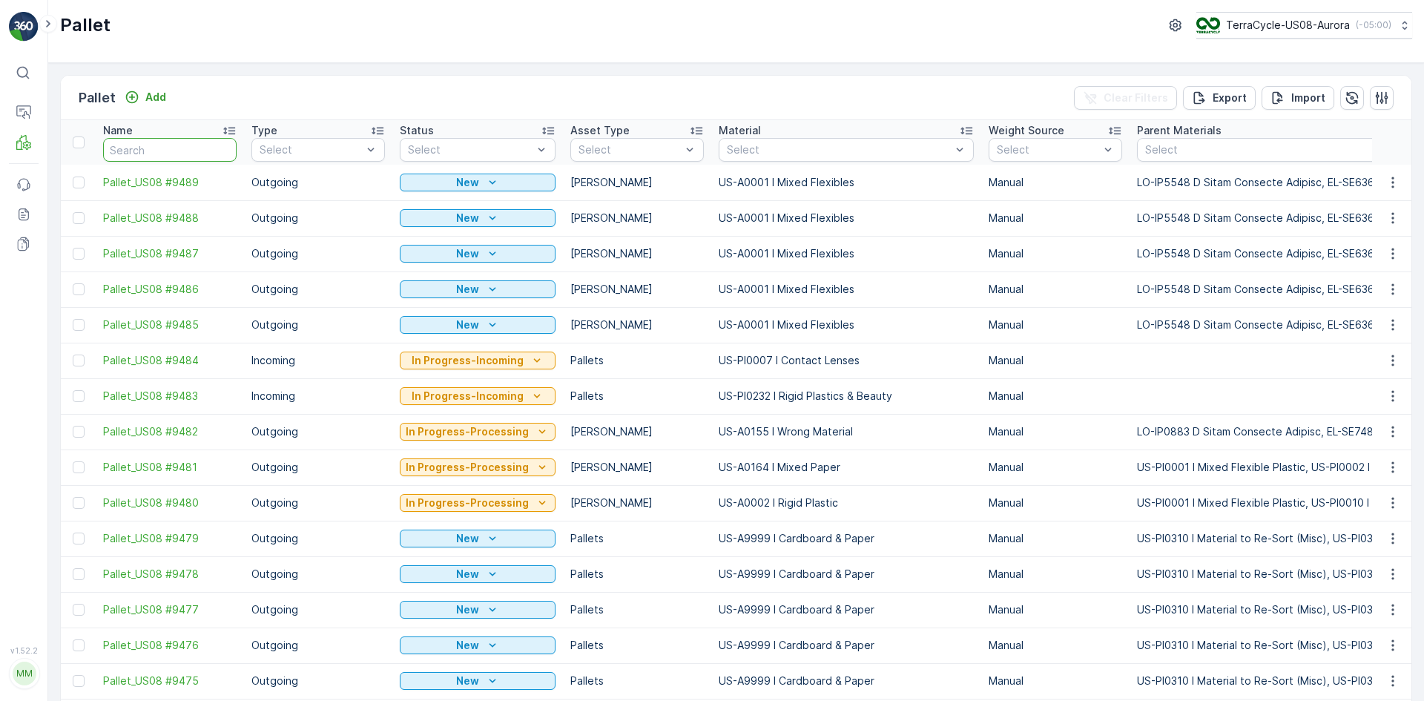
click at [185, 148] on input "text" at bounding box center [169, 150] width 133 height 24
type input "7345"
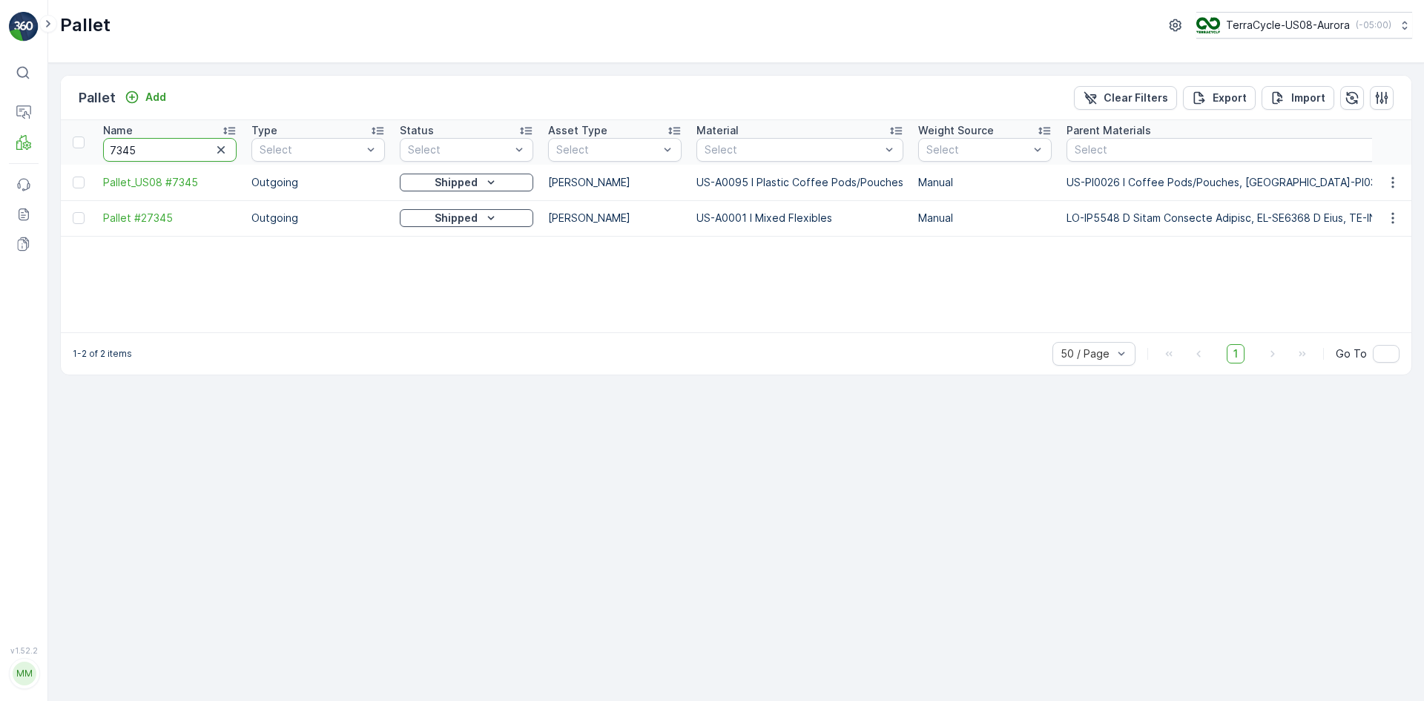
click at [130, 149] on input "7345" at bounding box center [169, 150] width 133 height 24
type input "7385"
click at [84, 185] on div at bounding box center [79, 182] width 12 height 12
click at [73, 176] on input "checkbox" at bounding box center [73, 176] width 0 height 0
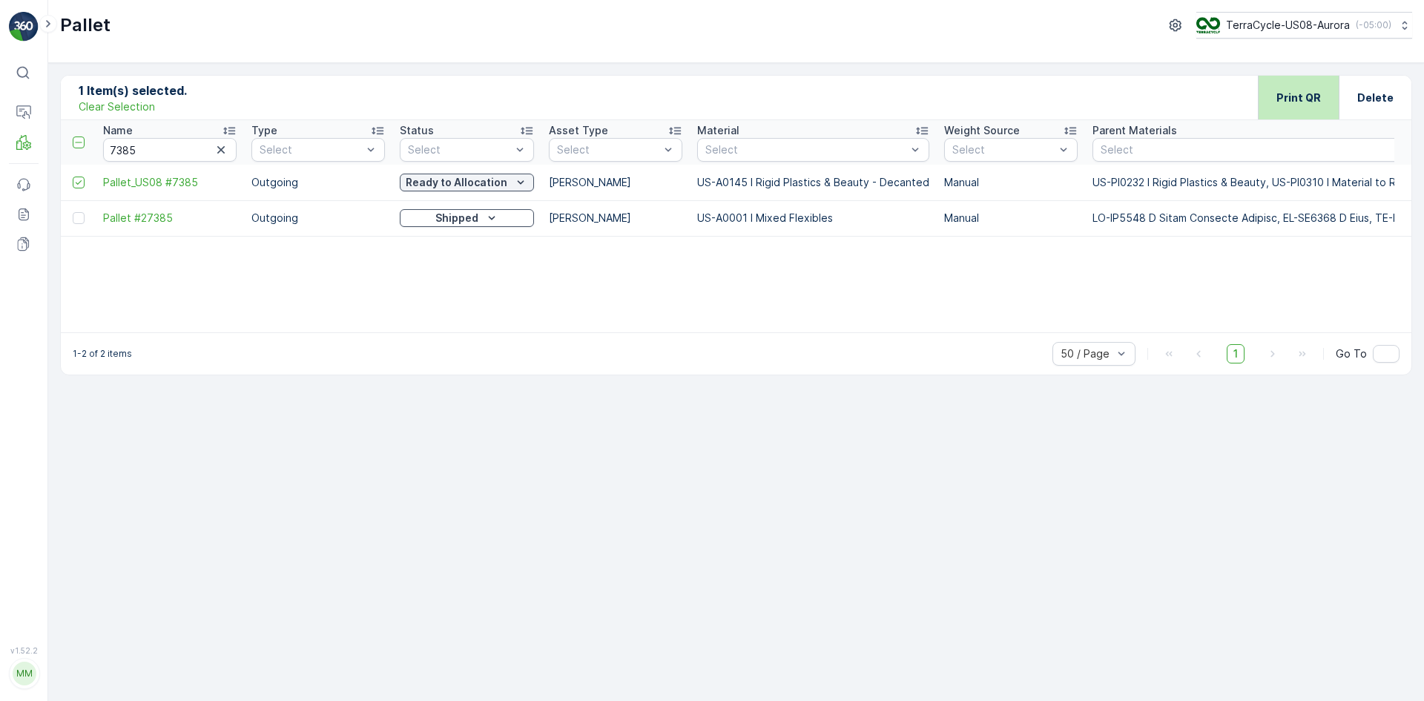
click at [1293, 95] on p "Print QR" at bounding box center [1298, 97] width 44 height 15
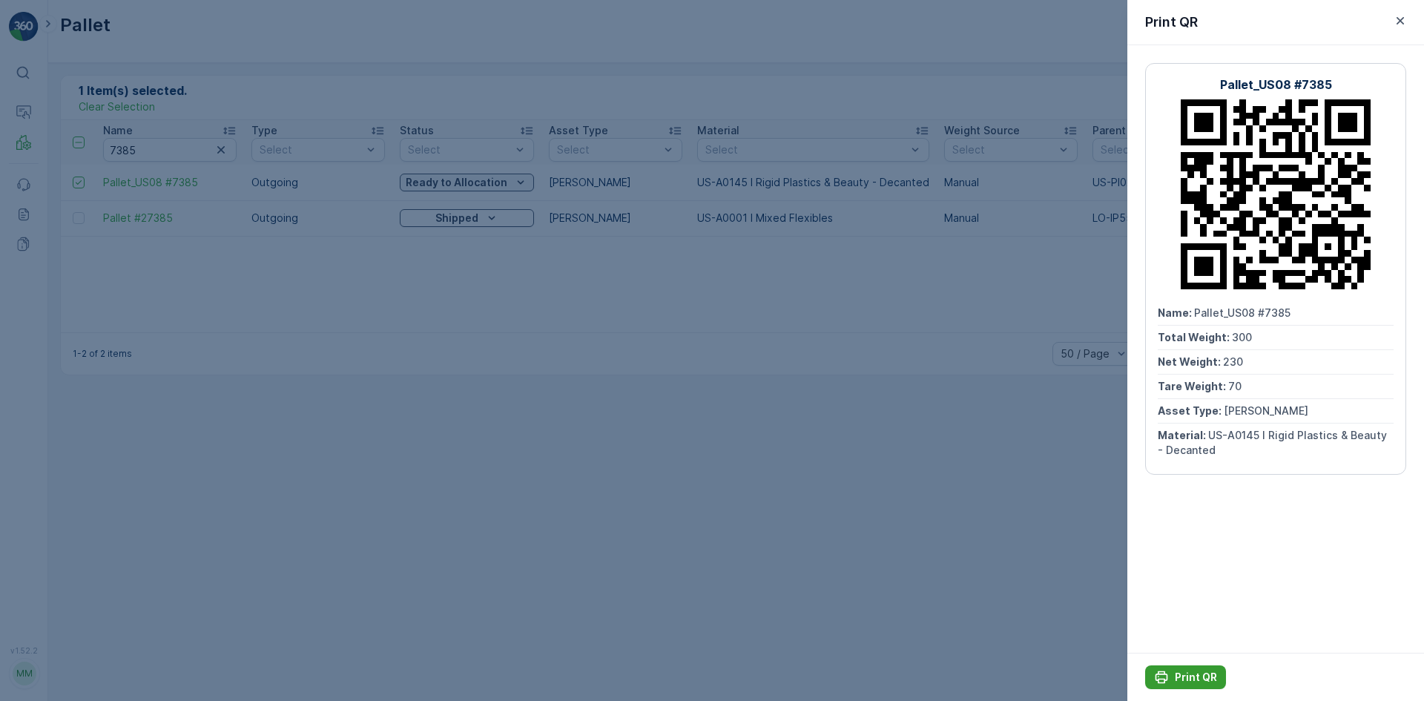
click at [1185, 668] on button "Print QR" at bounding box center [1185, 677] width 81 height 24
click at [898, 648] on div at bounding box center [712, 350] width 1424 height 701
